Goal: Information Seeking & Learning: Learn about a topic

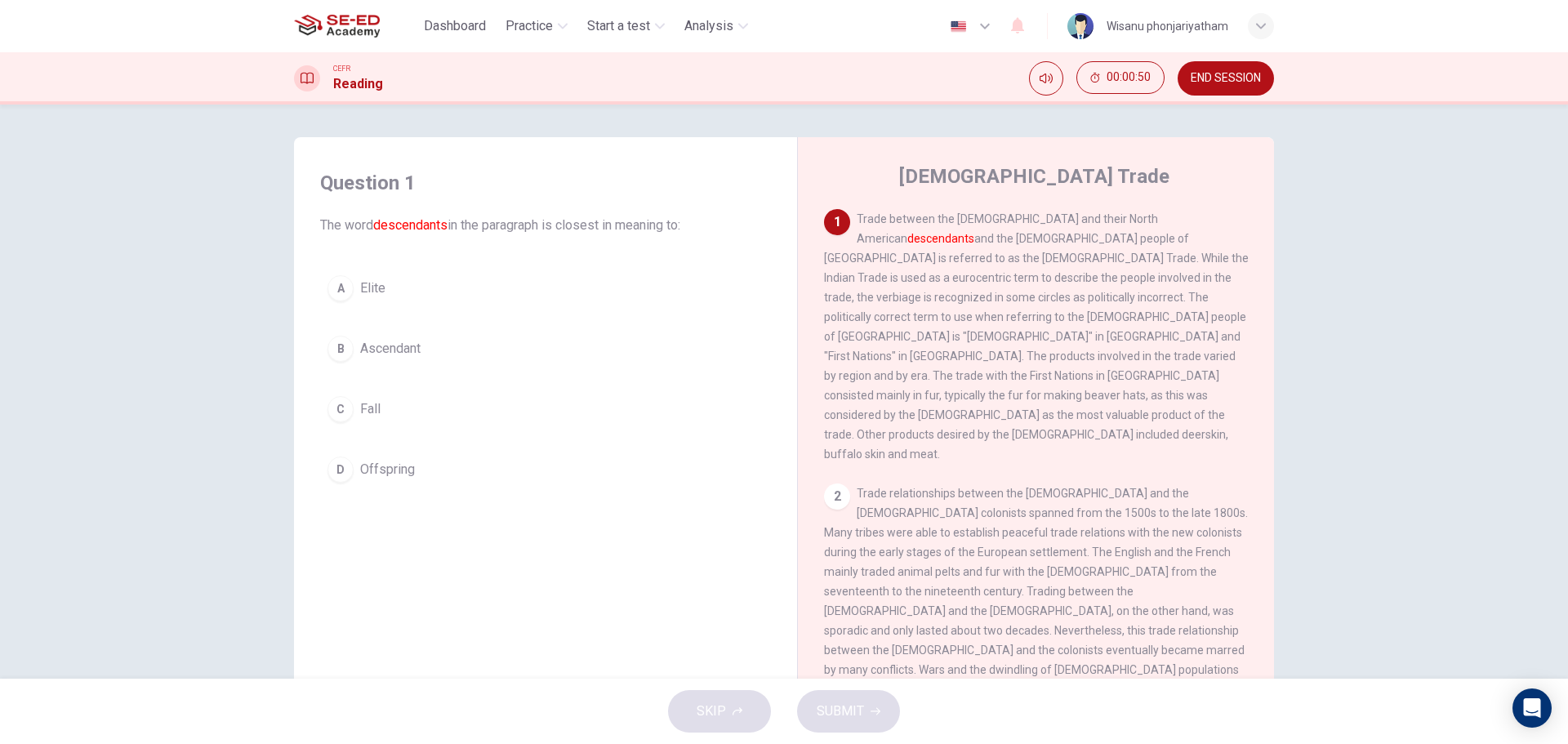
click at [398, 481] on button "D Offspring" at bounding box center [546, 469] width 451 height 41
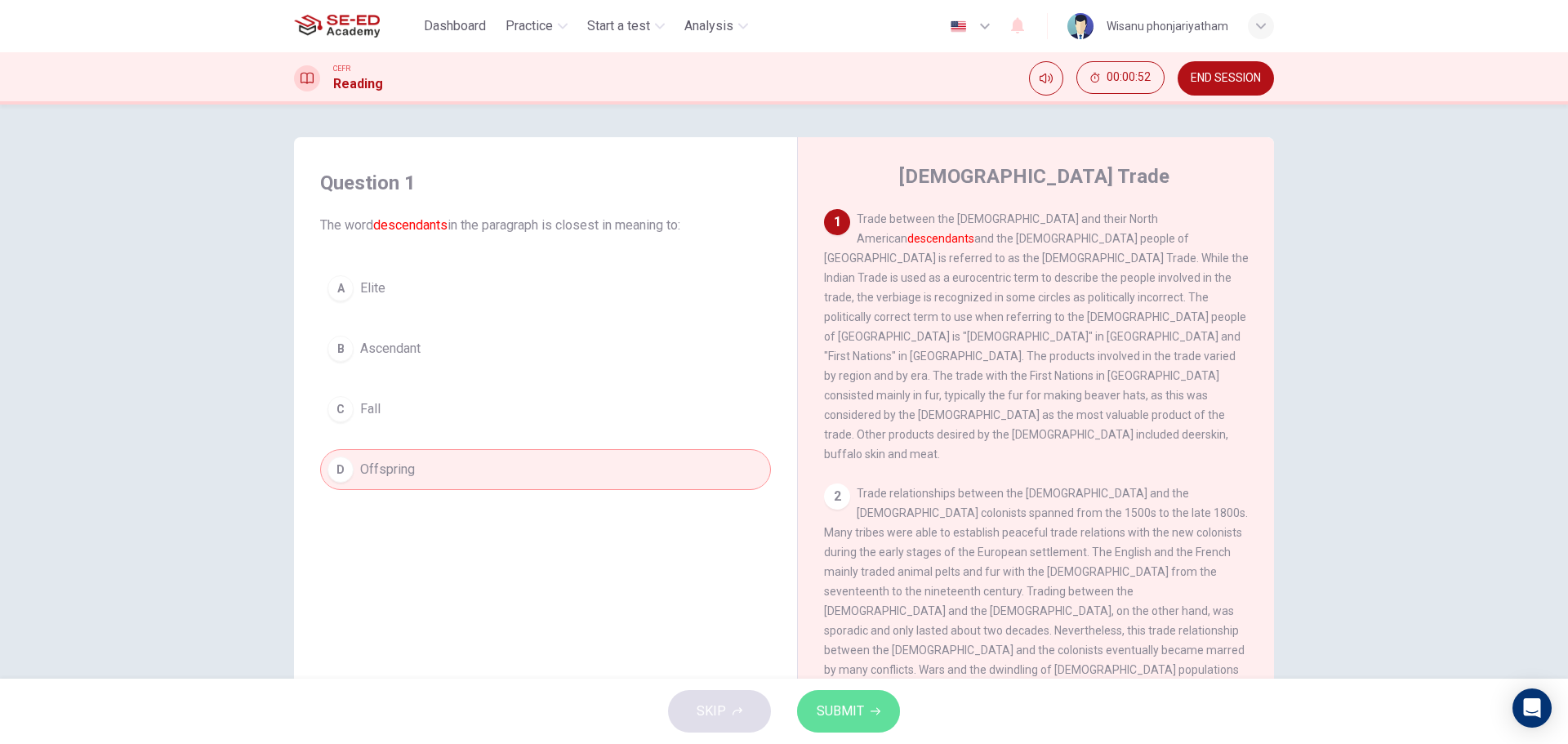
click at [855, 701] on span "SUBMIT" at bounding box center [841, 711] width 47 height 23
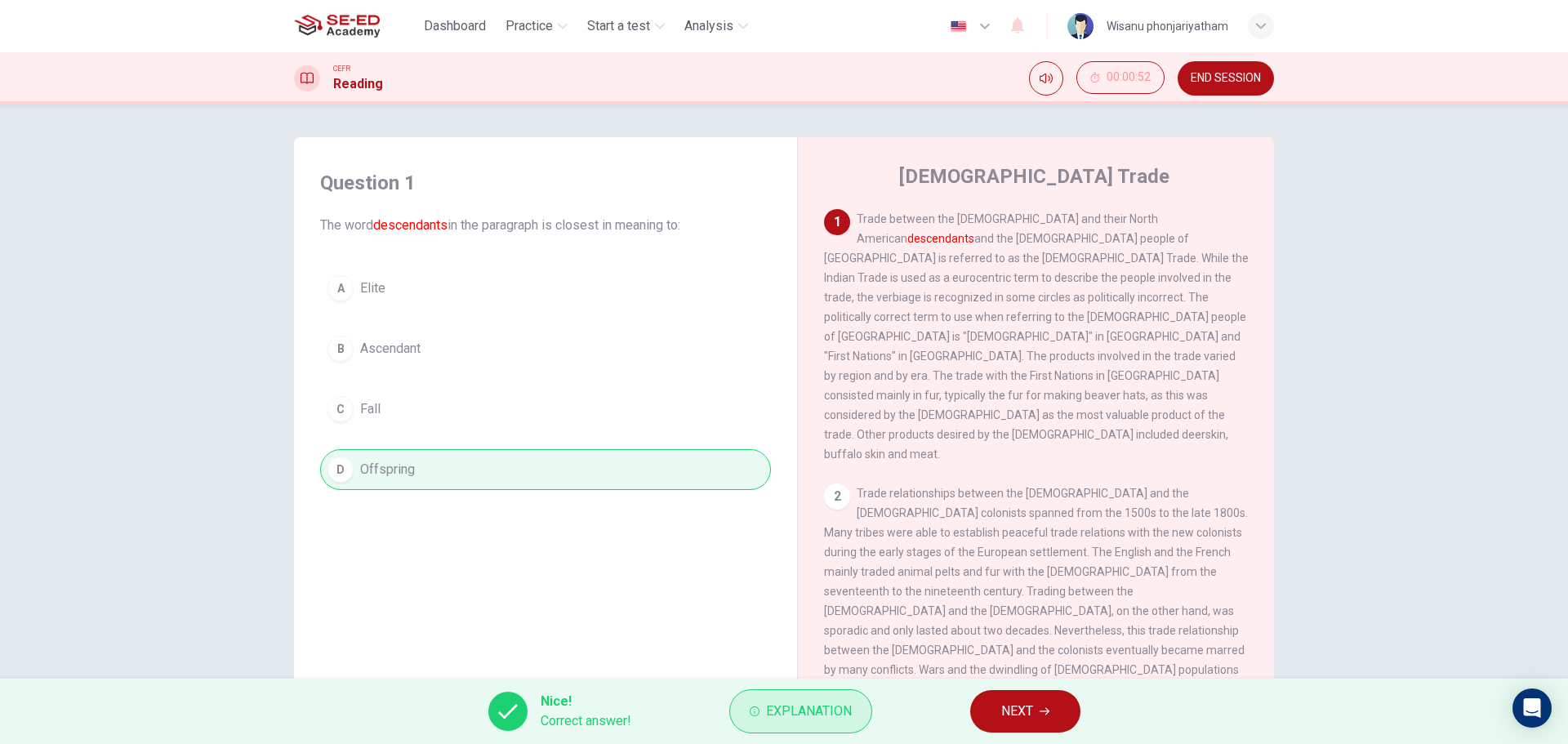
click at [788, 698] on button "Explanation" at bounding box center [800, 711] width 142 height 45
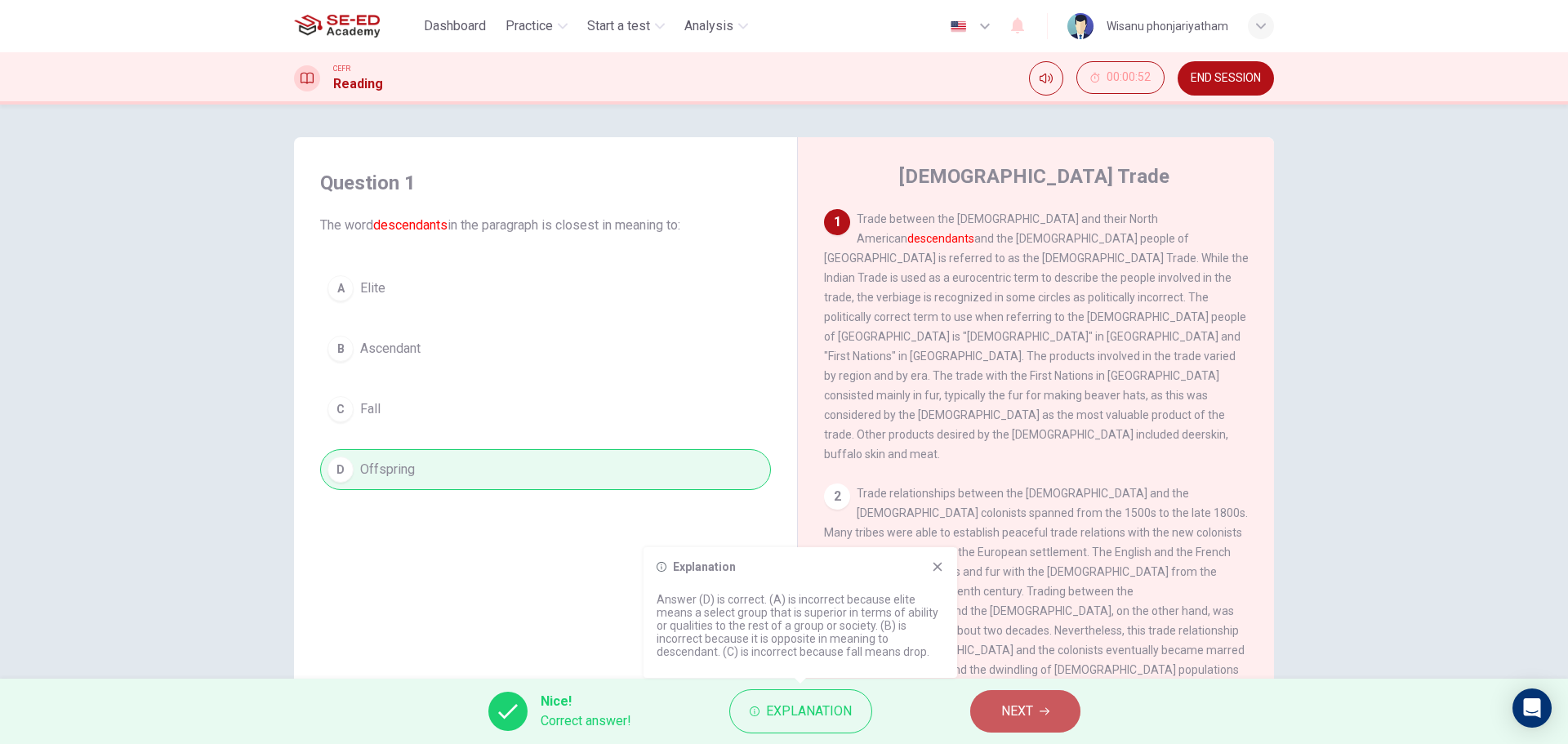
click at [1028, 709] on span "NEXT" at bounding box center [1017, 711] width 32 height 23
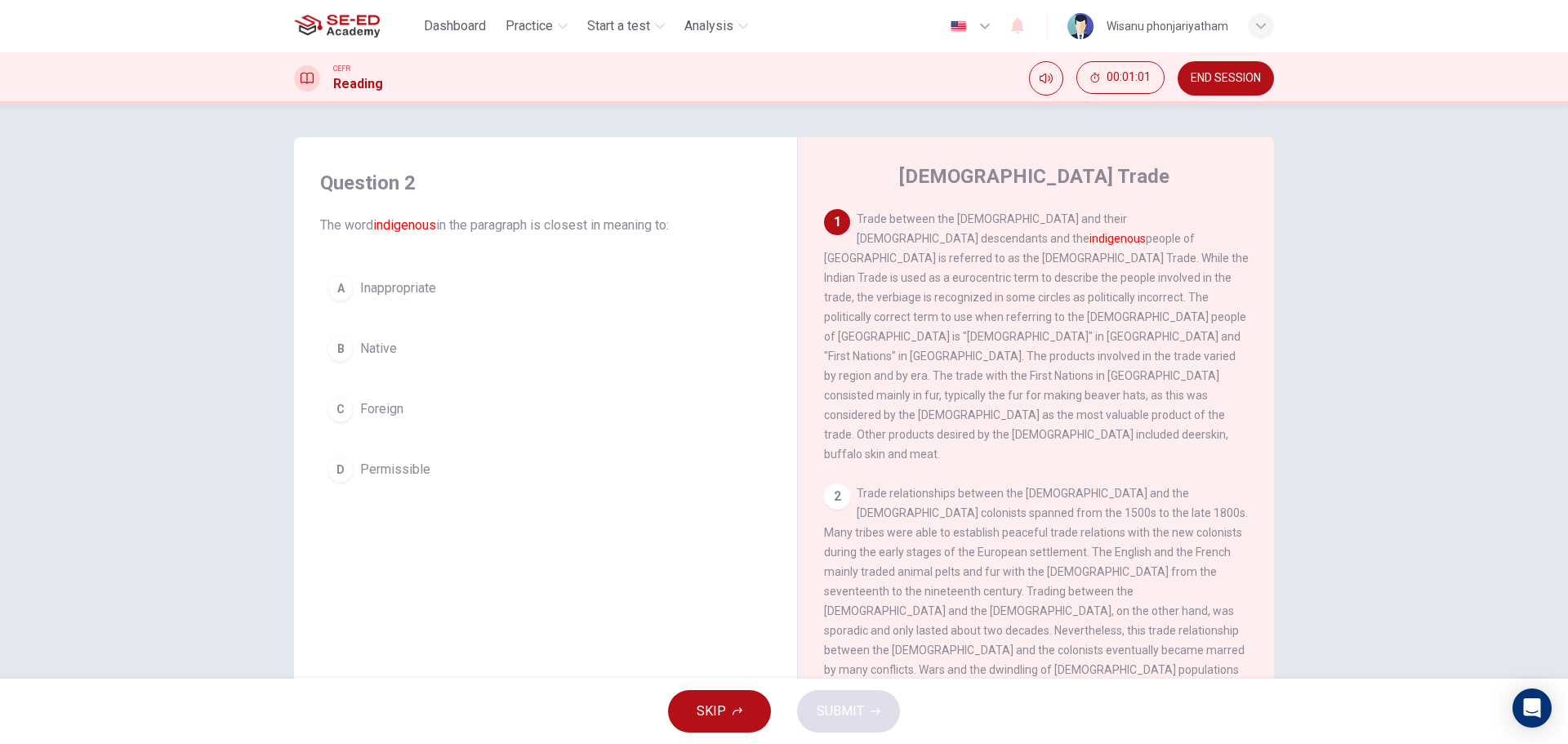
click at [370, 352] on span "Native" at bounding box center [378, 349] width 37 height 20
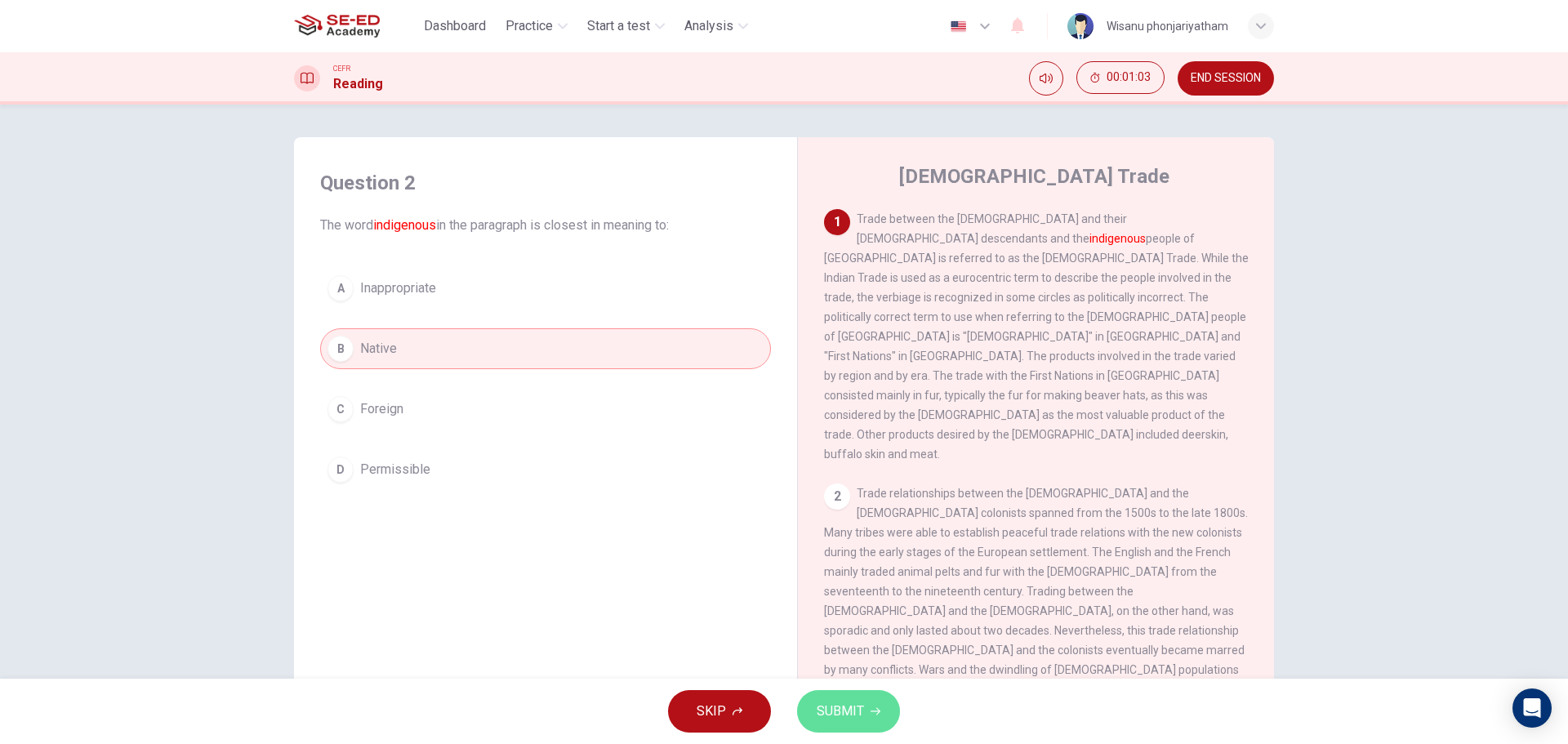
click at [846, 708] on span "SUBMIT" at bounding box center [841, 711] width 47 height 23
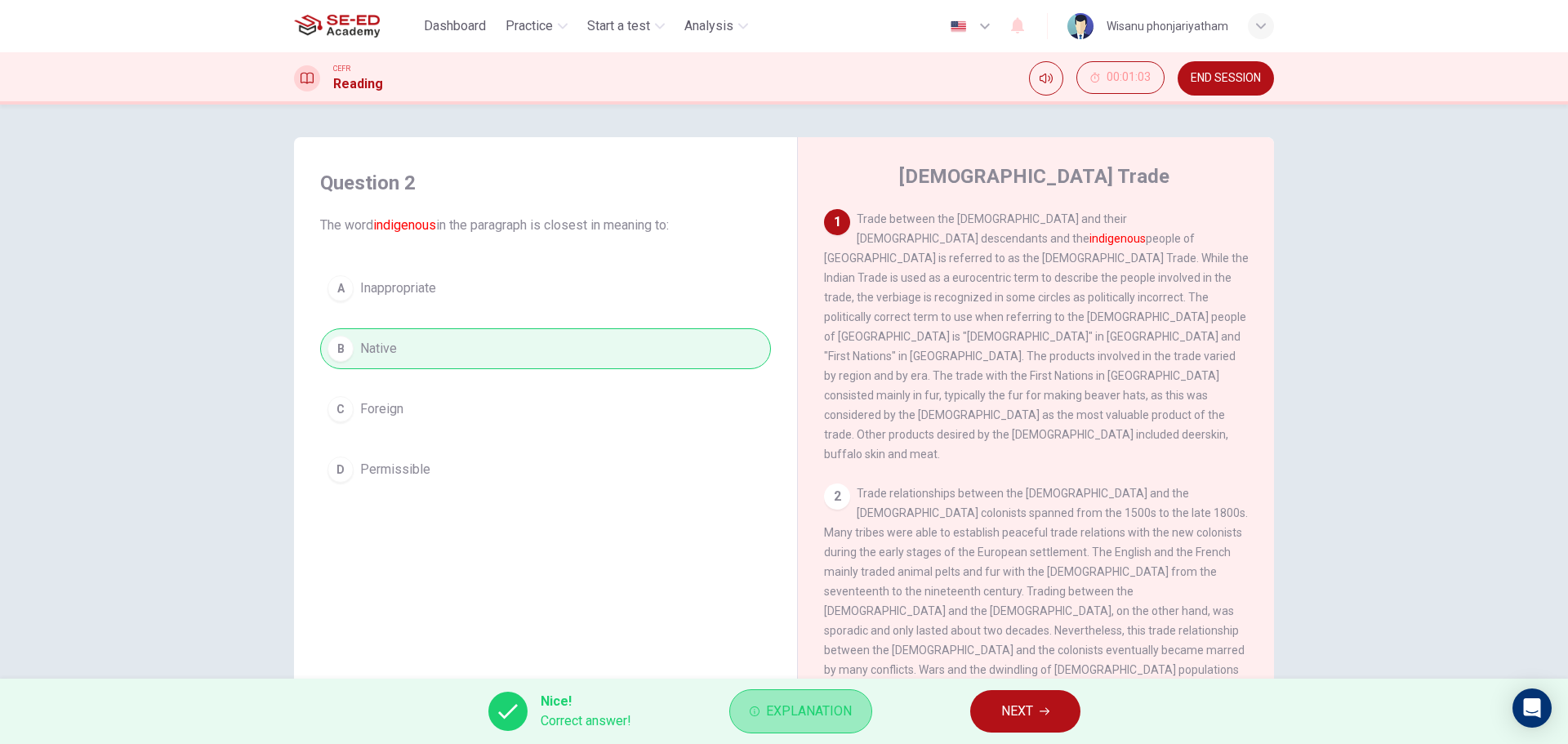
click at [786, 719] on span "Explanation" at bounding box center [808, 711] width 86 height 23
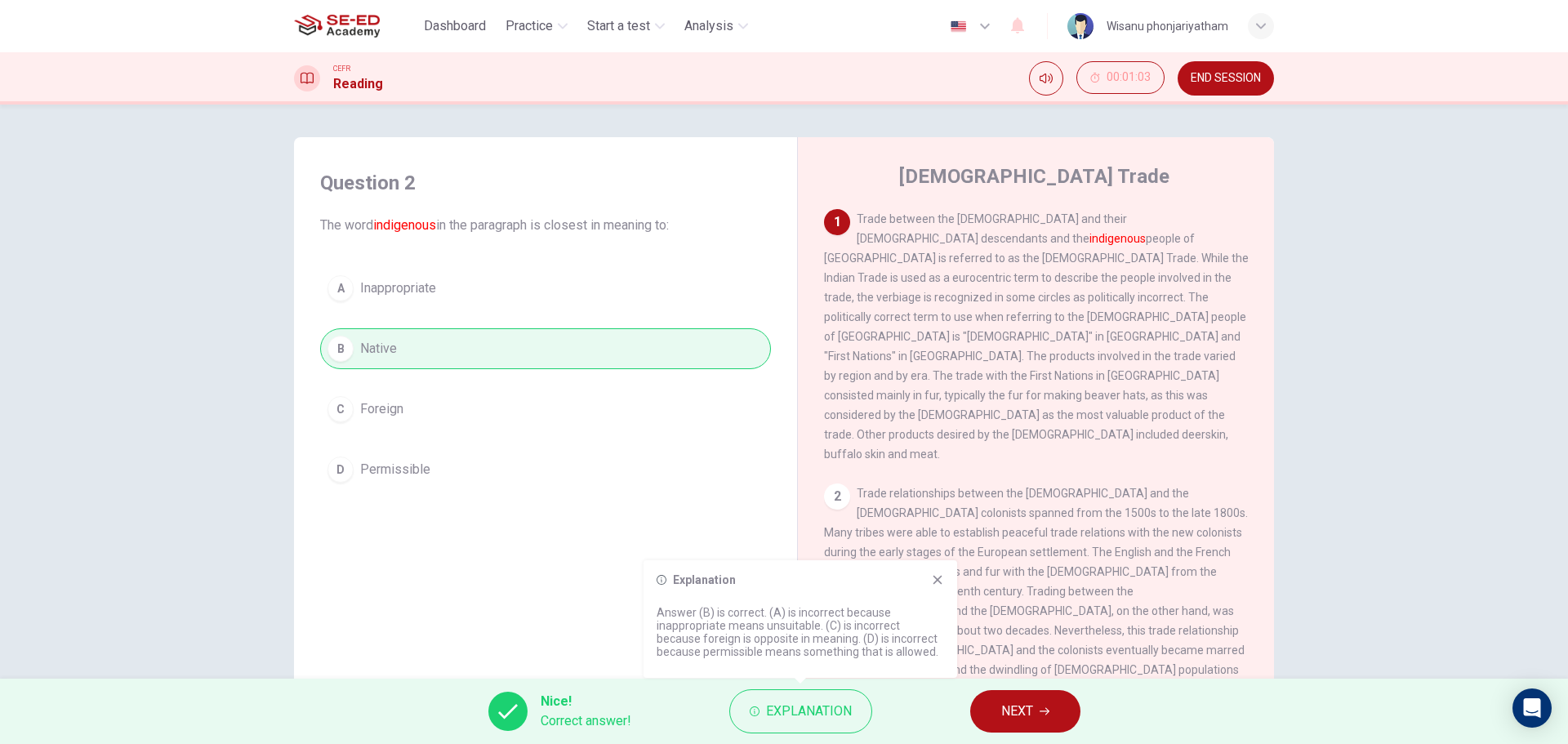
click at [857, 623] on p "Answer (B) is correct. (A) is incorrect because inappropriate means unsuitable.…" at bounding box center [800, 632] width 288 height 52
click at [662, 575] on icon at bounding box center [662, 580] width 10 height 10
click at [817, 710] on span "Explanation" at bounding box center [808, 711] width 86 height 23
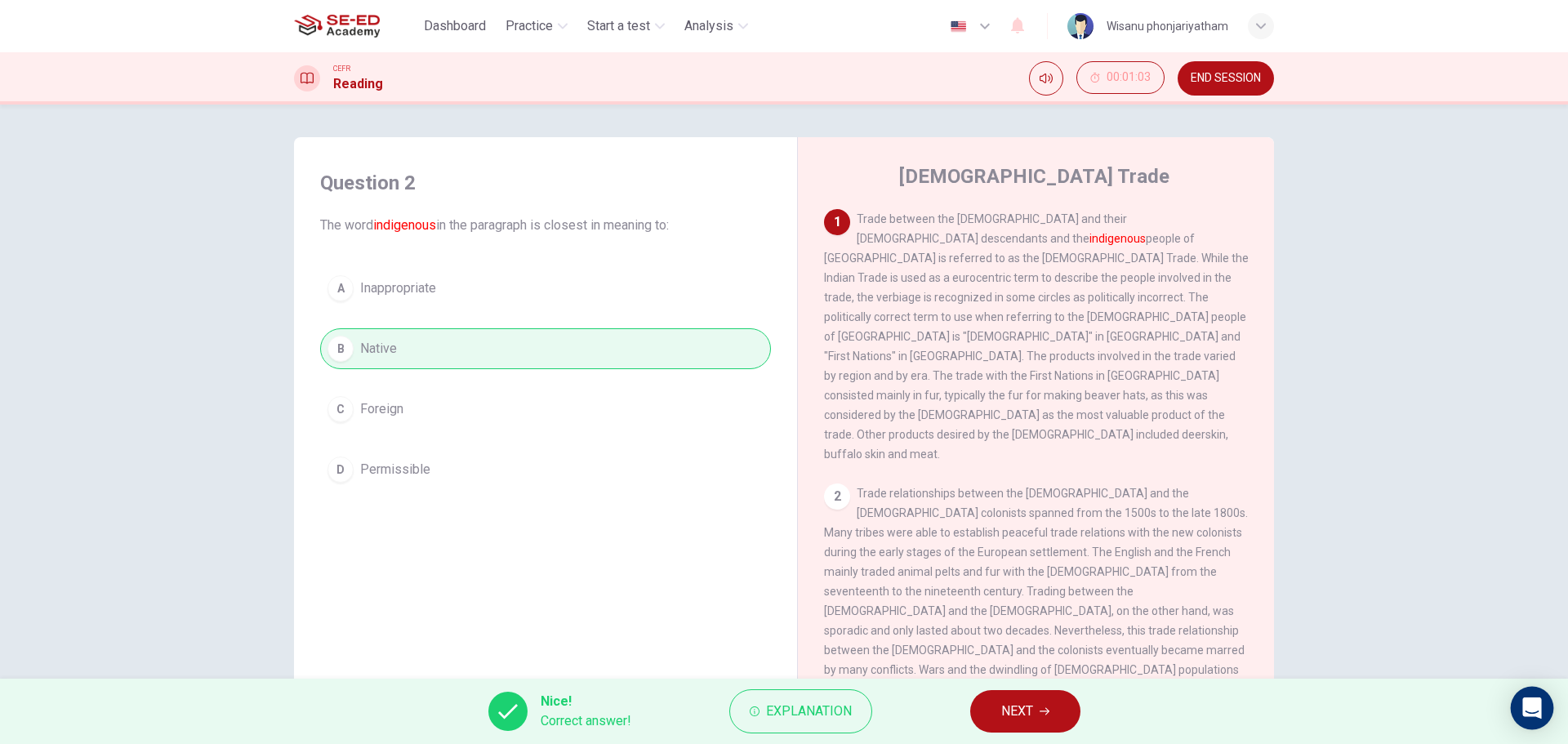
click at [1546, 714] on div "Open Intercom Messenger" at bounding box center [1532, 708] width 44 height 44
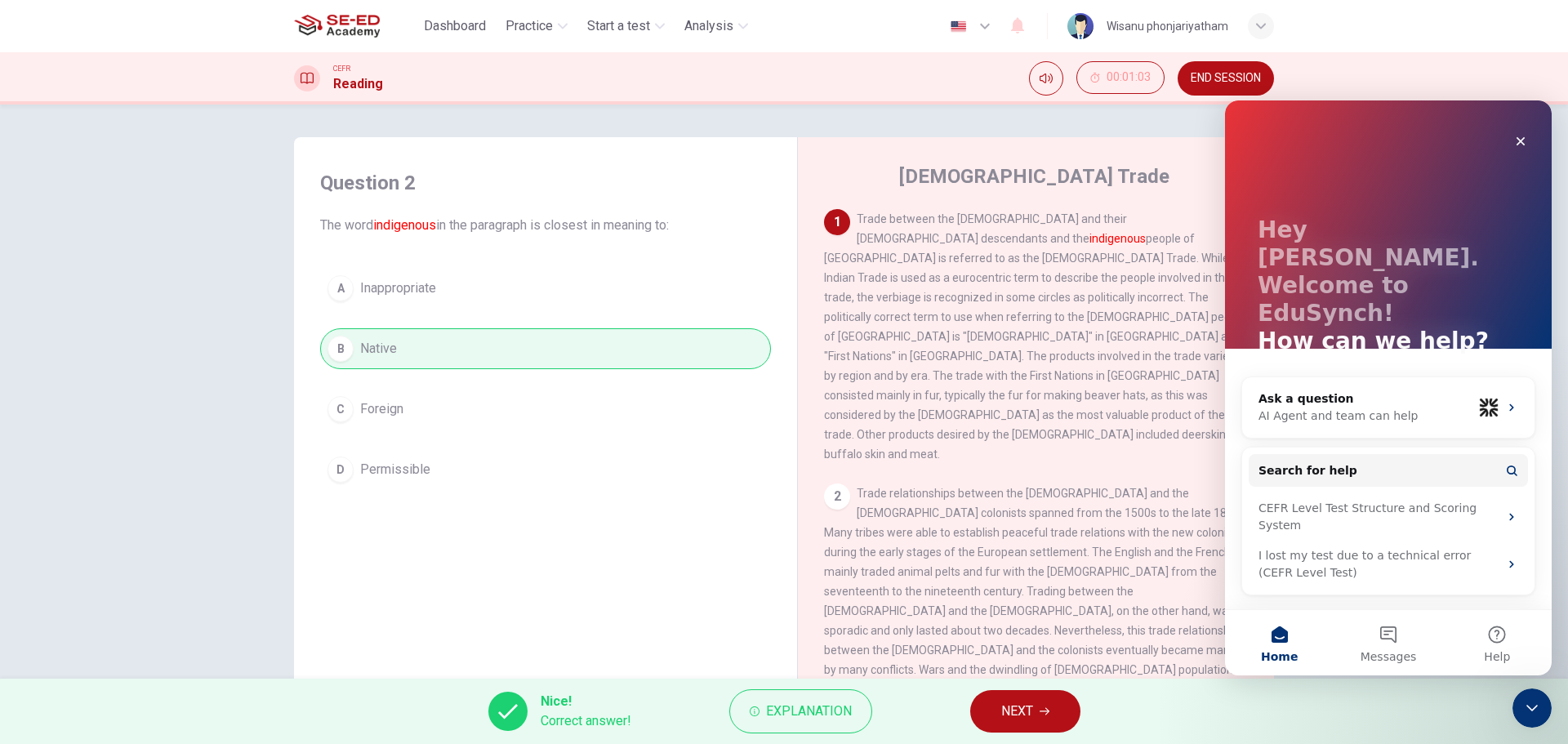
click at [1295, 719] on div "Nice! Correct answer! Explanation NEXT" at bounding box center [784, 711] width 1568 height 65
click at [1516, 145] on icon "Close" at bounding box center [1521, 140] width 13 height 13
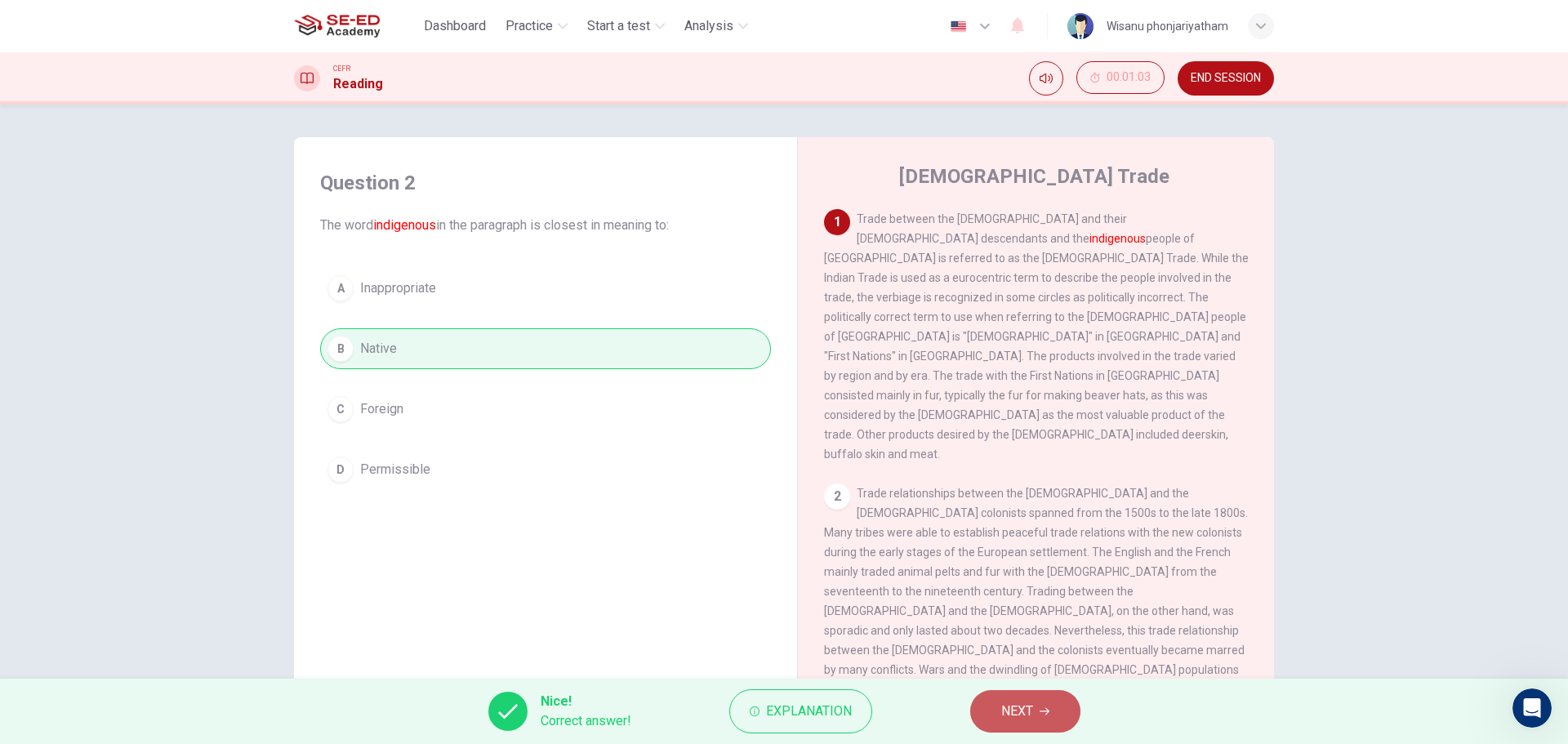
click at [1021, 703] on span "NEXT" at bounding box center [1017, 711] width 32 height 23
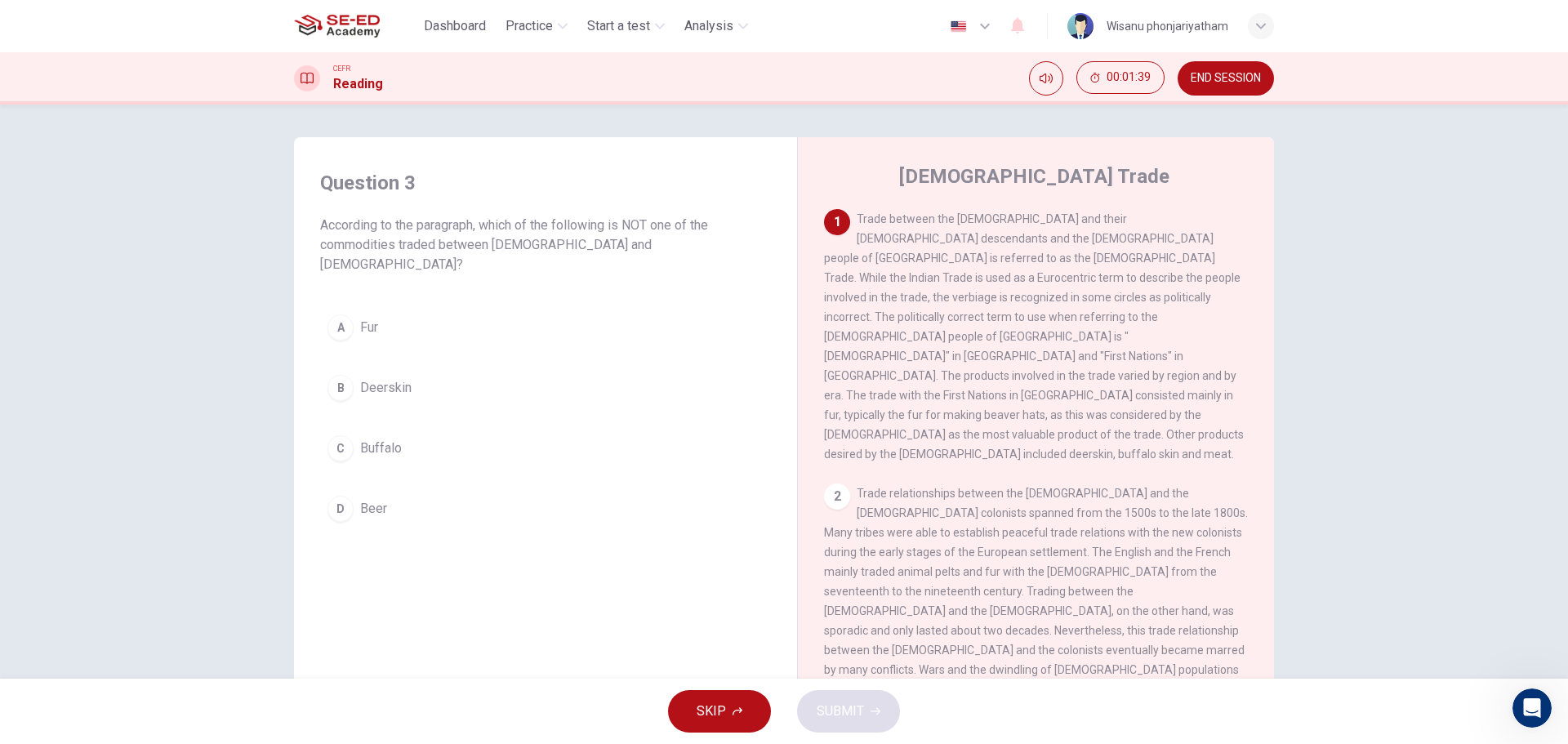
click at [360, 499] on span "Beer" at bounding box center [373, 509] width 27 height 20
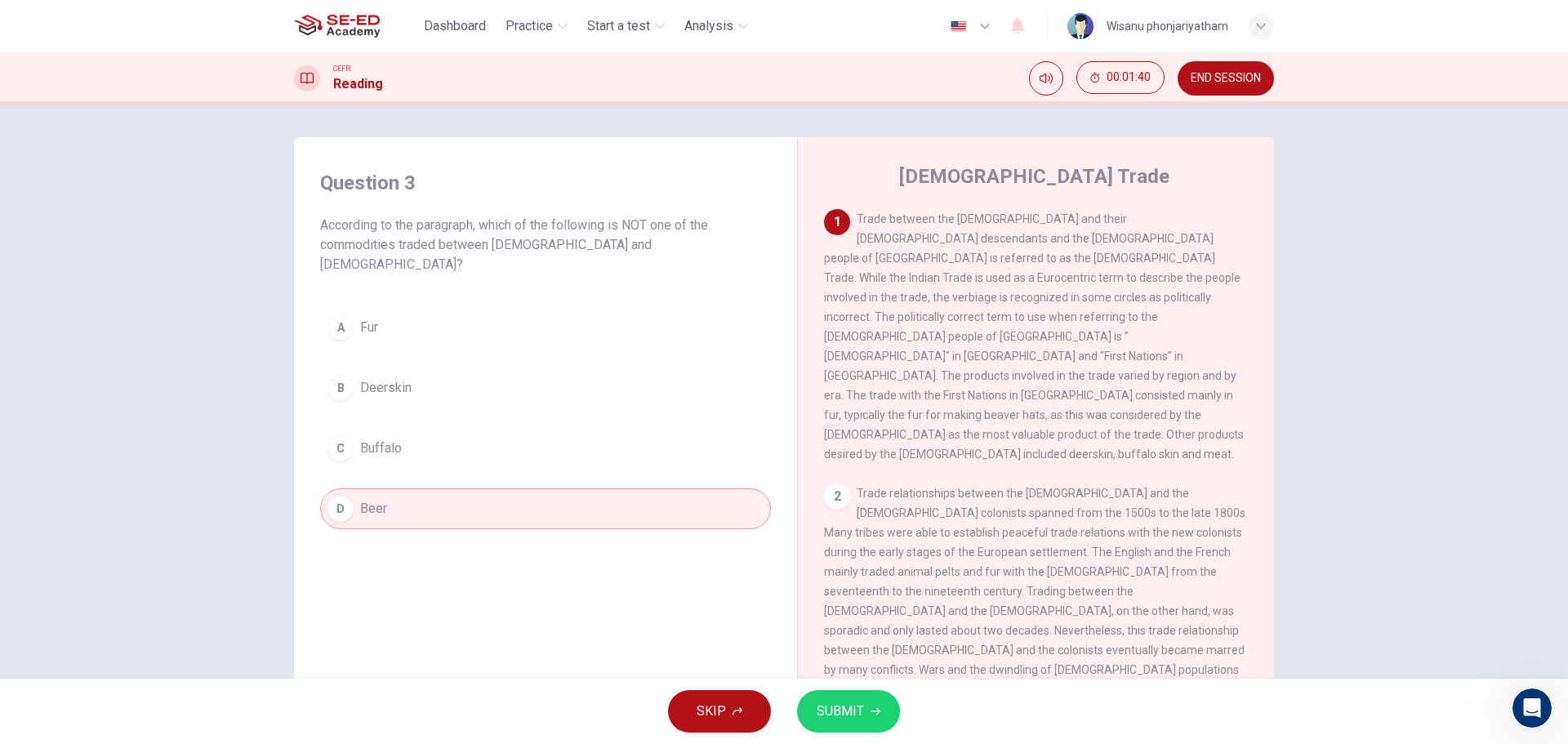
click at [846, 719] on span "SUBMIT" at bounding box center [841, 711] width 47 height 23
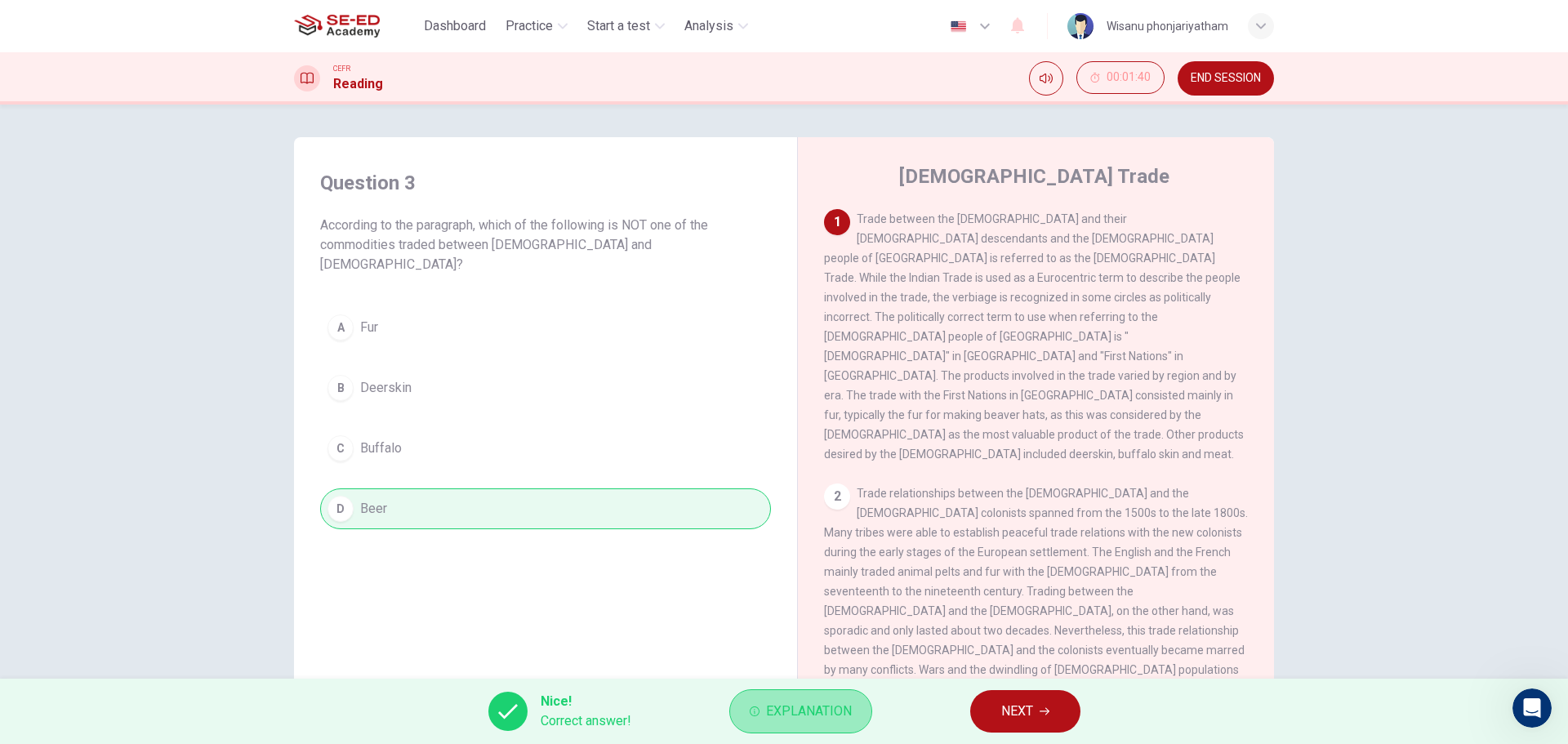
click at [831, 714] on span "Explanation" at bounding box center [808, 711] width 86 height 23
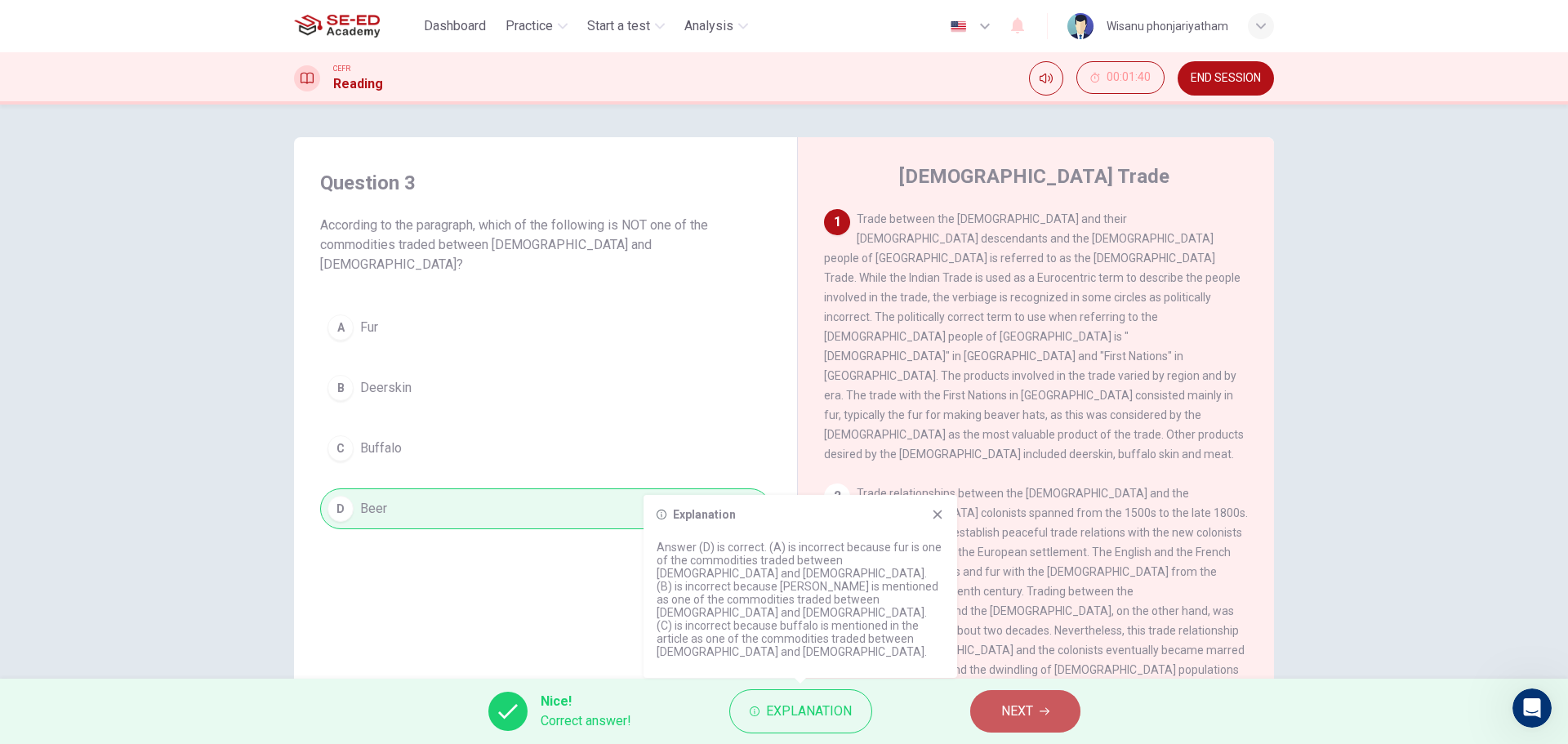
click at [1022, 705] on span "NEXT" at bounding box center [1017, 711] width 32 height 23
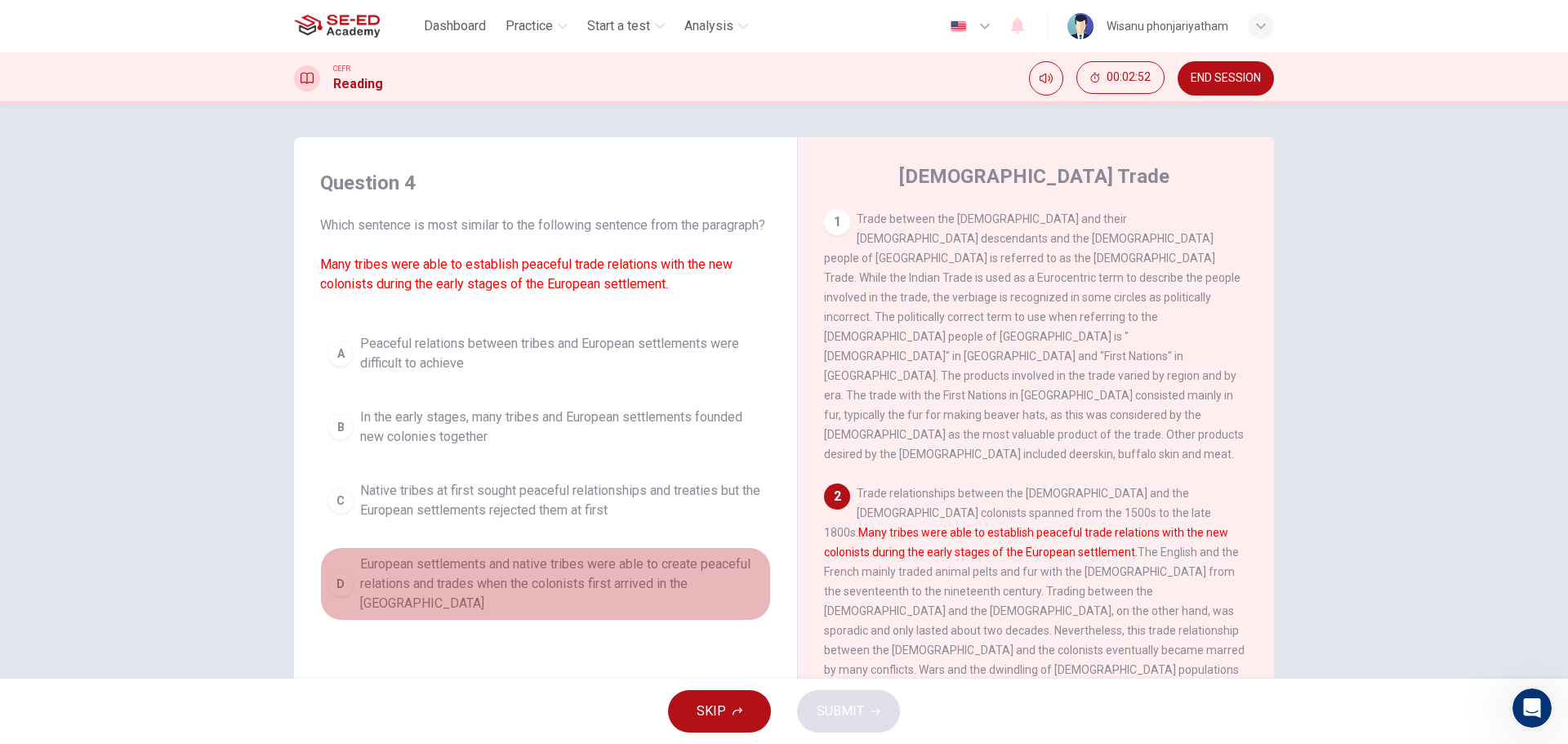
click at [656, 587] on span "European settlements and native tribes were able to create peaceful relations a…" at bounding box center [562, 584] width 404 height 58
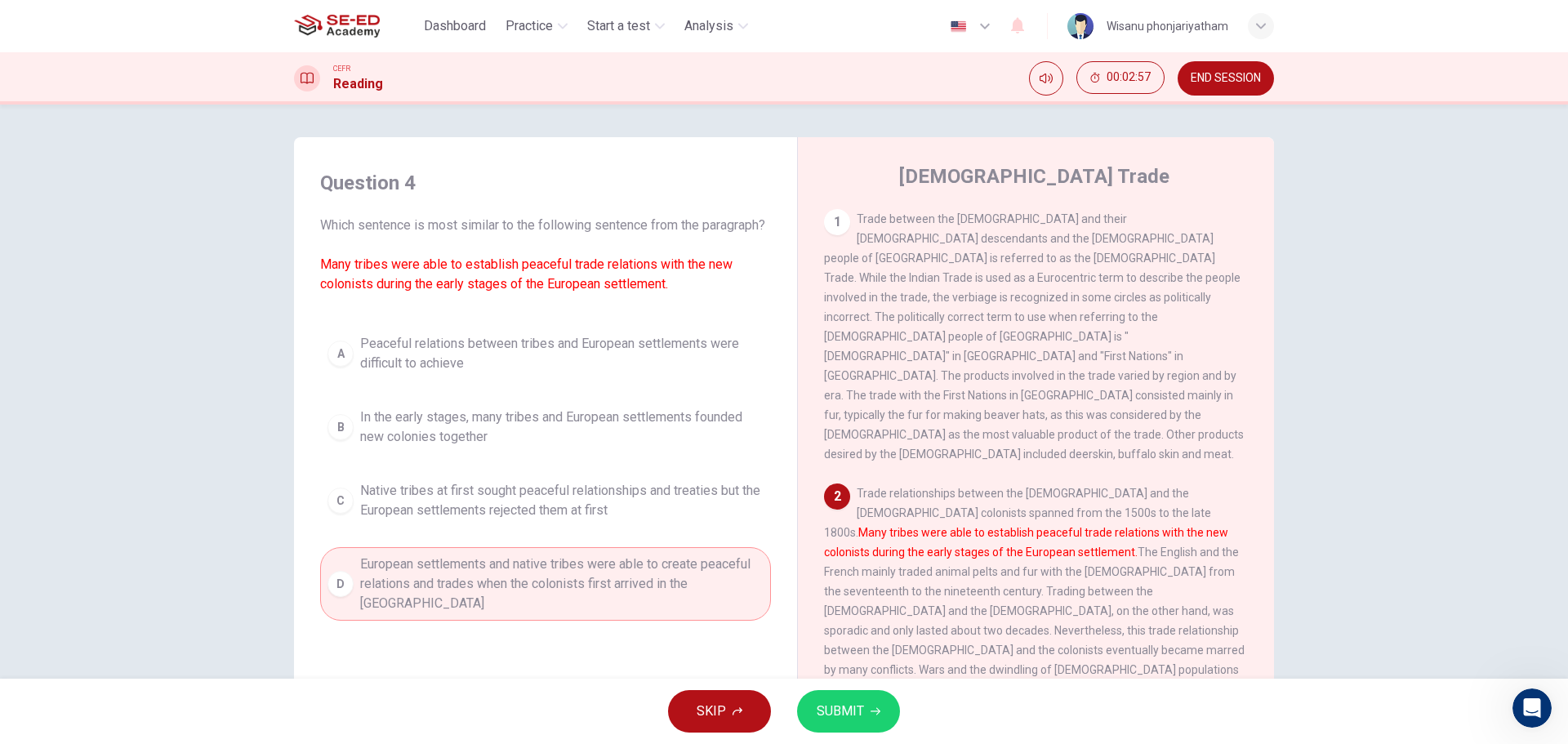
click at [845, 713] on span "SUBMIT" at bounding box center [841, 711] width 47 height 23
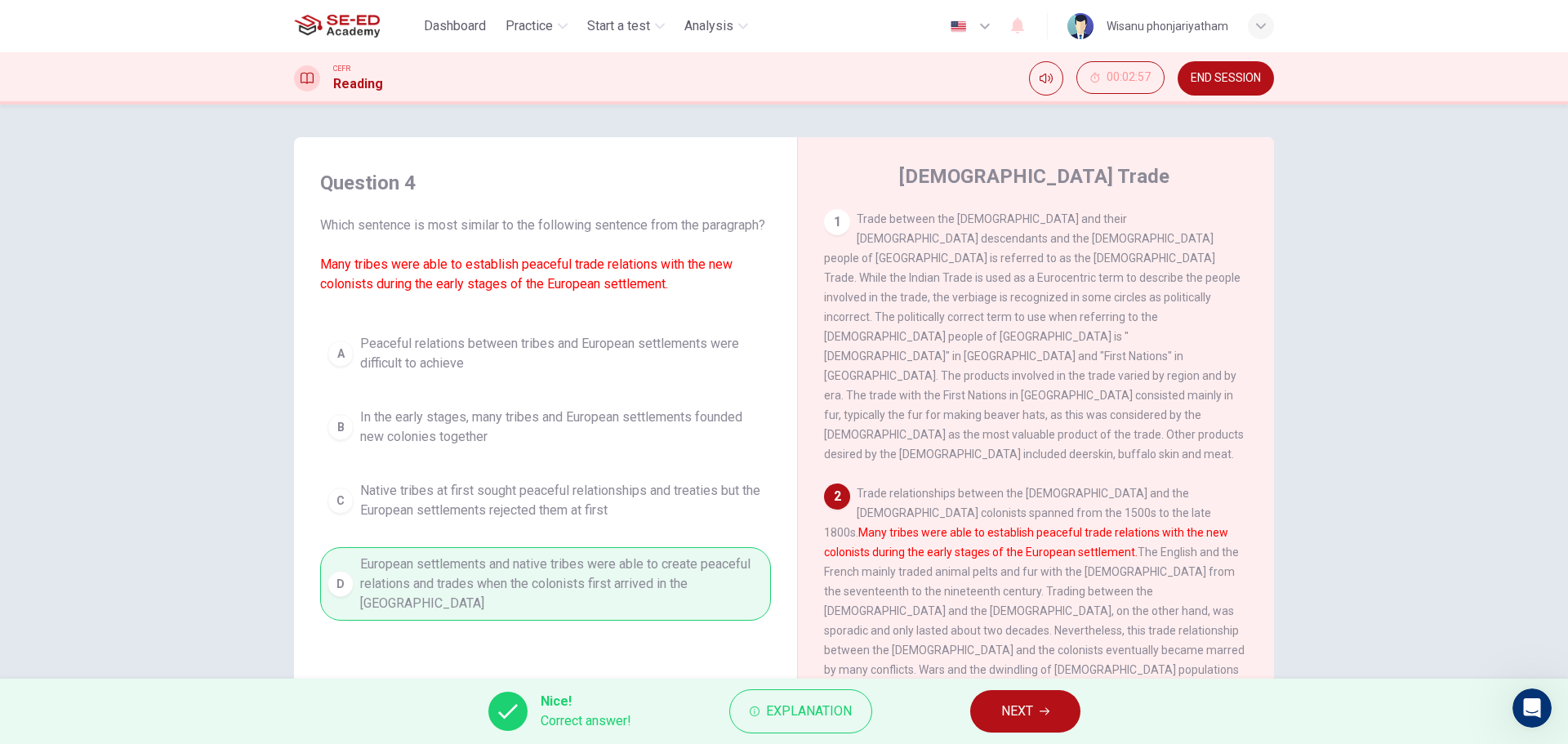
click at [1033, 714] on span "NEXT" at bounding box center [1017, 711] width 32 height 23
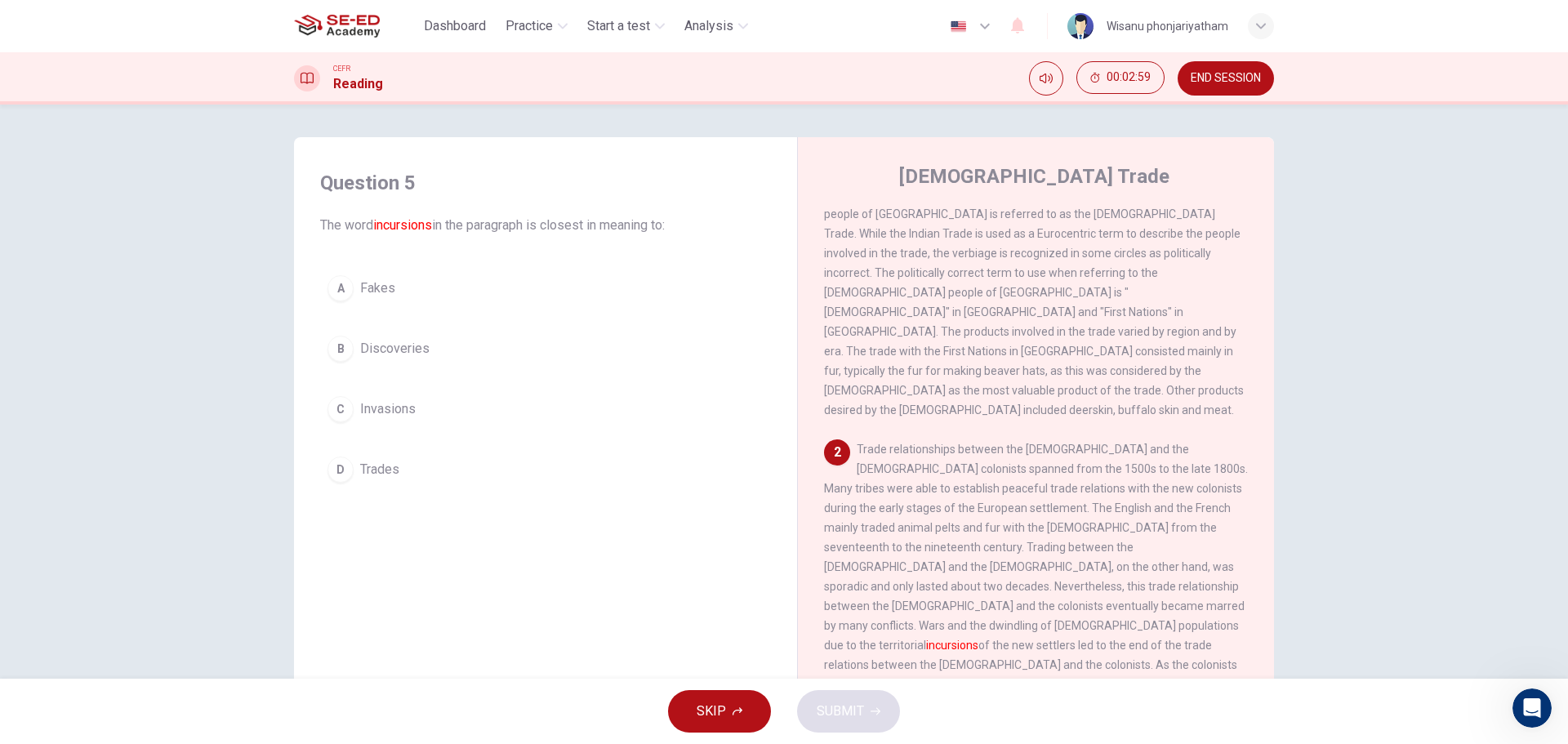
scroll to position [82, 0]
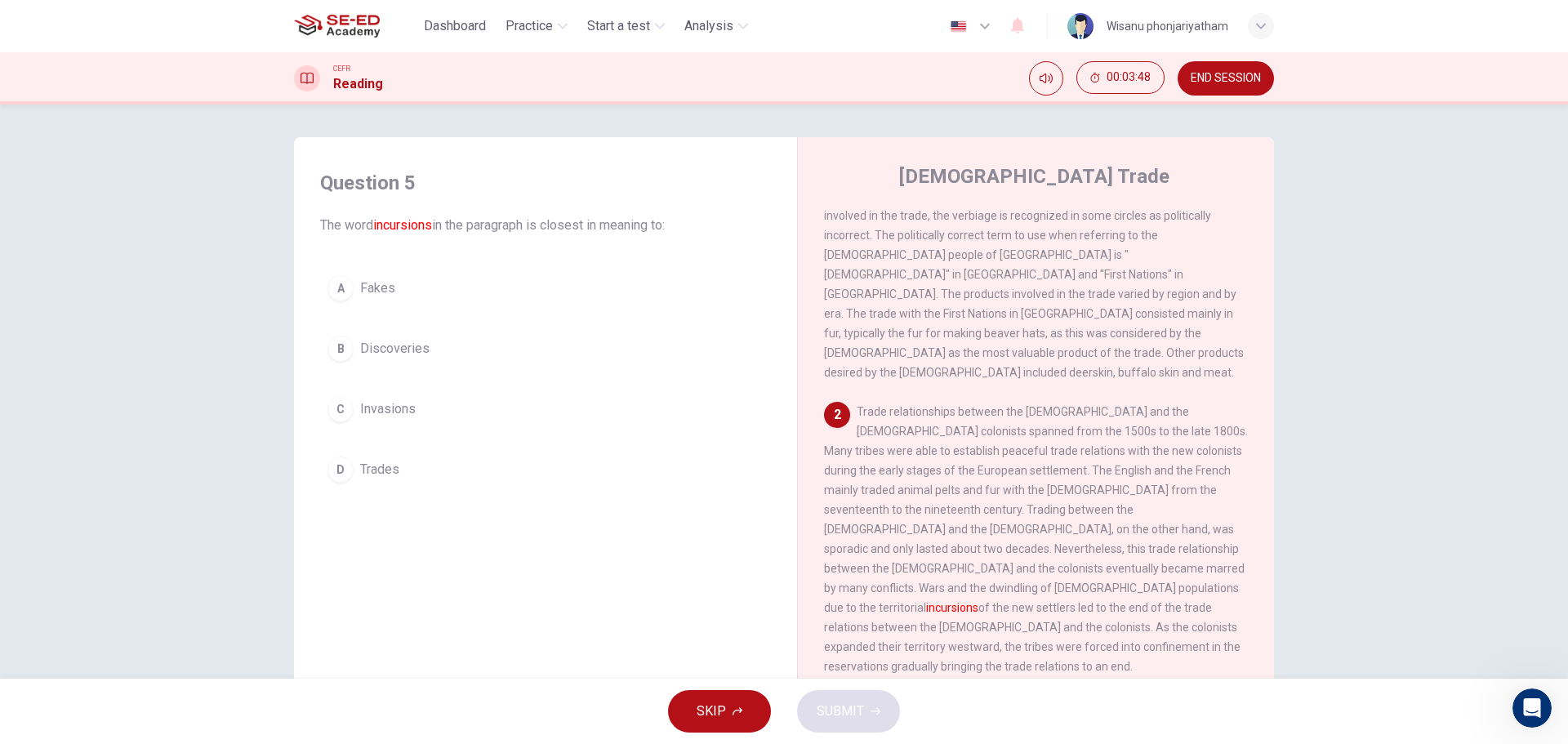
click at [376, 470] on span "Trades" at bounding box center [380, 470] width 40 height 20
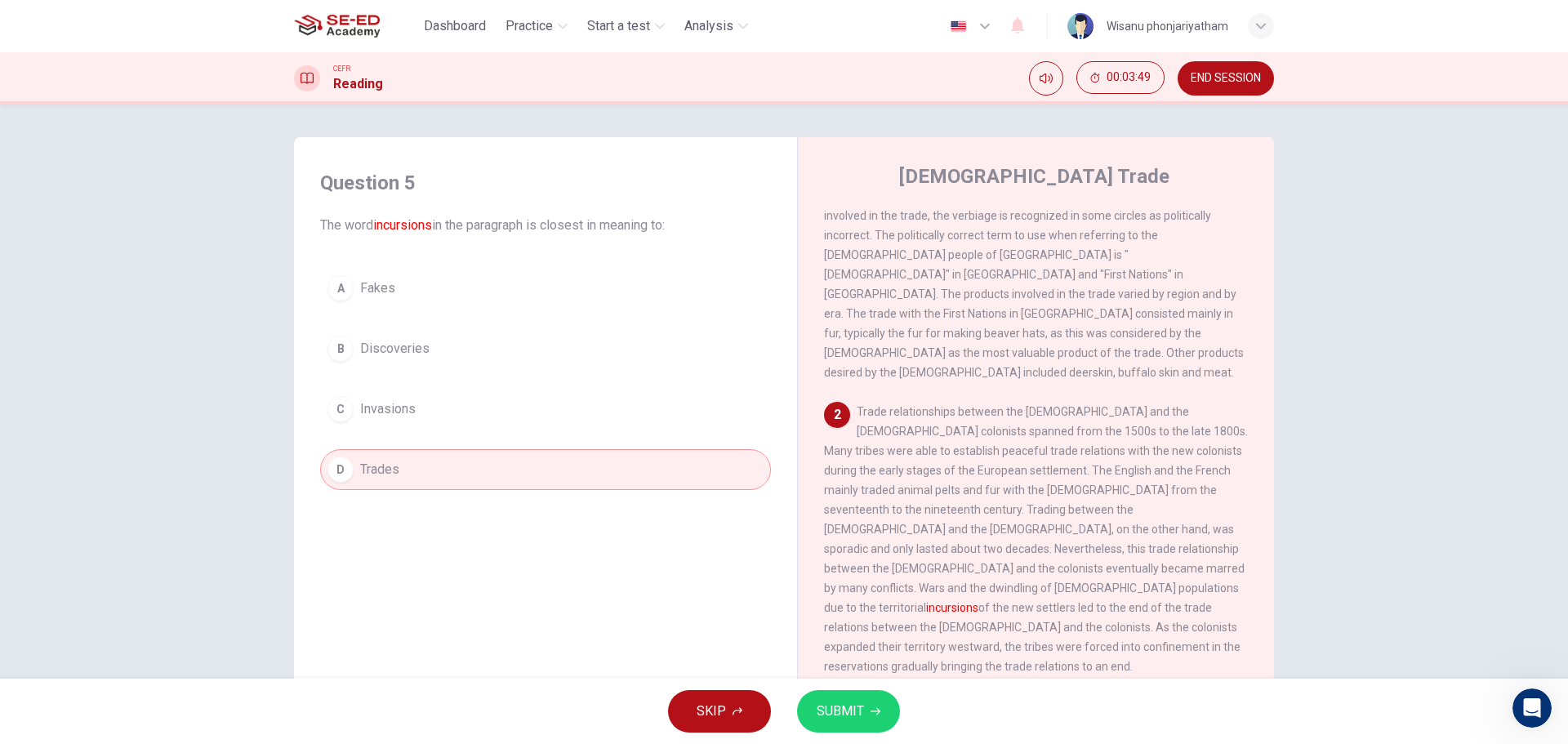
click at [382, 412] on span "Invasions" at bounding box center [388, 410] width 55 height 20
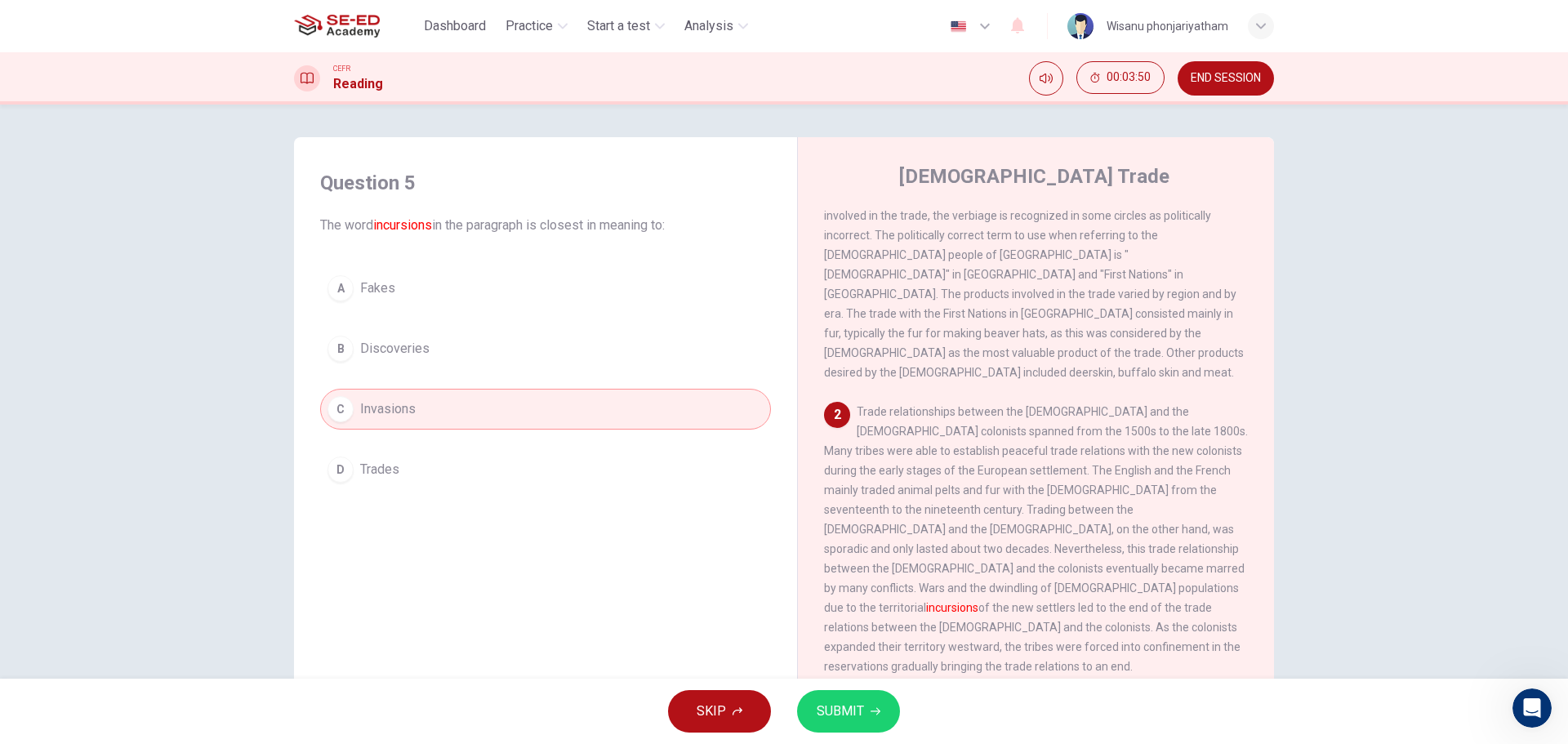
click at [837, 703] on span "SUBMIT" at bounding box center [841, 711] width 47 height 23
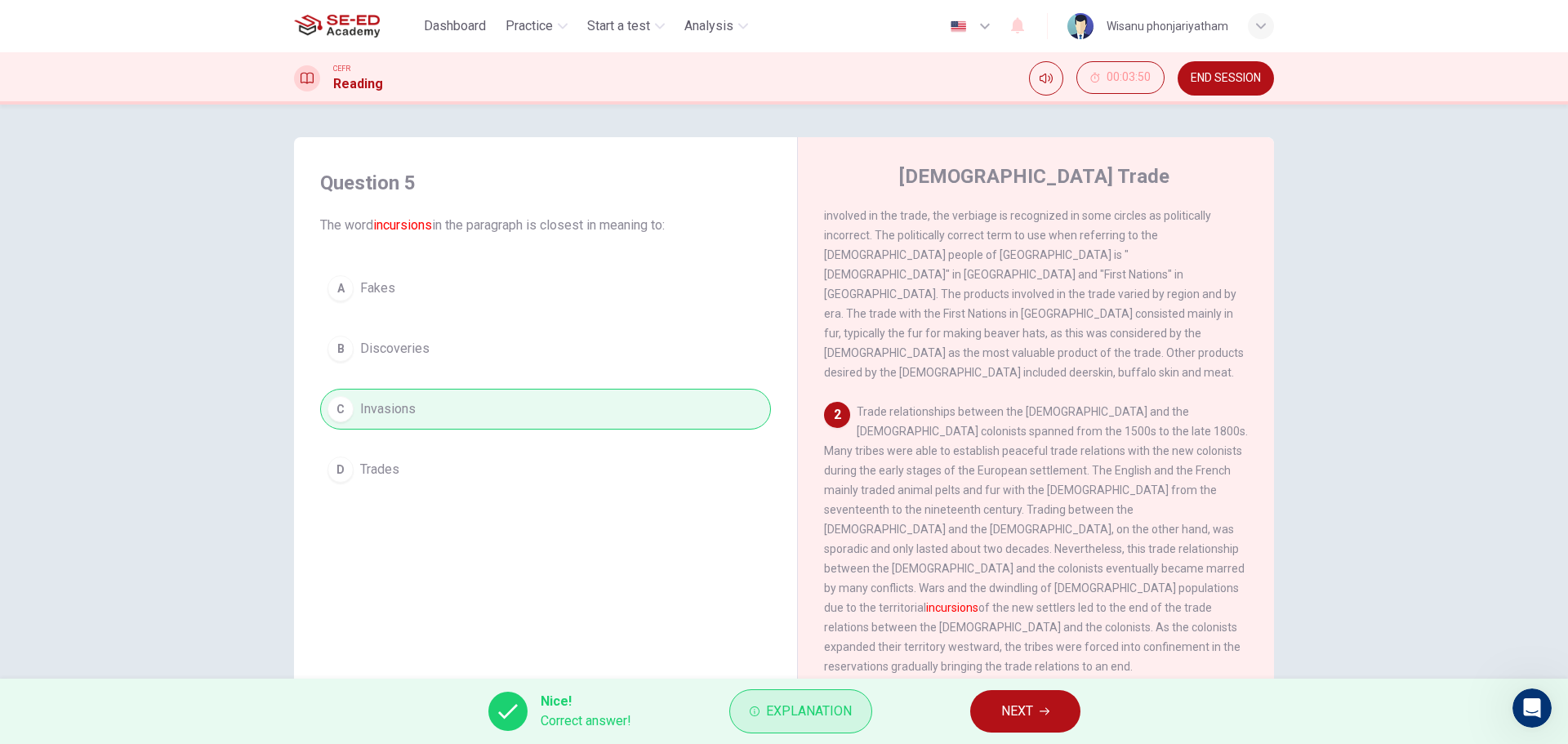
click at [776, 699] on button "Explanation" at bounding box center [800, 711] width 142 height 45
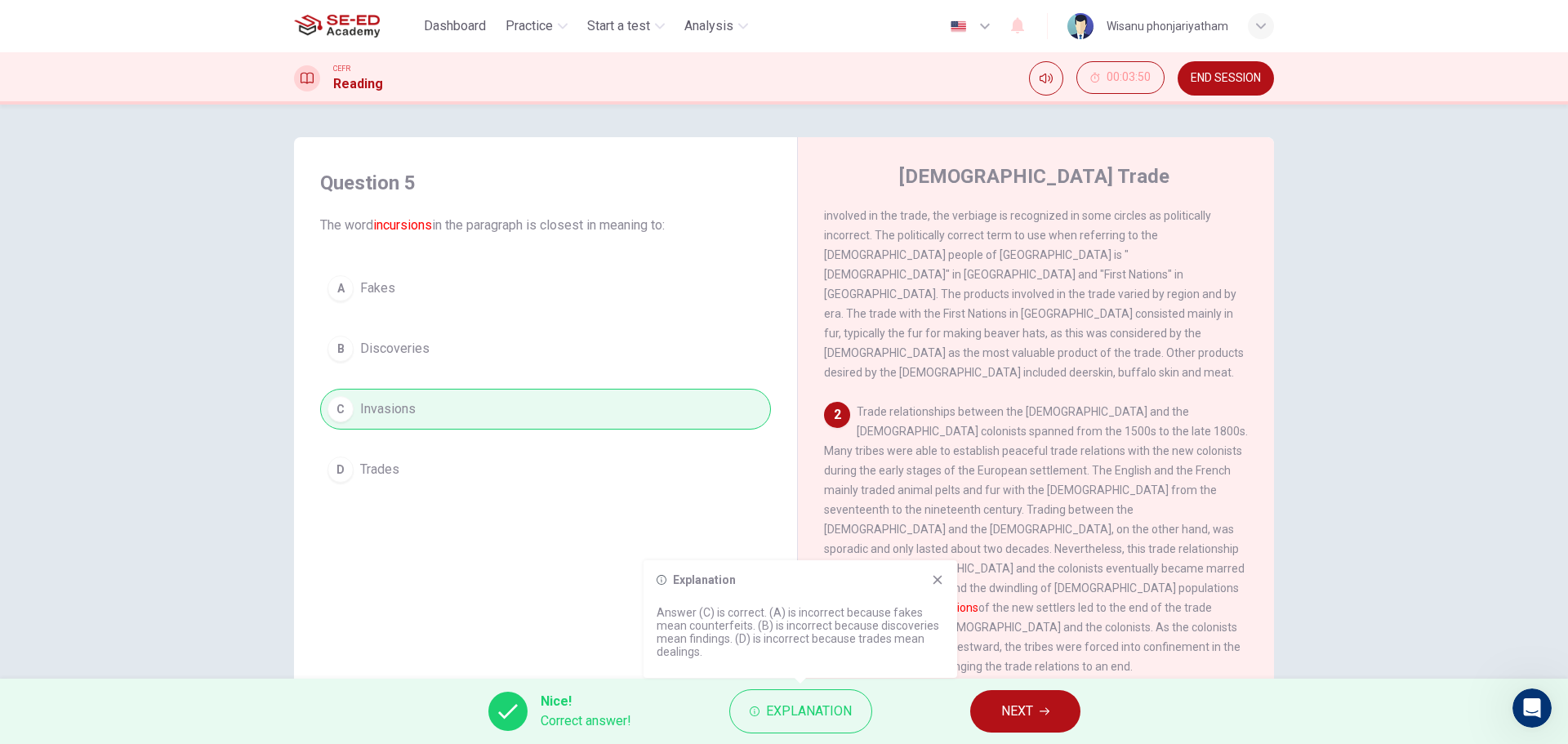
click at [934, 583] on icon at bounding box center [938, 580] width 9 height 9
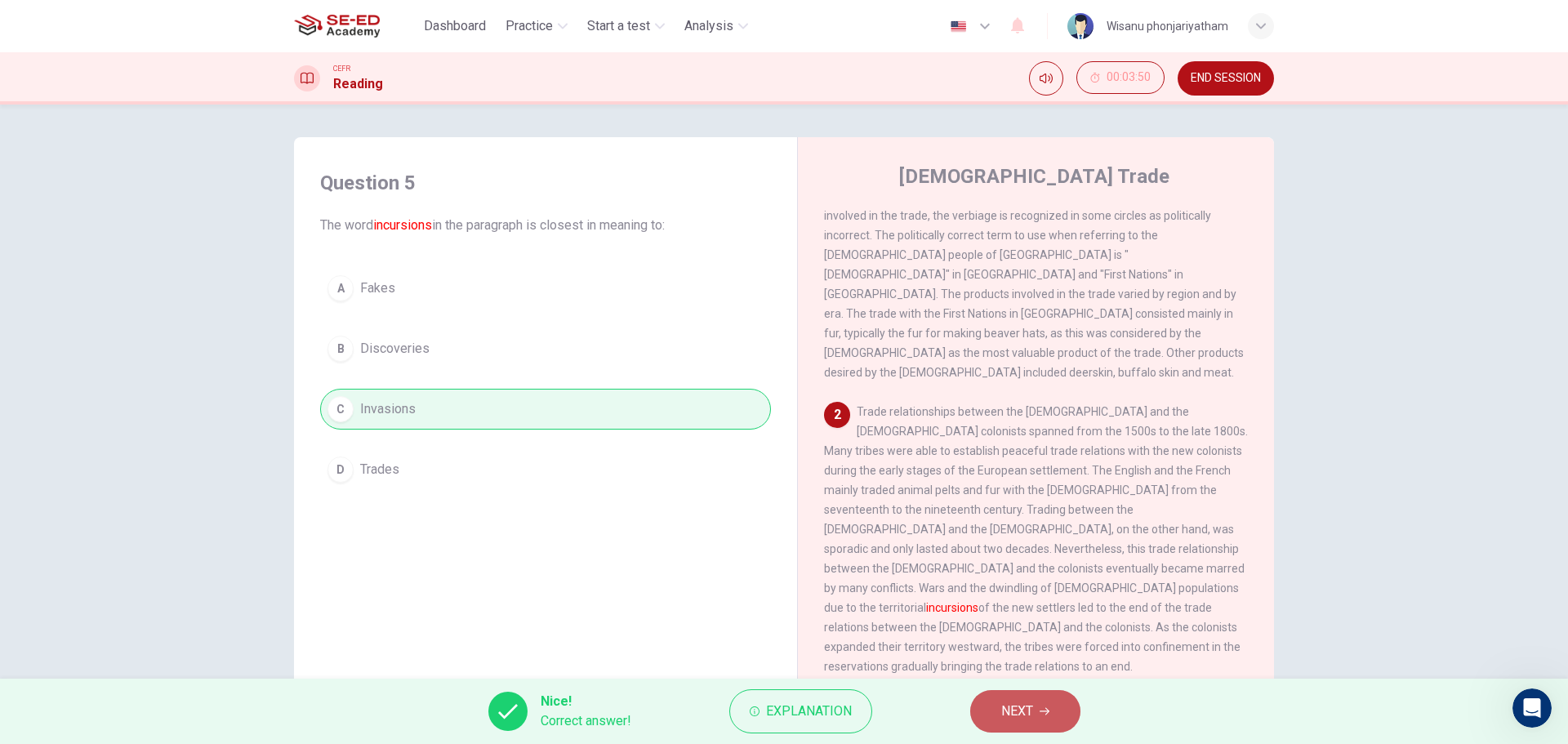
click at [1004, 700] on span "NEXT" at bounding box center [1017, 711] width 32 height 23
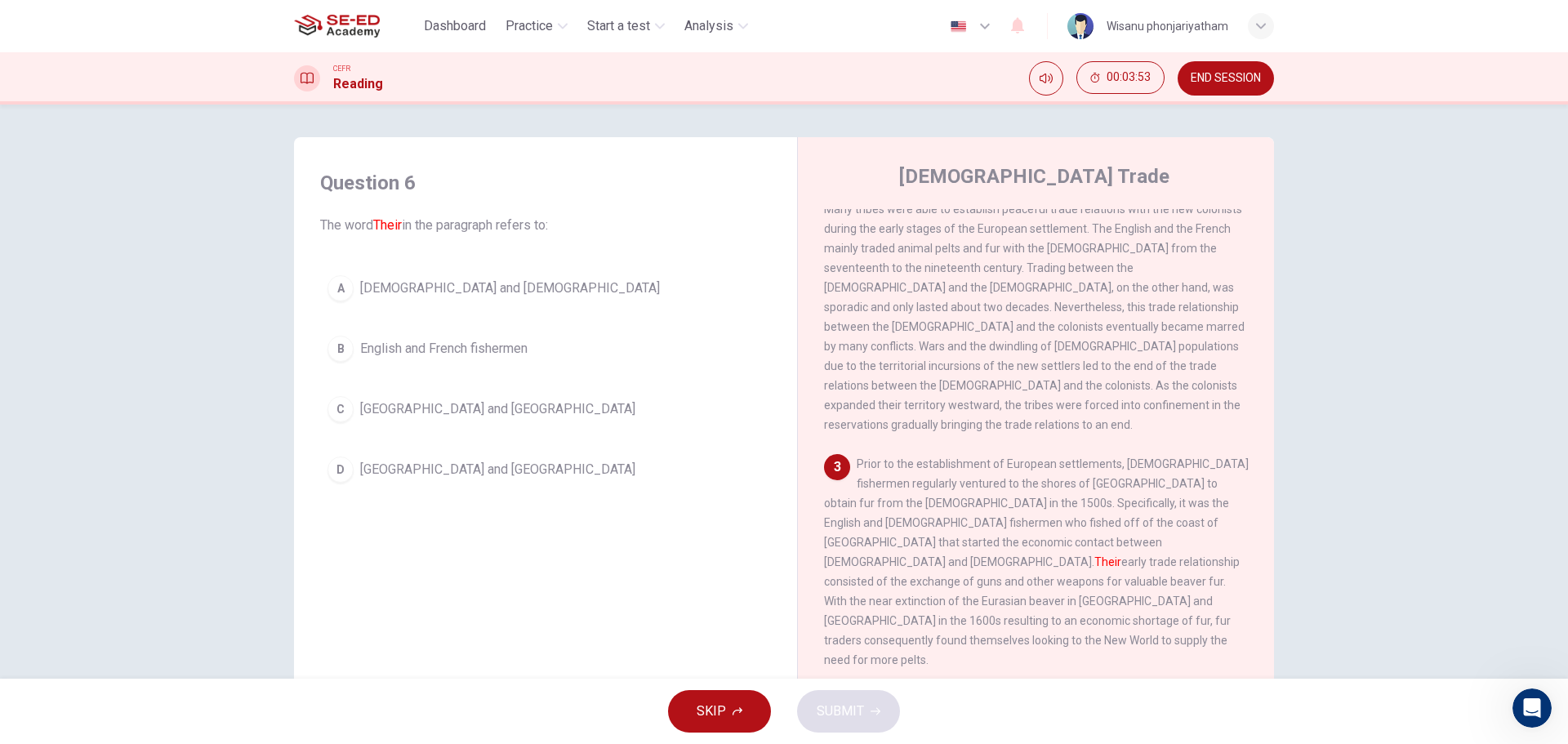
scroll to position [326, 0]
click at [471, 287] on span "[DEMOGRAPHIC_DATA] and [DEMOGRAPHIC_DATA]" at bounding box center [509, 289] width 300 height 20
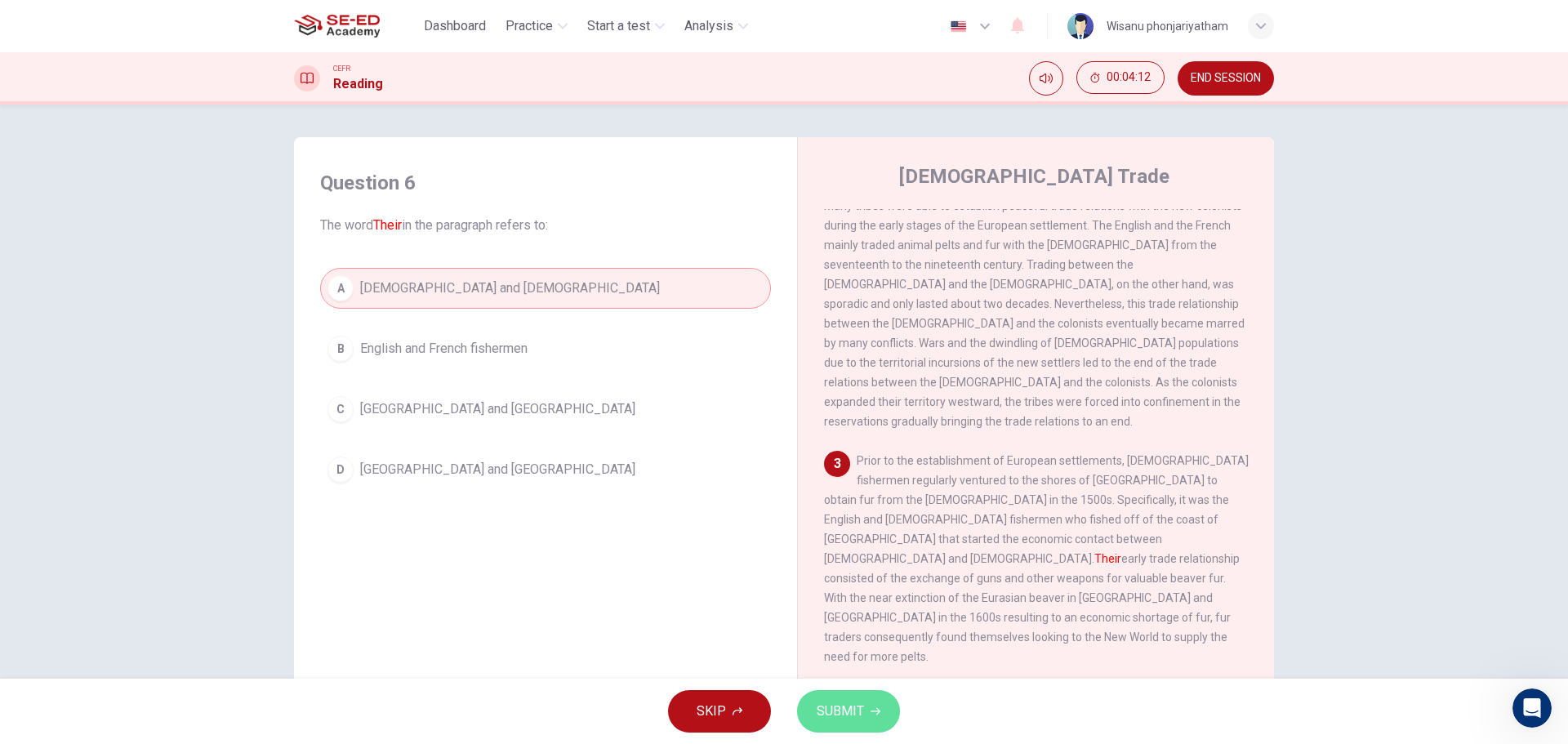
click at [846, 711] on span "SUBMIT" at bounding box center [841, 711] width 47 height 23
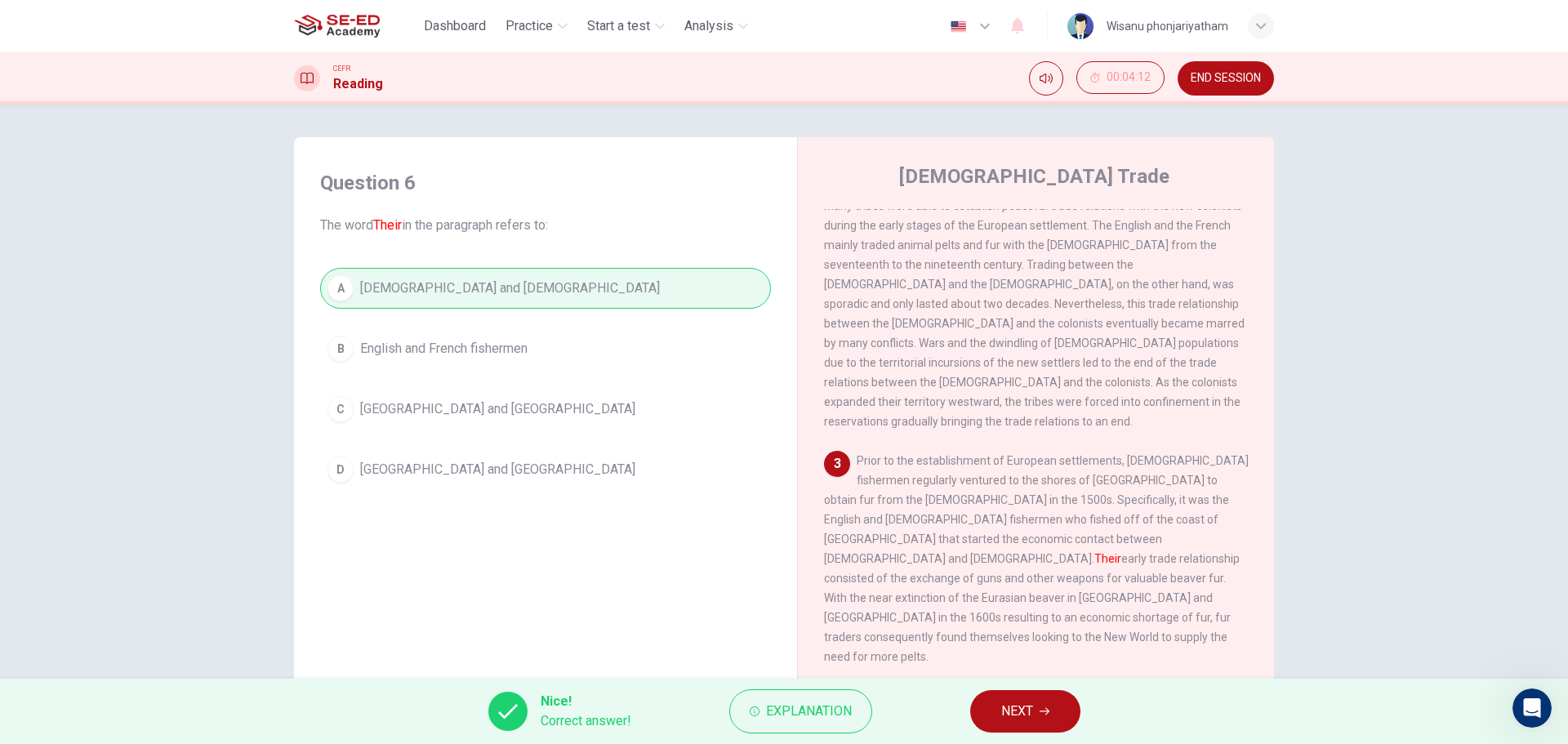
click at [1016, 705] on span "NEXT" at bounding box center [1017, 711] width 32 height 23
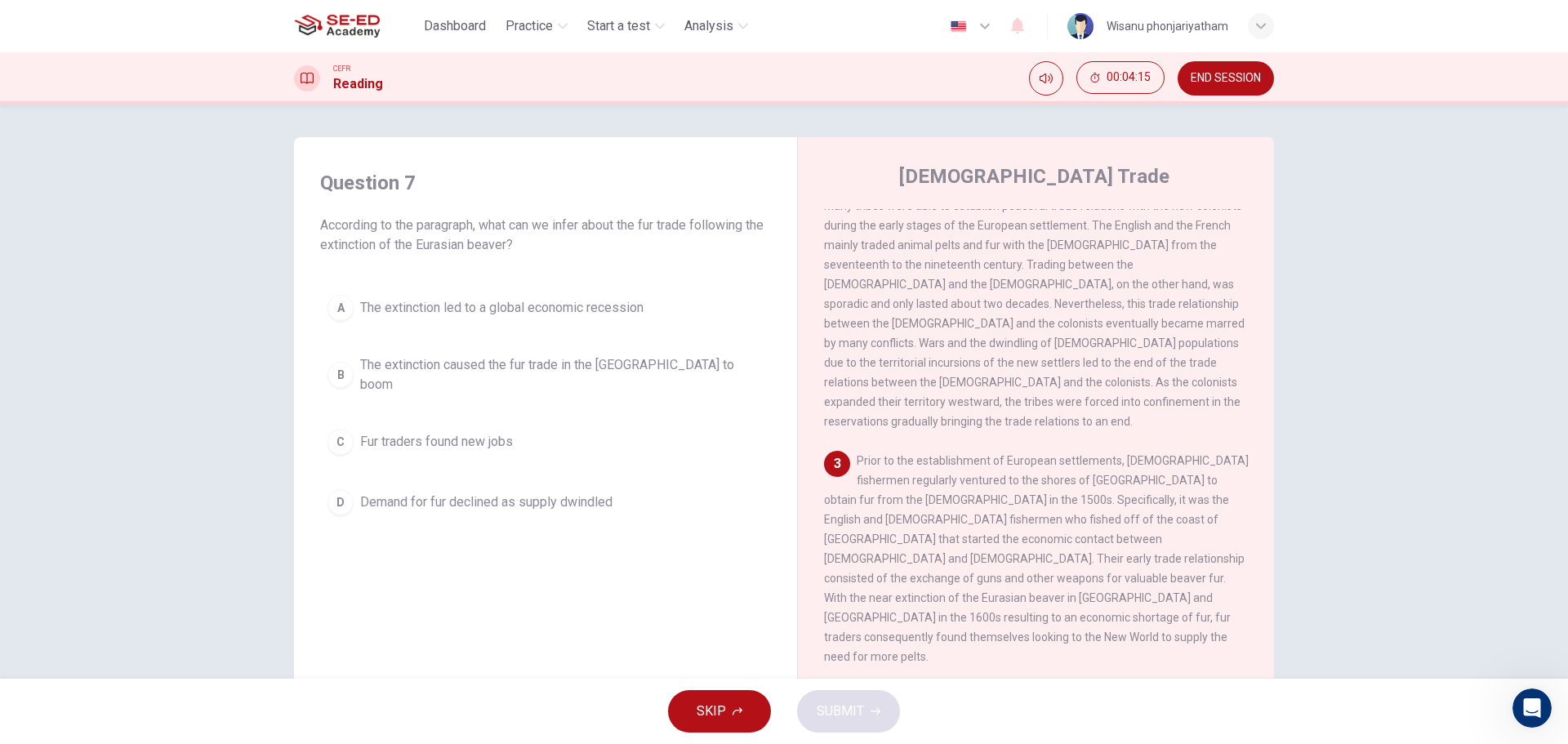
drag, startPoint x: 353, startPoint y: 231, endPoint x: 601, endPoint y: 241, distance: 248.2
click at [601, 241] on span "According to the paragraph, what can we infer about the fur trade following the…" at bounding box center [546, 235] width 451 height 40
click at [581, 375] on span "The extinction caused the fur trade in the [GEOGRAPHIC_DATA] to boom" at bounding box center [562, 375] width 404 height 40
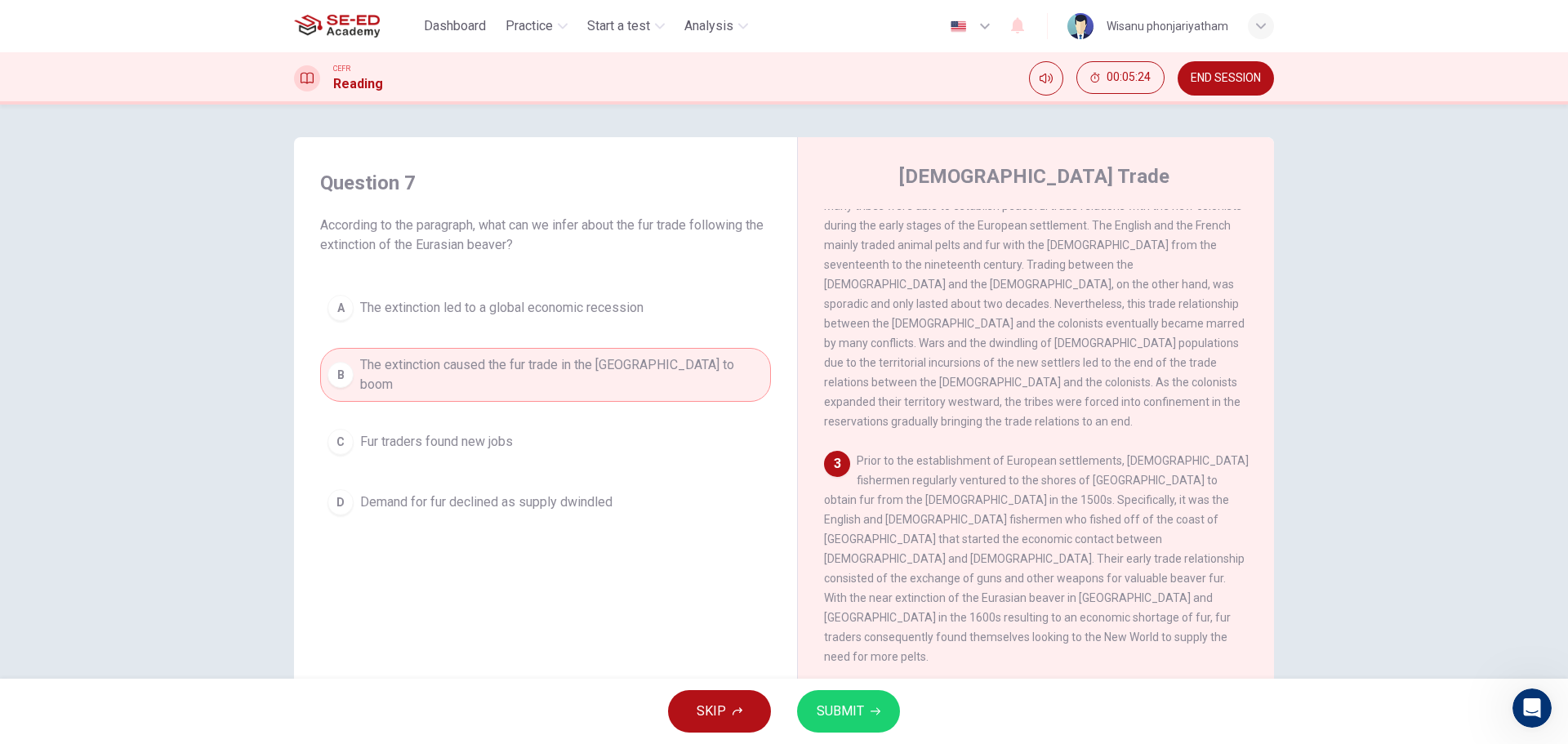
click at [845, 703] on span "SUBMIT" at bounding box center [841, 711] width 47 height 23
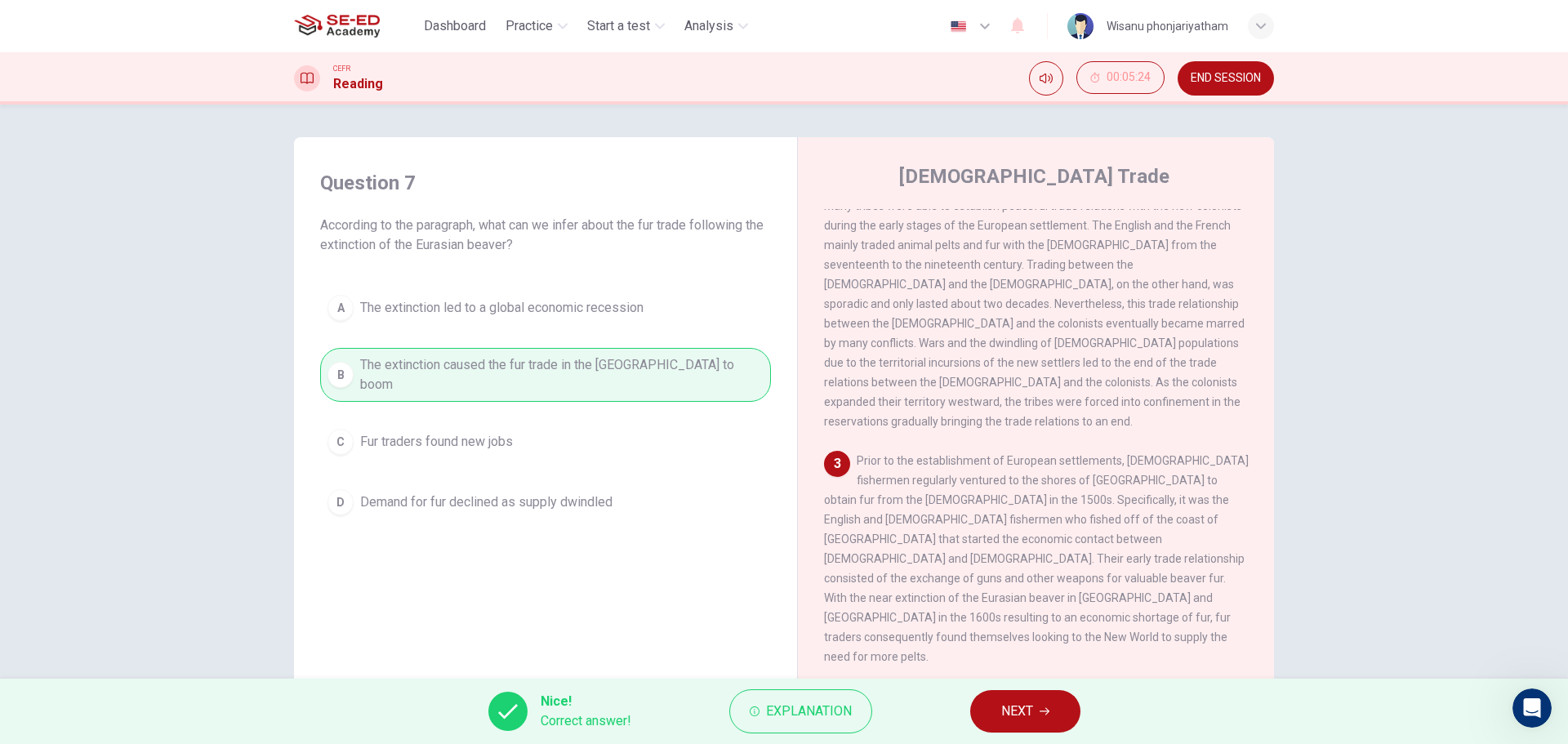
click at [1035, 719] on button "NEXT" at bounding box center [1025, 711] width 110 height 43
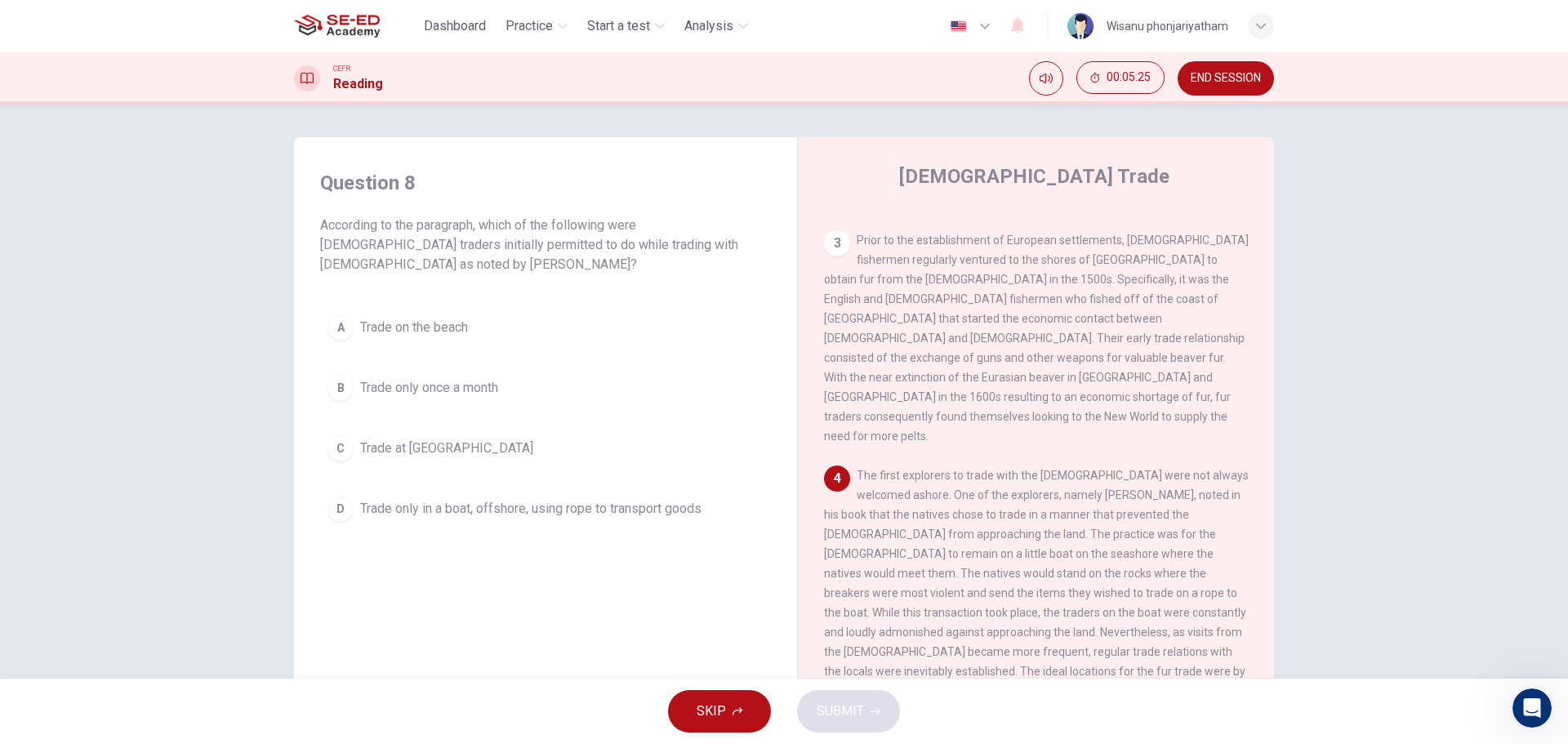
scroll to position [572, 0]
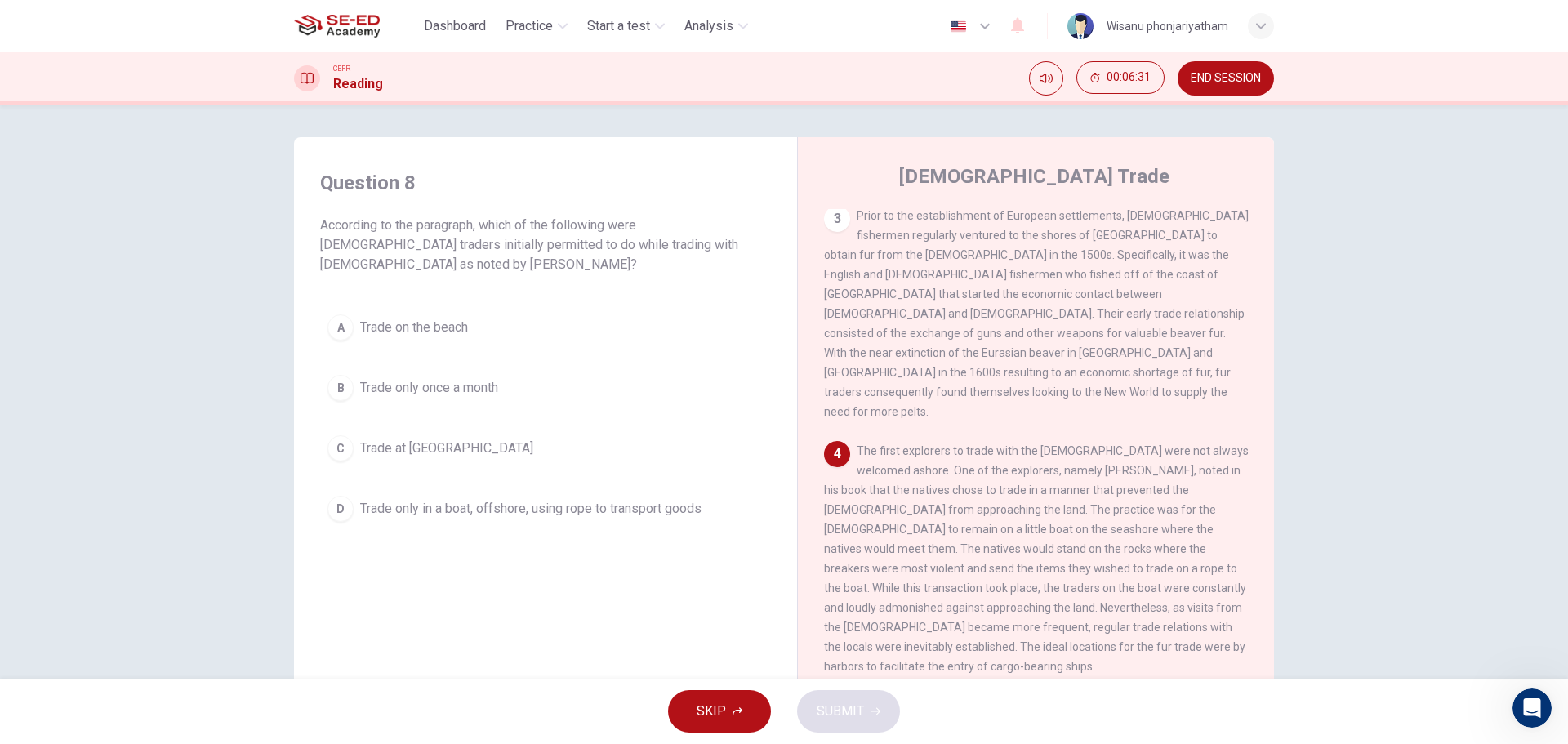
click at [639, 509] on span "Trade only in a boat, offshore, using rope to transport goods" at bounding box center [530, 509] width 341 height 20
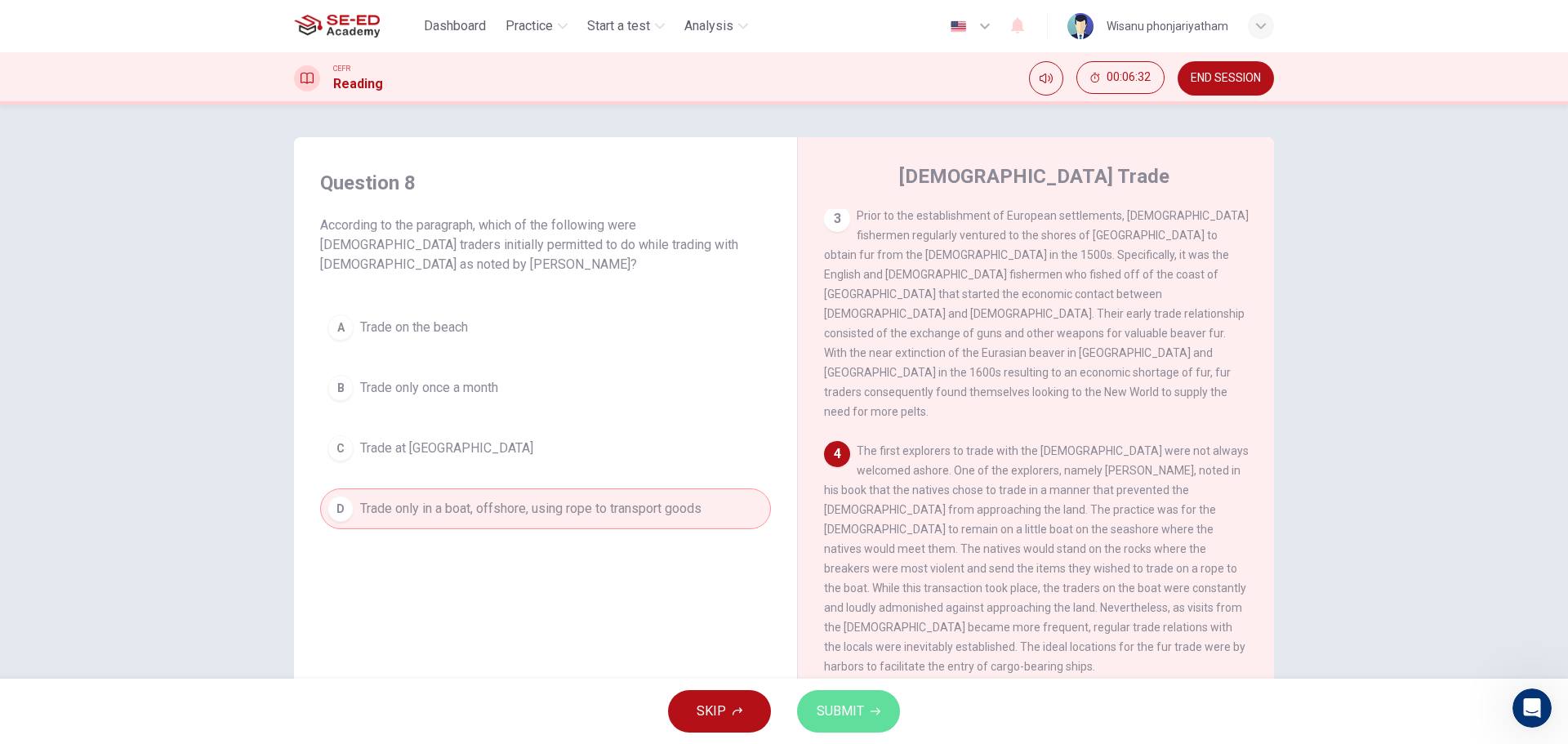
click at [854, 704] on span "SUBMIT" at bounding box center [841, 711] width 47 height 23
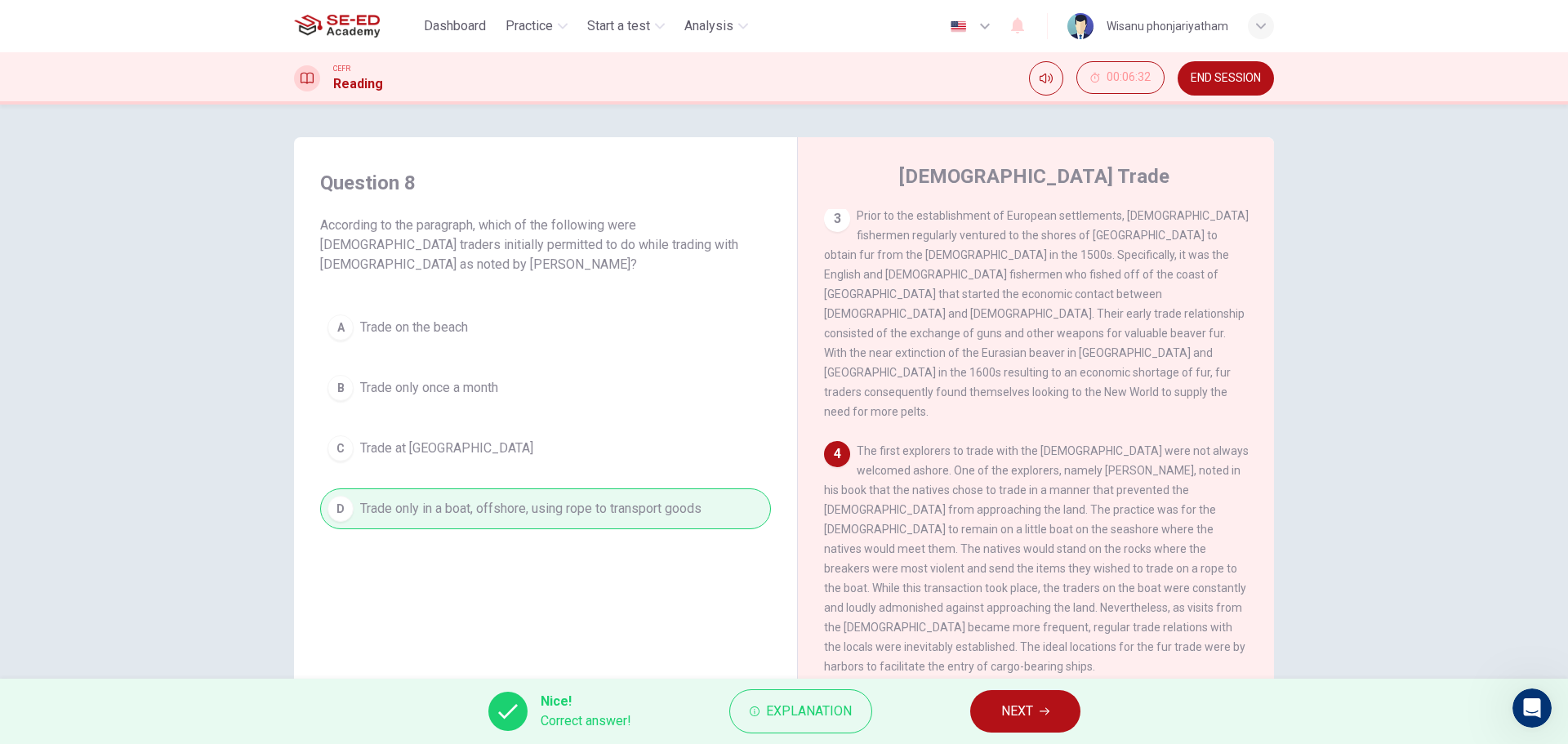
click at [1021, 714] on span "NEXT" at bounding box center [1017, 711] width 32 height 23
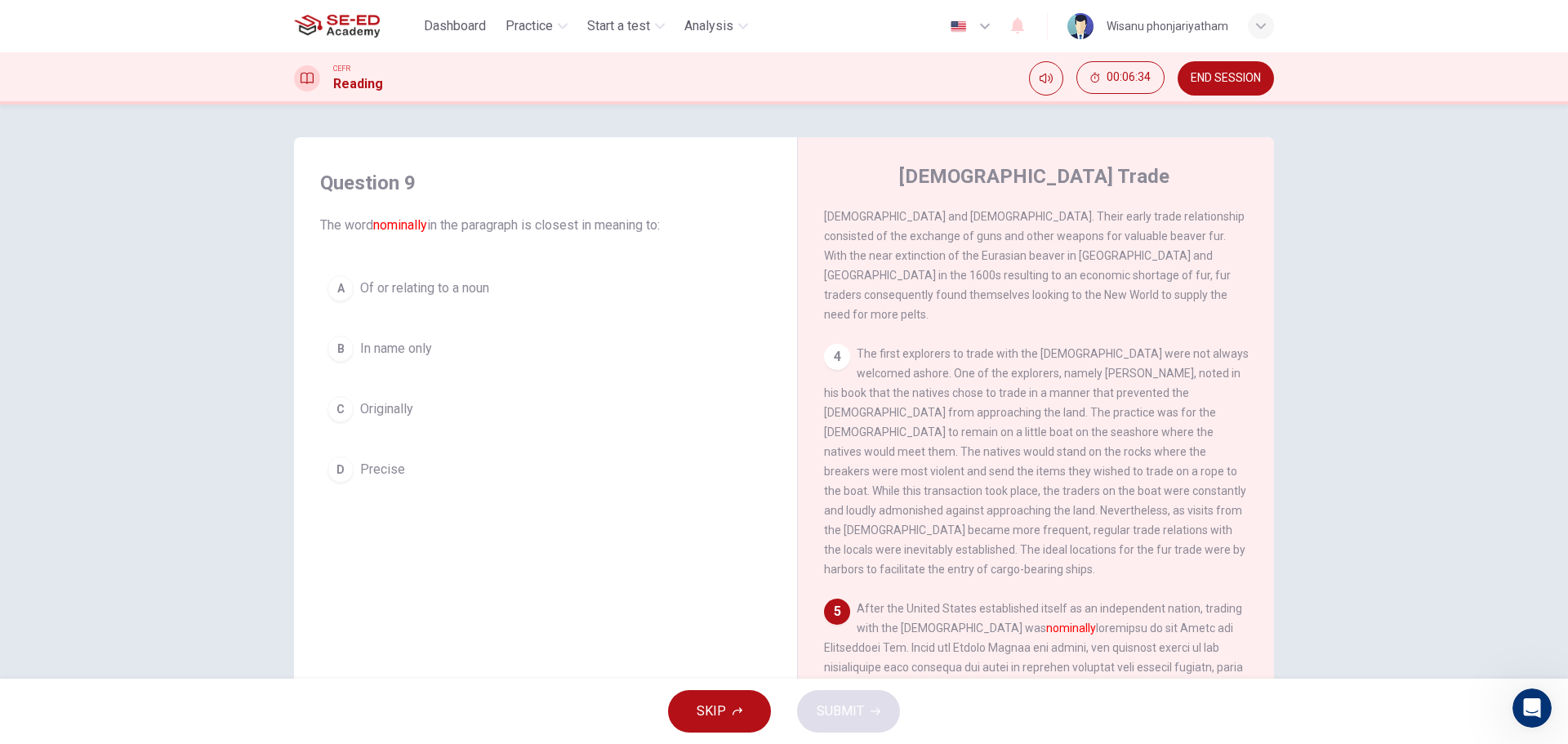
scroll to position [817, 0]
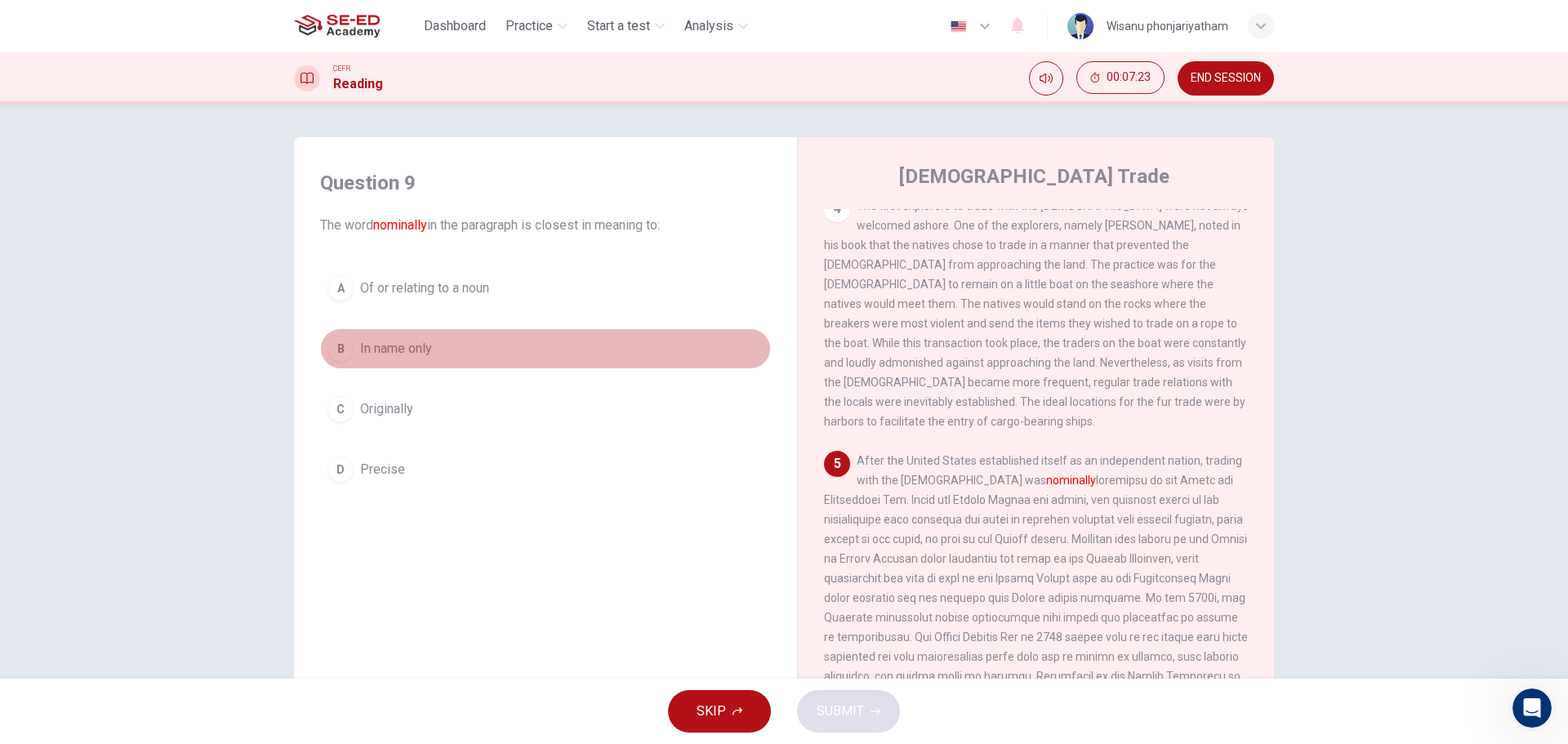
click at [369, 345] on span "In name only" at bounding box center [396, 349] width 72 height 20
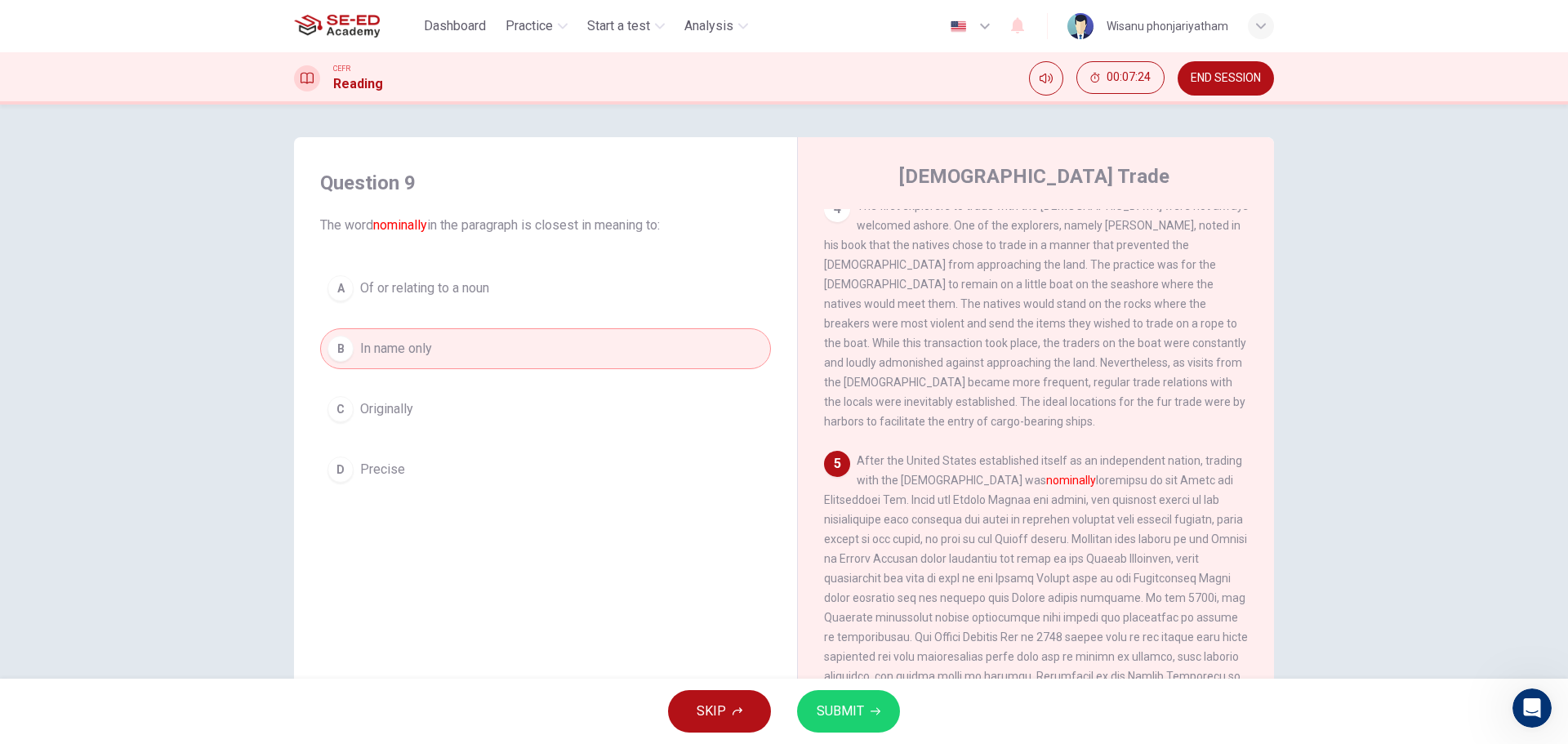
click at [859, 699] on button "SUBMIT" at bounding box center [849, 711] width 103 height 43
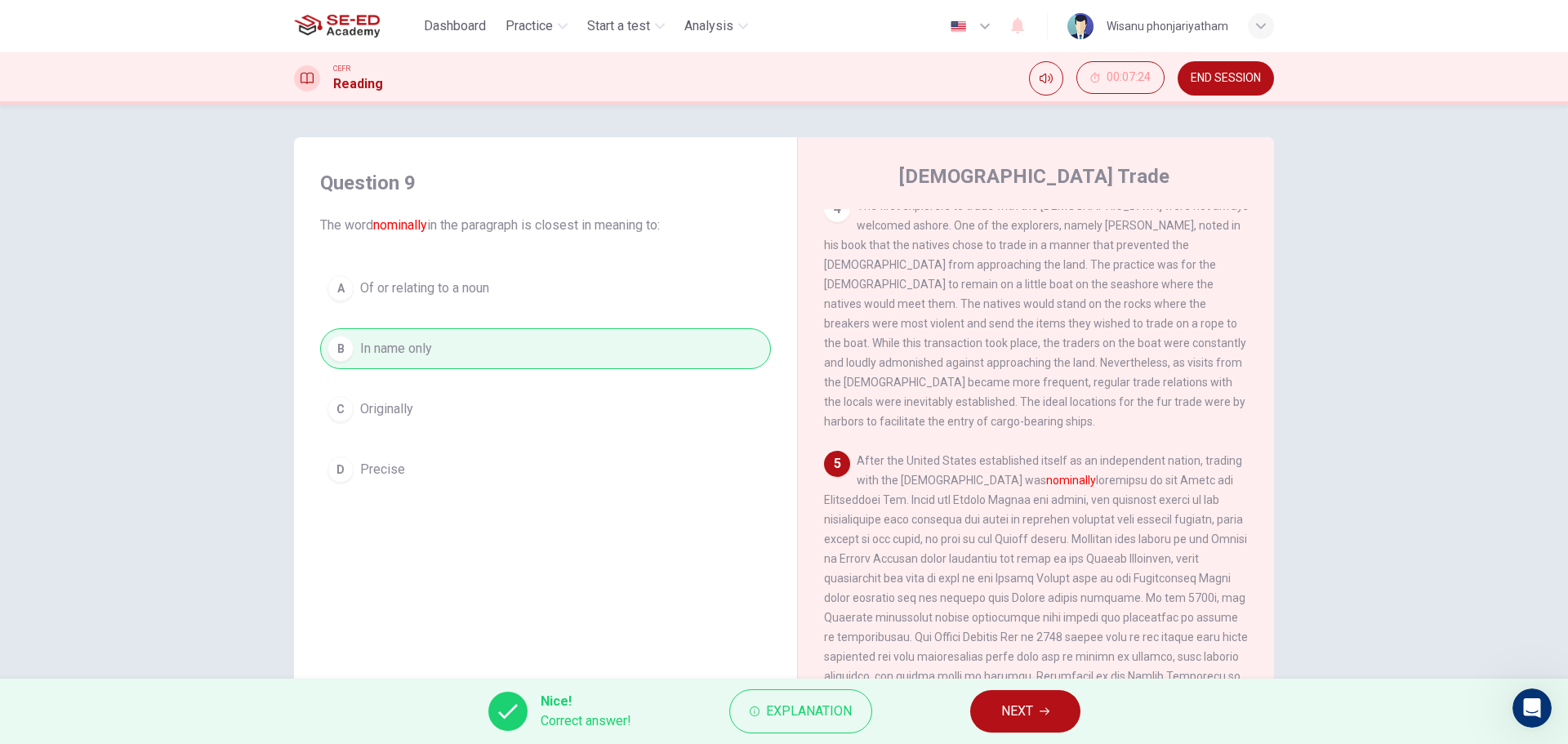
click at [1004, 708] on span "NEXT" at bounding box center [1017, 711] width 32 height 23
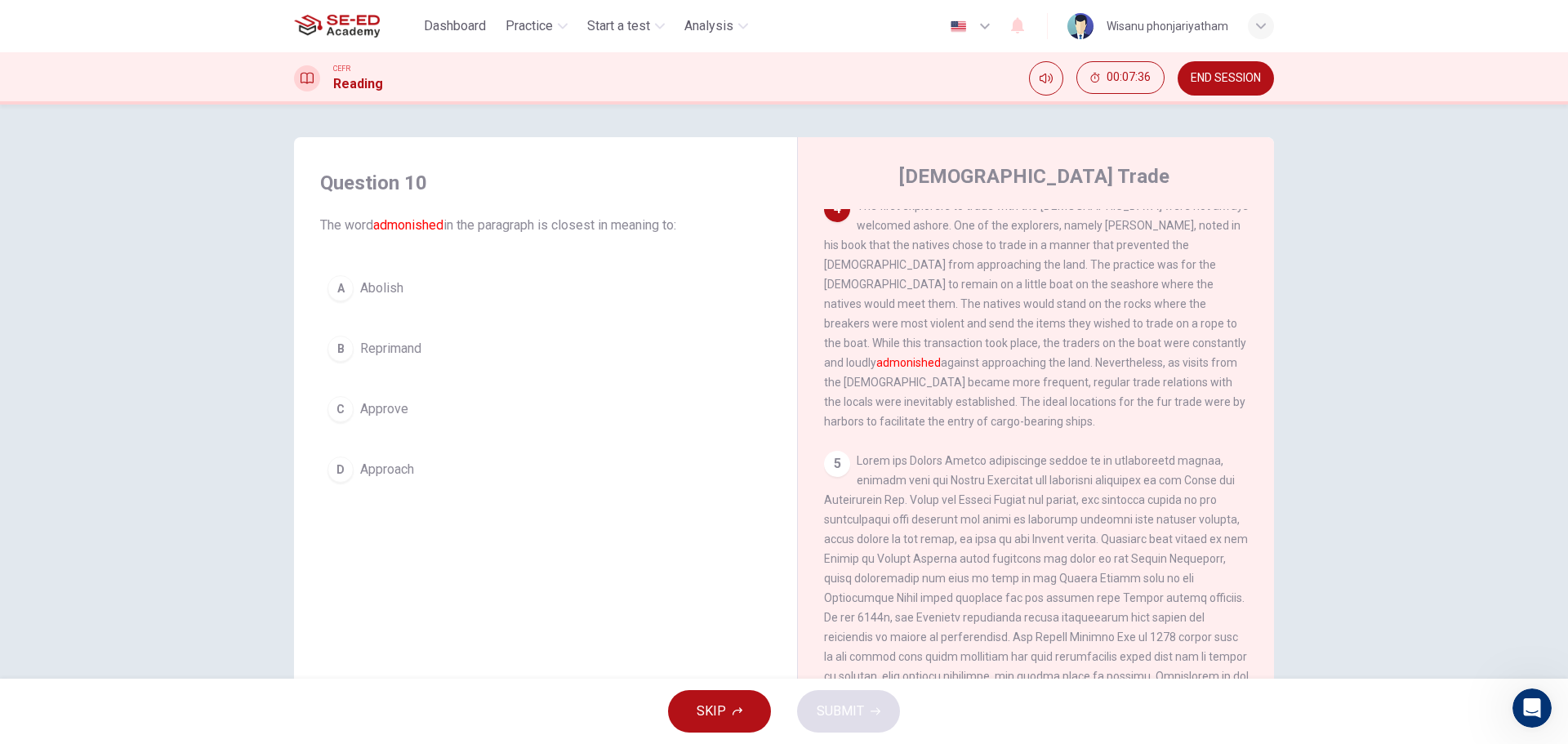
click at [415, 348] on span "Reprimand" at bounding box center [391, 349] width 61 height 20
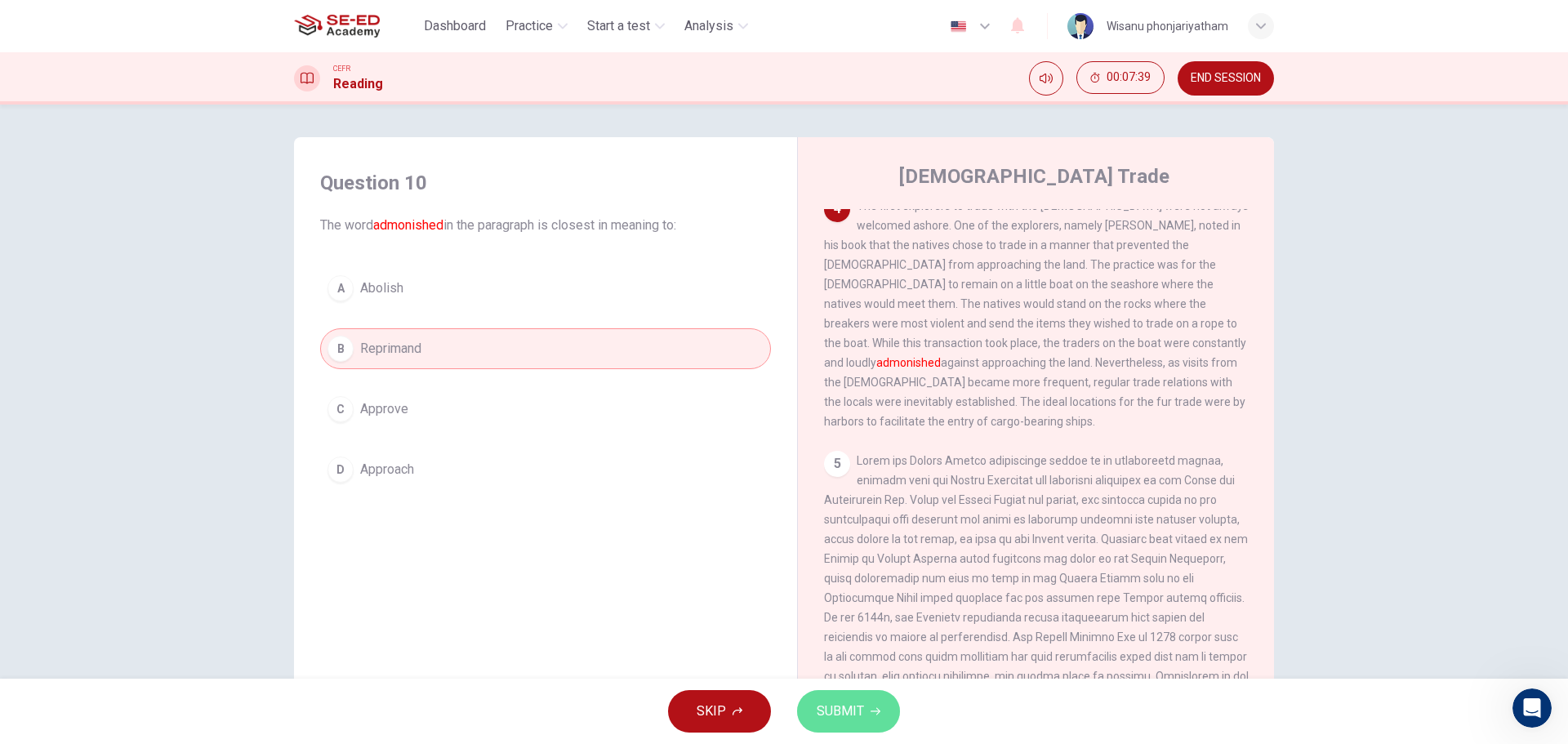
click at [850, 711] on span "SUBMIT" at bounding box center [841, 711] width 47 height 23
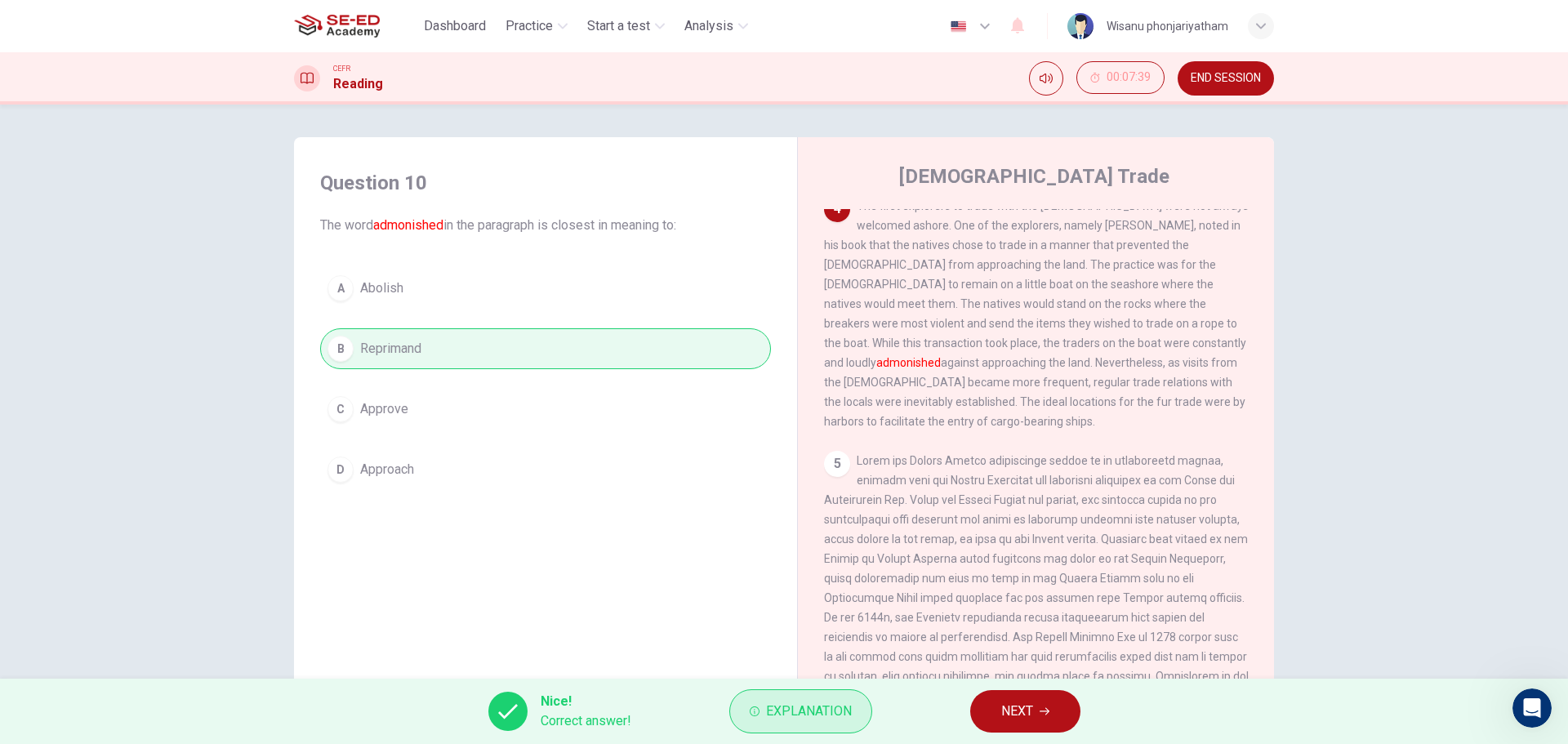
click at [803, 709] on span "Explanation" at bounding box center [808, 711] width 86 height 23
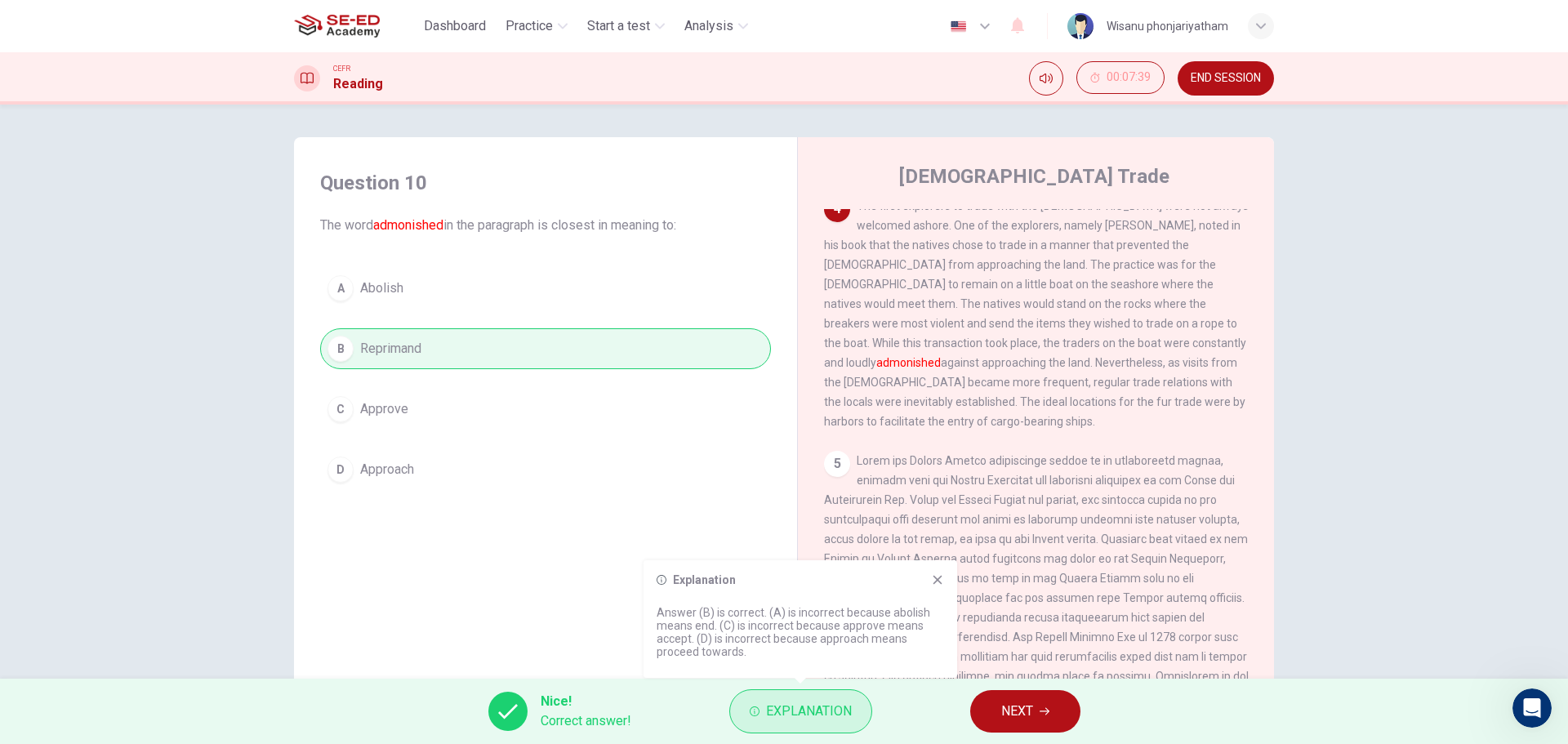
click at [795, 706] on span "Explanation" at bounding box center [808, 711] width 86 height 23
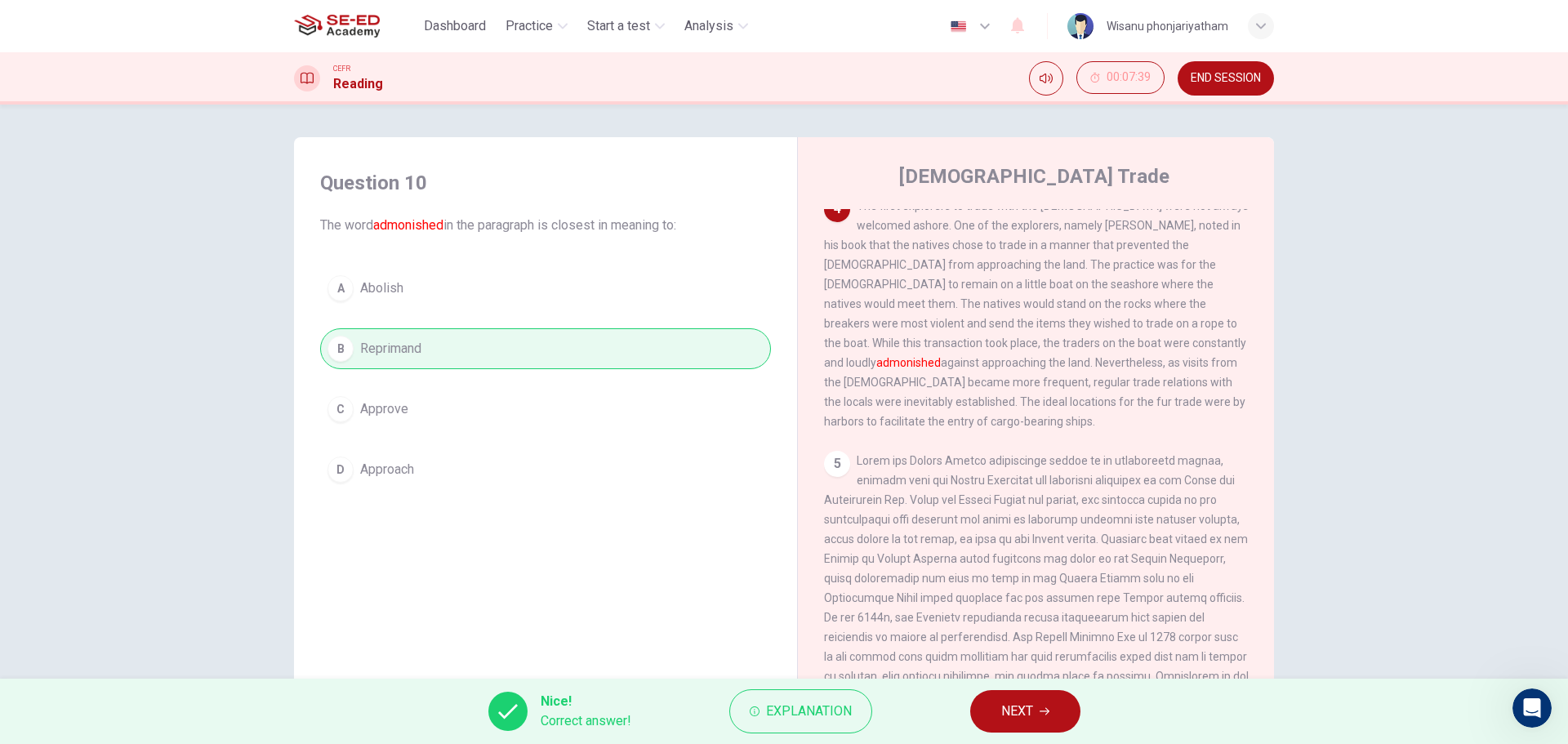
click at [1040, 709] on icon "button" at bounding box center [1045, 711] width 10 height 10
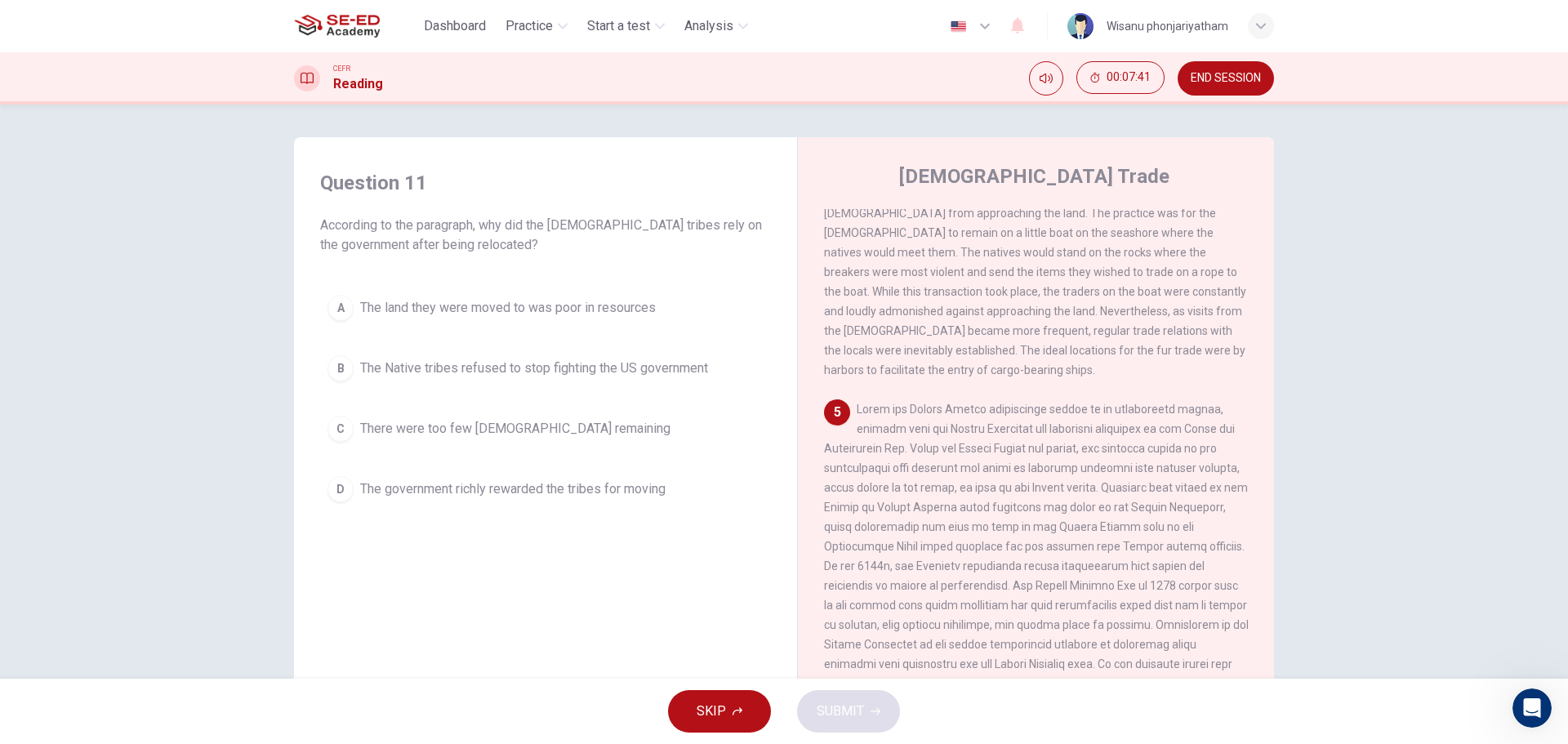
scroll to position [58, 0]
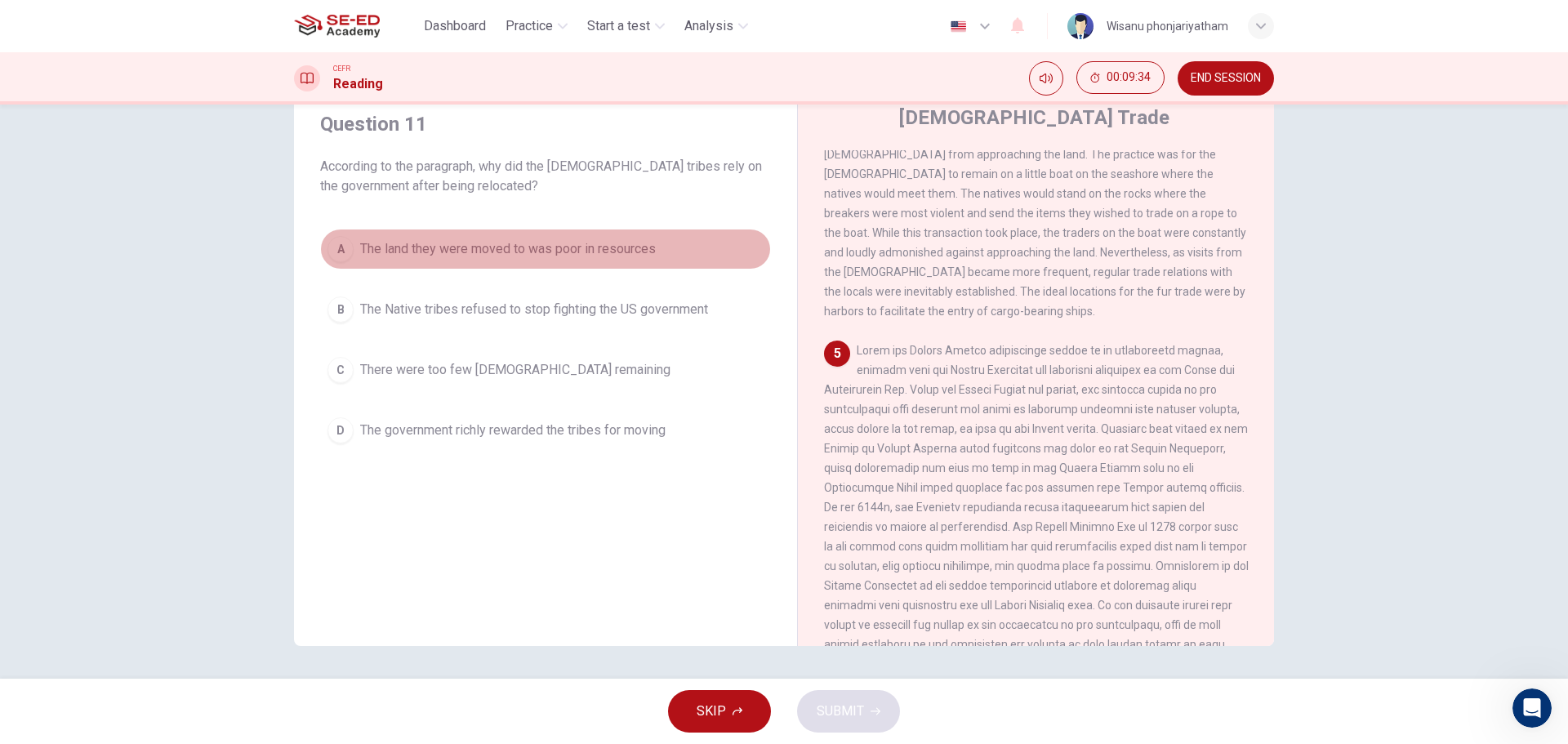
click at [573, 241] on span "The land they were moved to was poor in resources" at bounding box center [507, 249] width 296 height 20
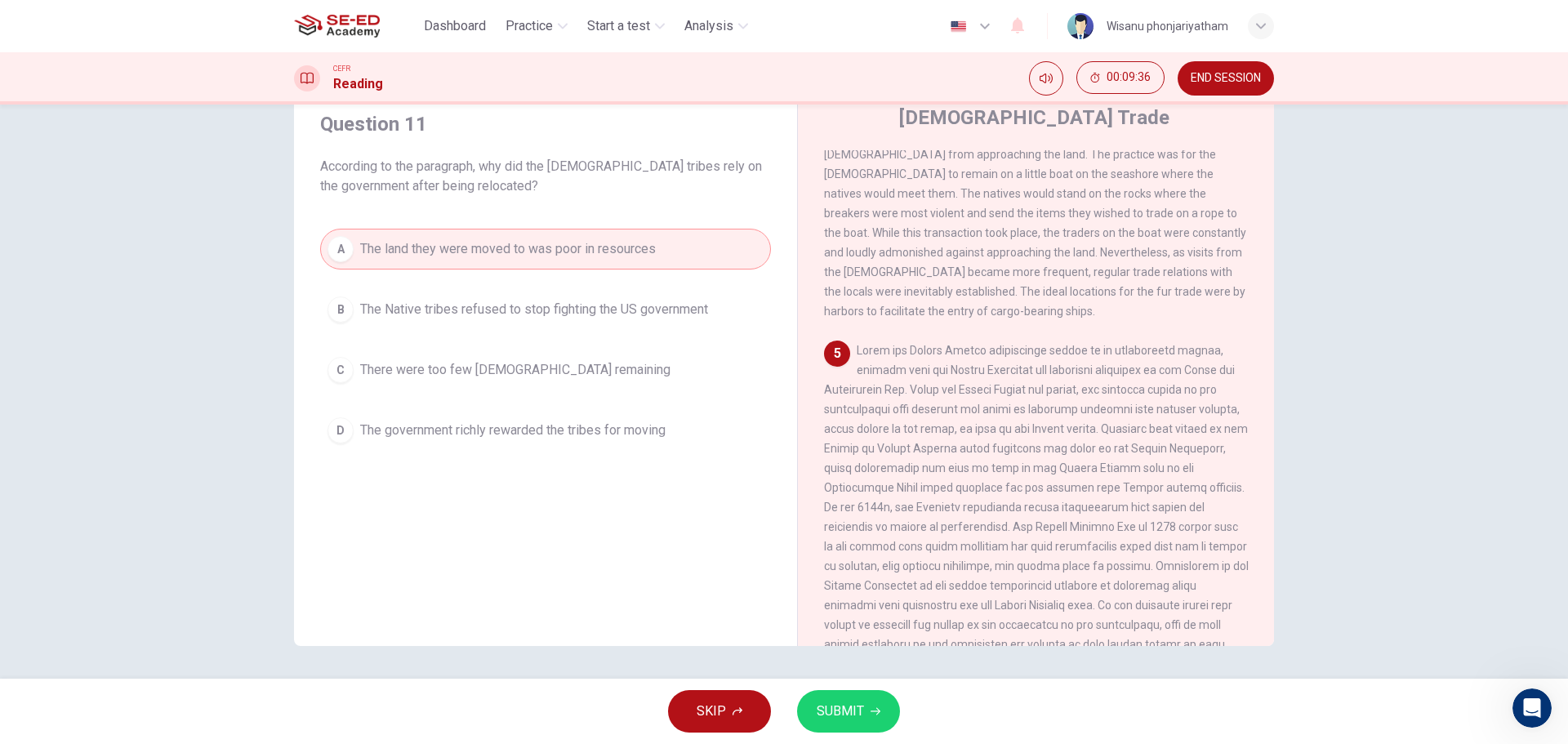
click at [832, 702] on span "SUBMIT" at bounding box center [841, 711] width 47 height 23
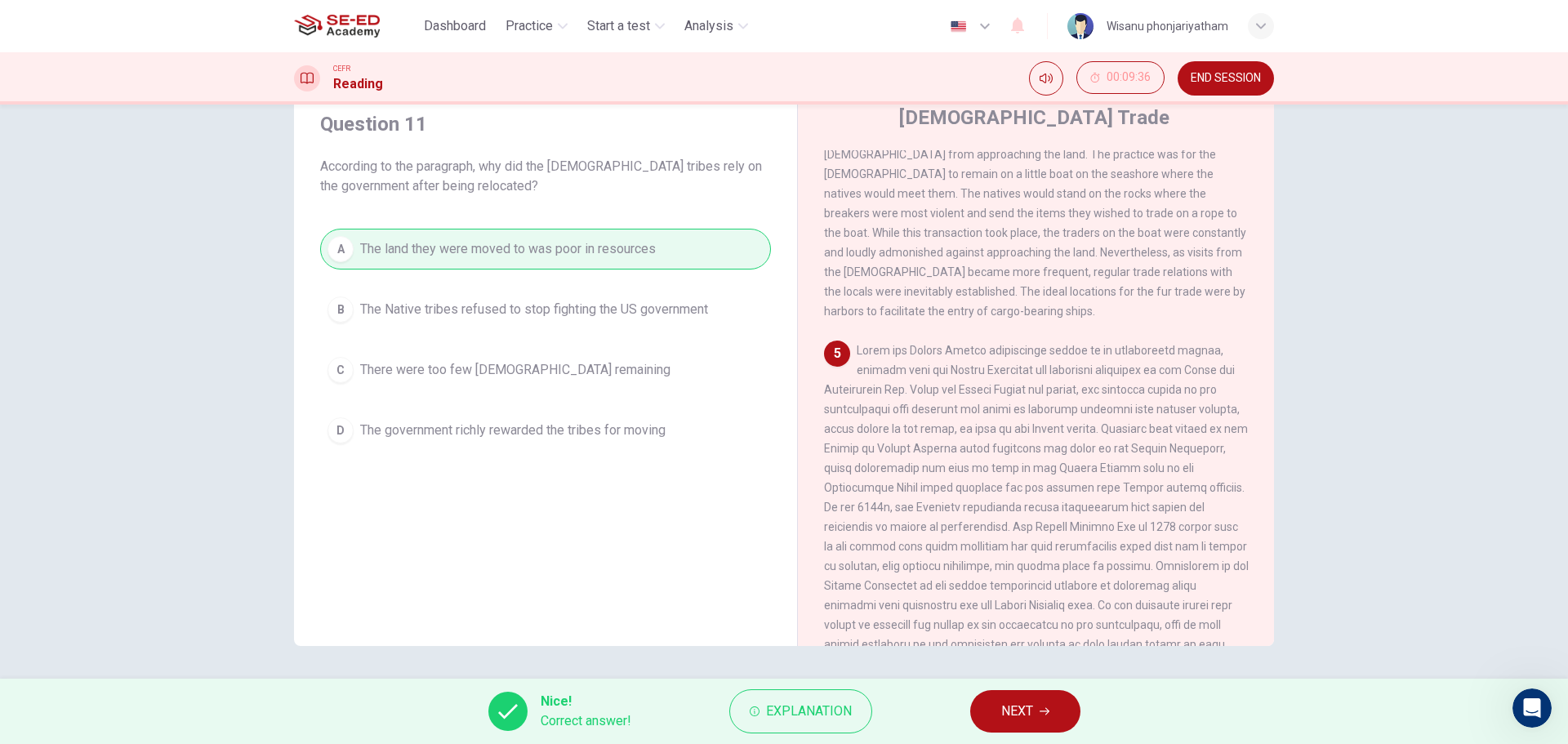
click at [1050, 706] on icon "button" at bounding box center [1045, 711] width 10 height 10
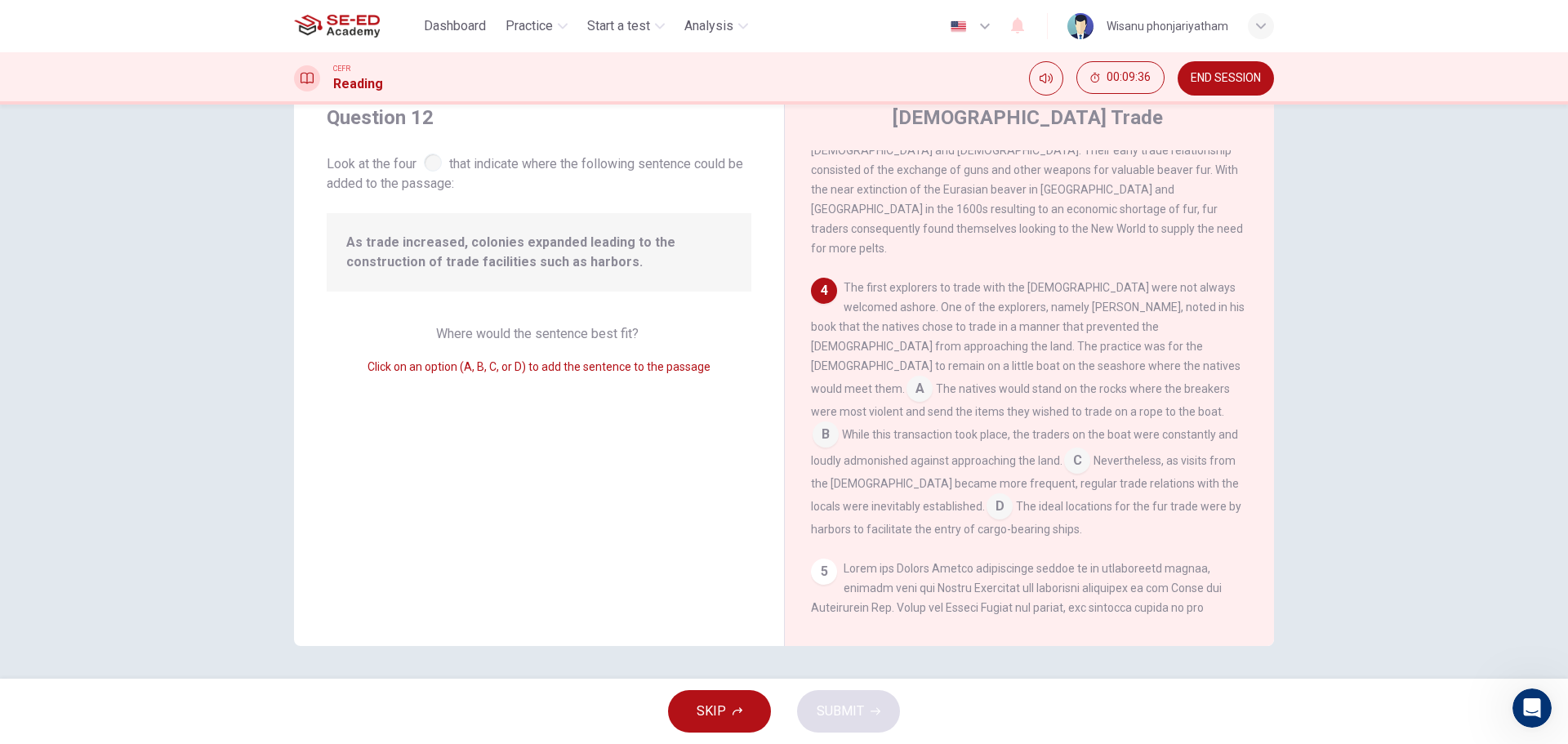
scroll to position [668, 0]
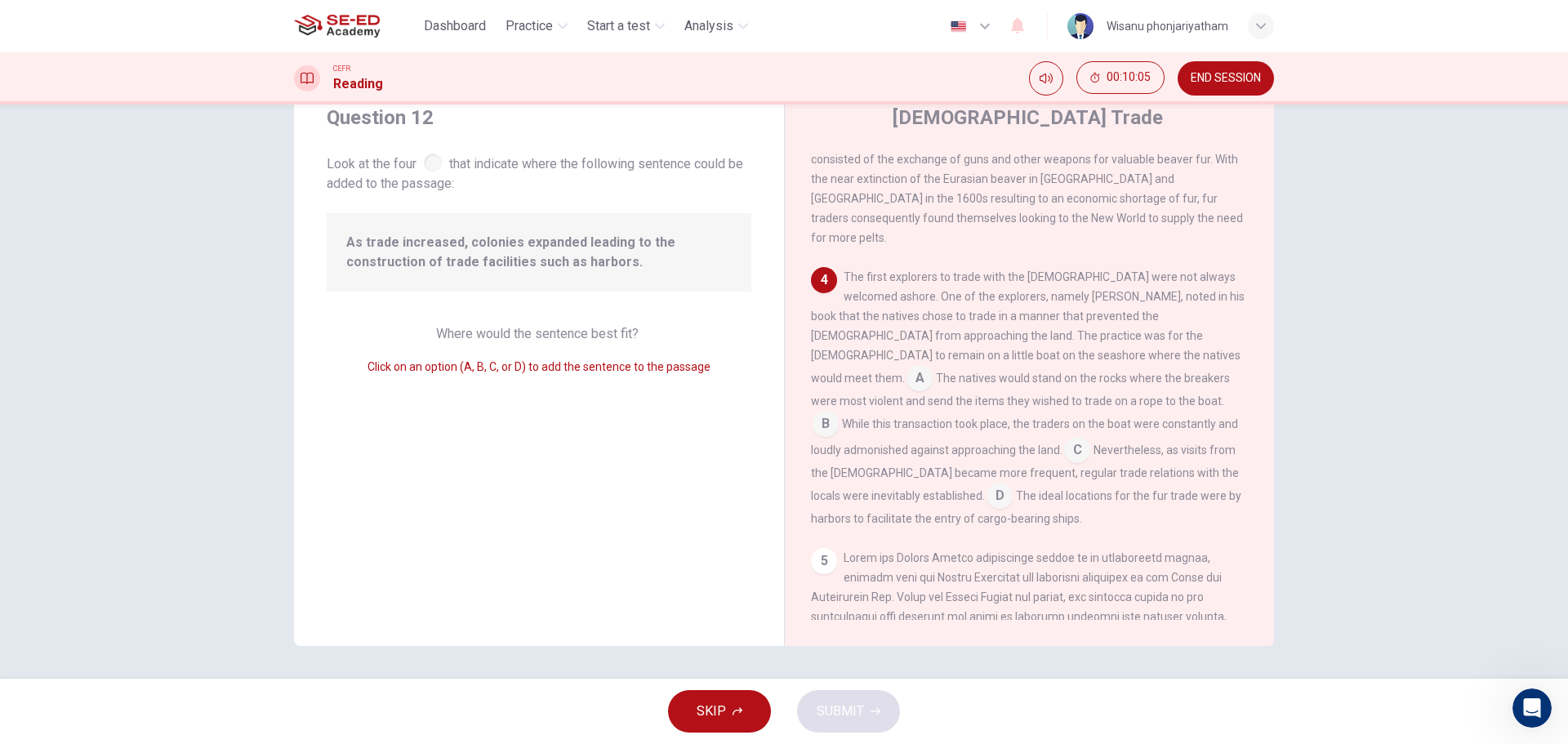
click at [1013, 485] on input at bounding box center [999, 498] width 26 height 26
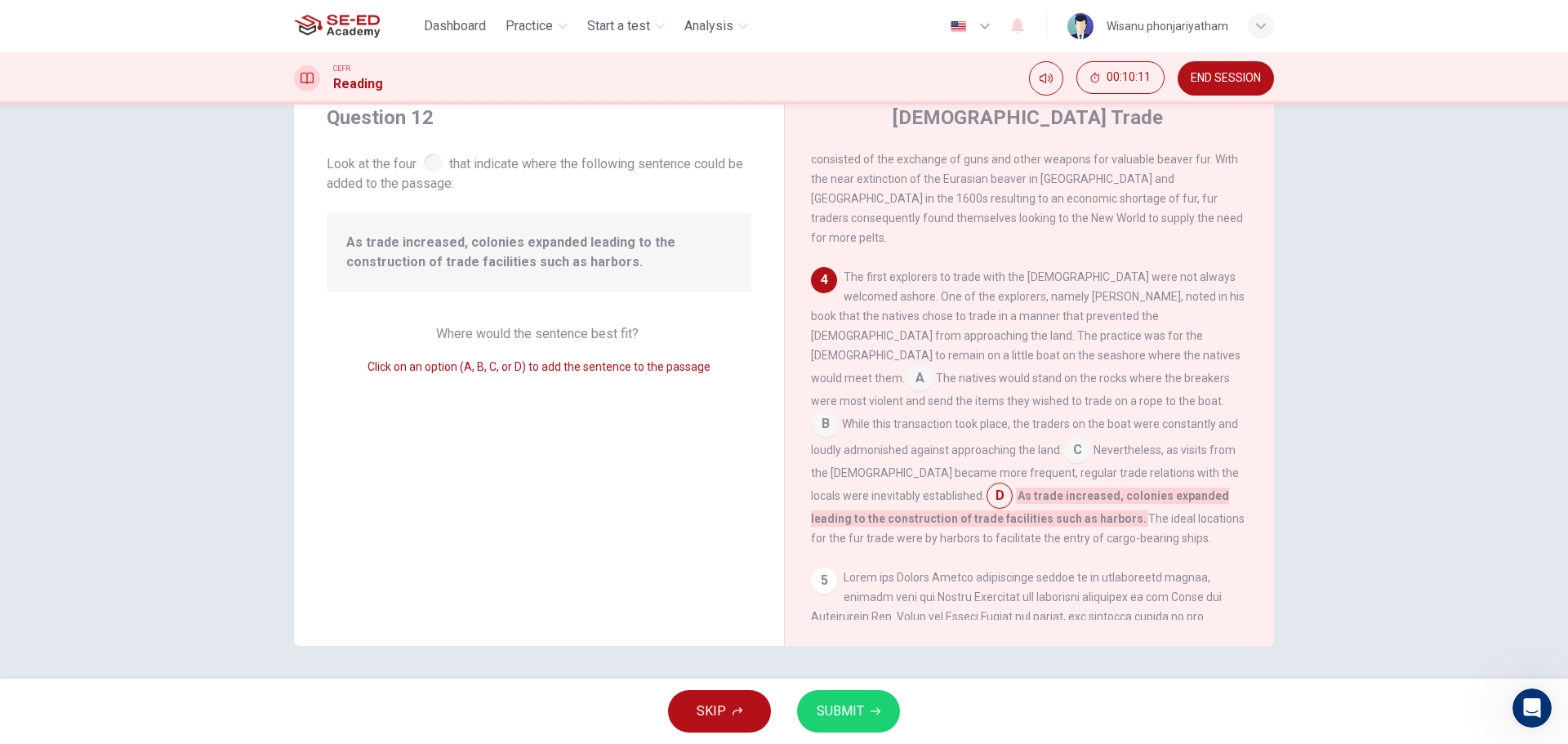
click at [855, 712] on span "SUBMIT" at bounding box center [841, 711] width 47 height 23
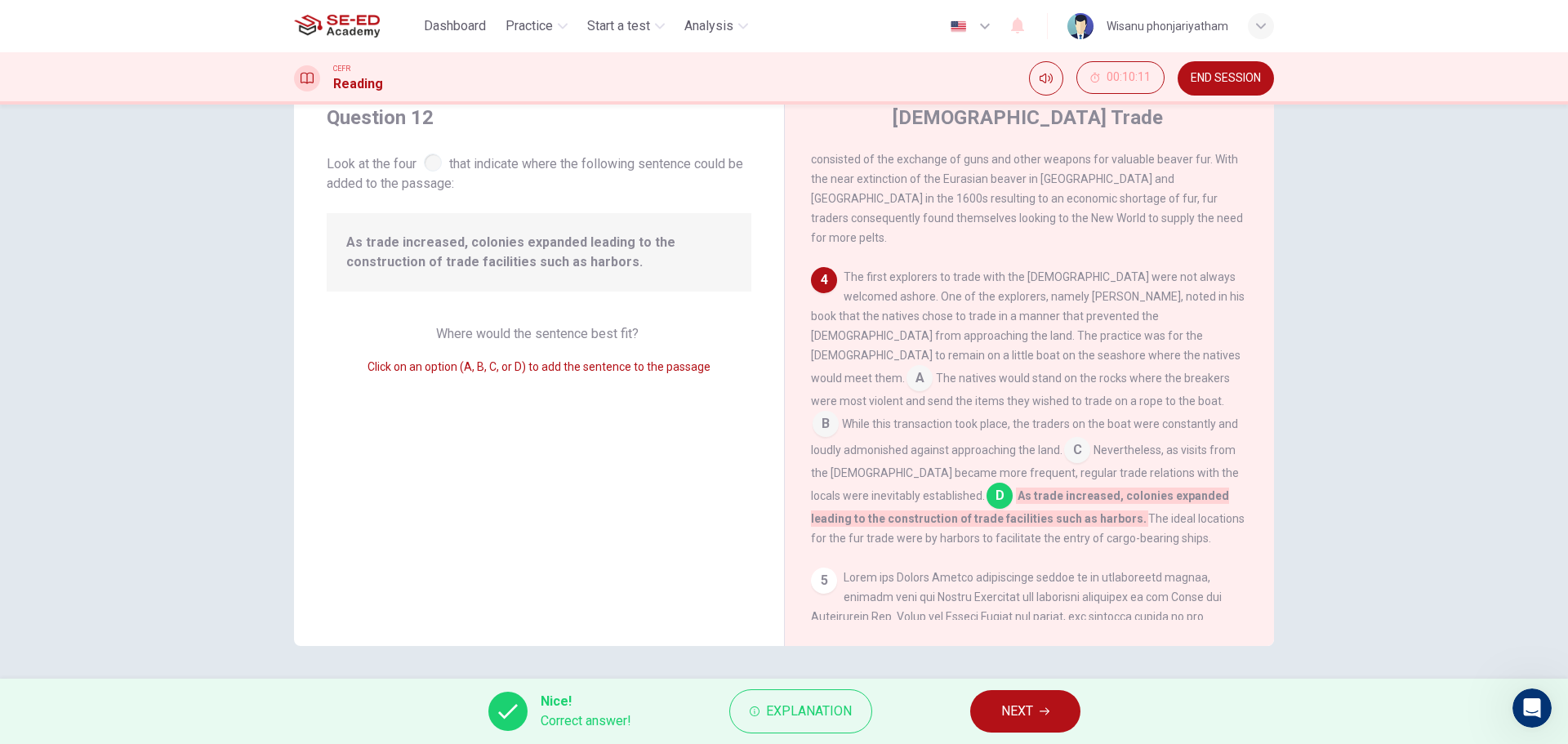
click at [1030, 705] on span "NEXT" at bounding box center [1017, 711] width 32 height 23
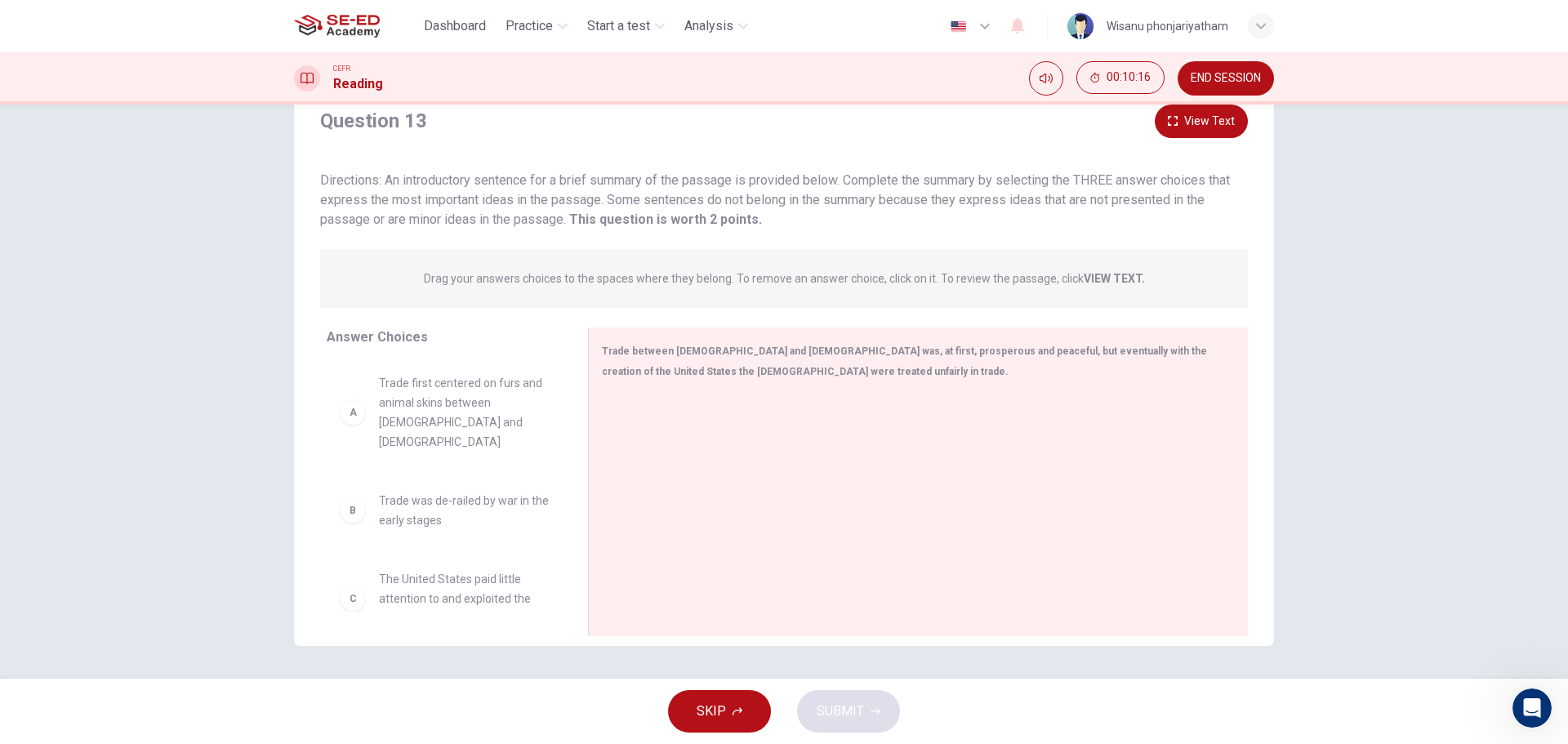
click at [491, 428] on span "Trade first centered on furs and animal skins between [DEMOGRAPHIC_DATA] and [D…" at bounding box center [464, 412] width 170 height 78
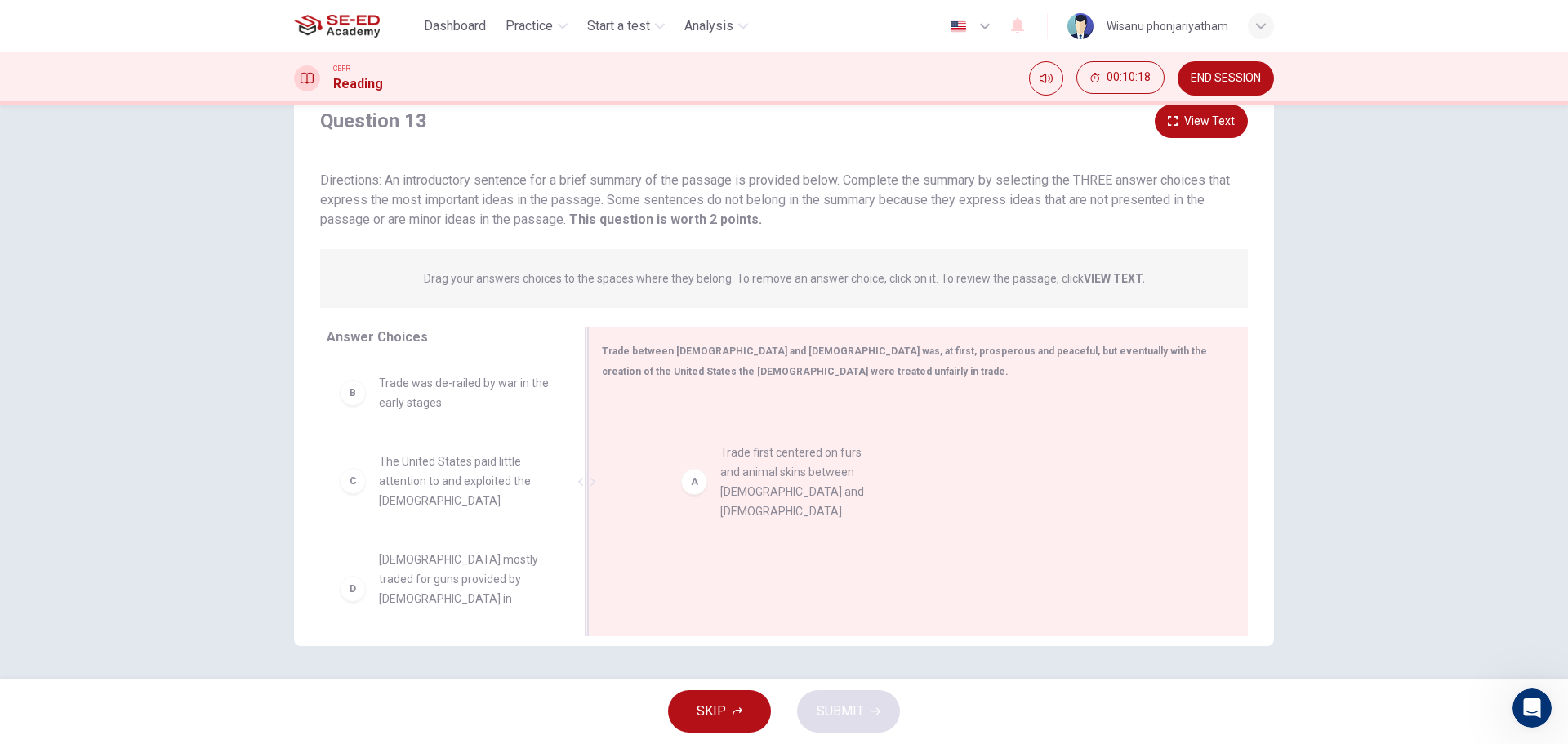
drag, startPoint x: 353, startPoint y: 388, endPoint x: 702, endPoint y: 457, distance: 355.8
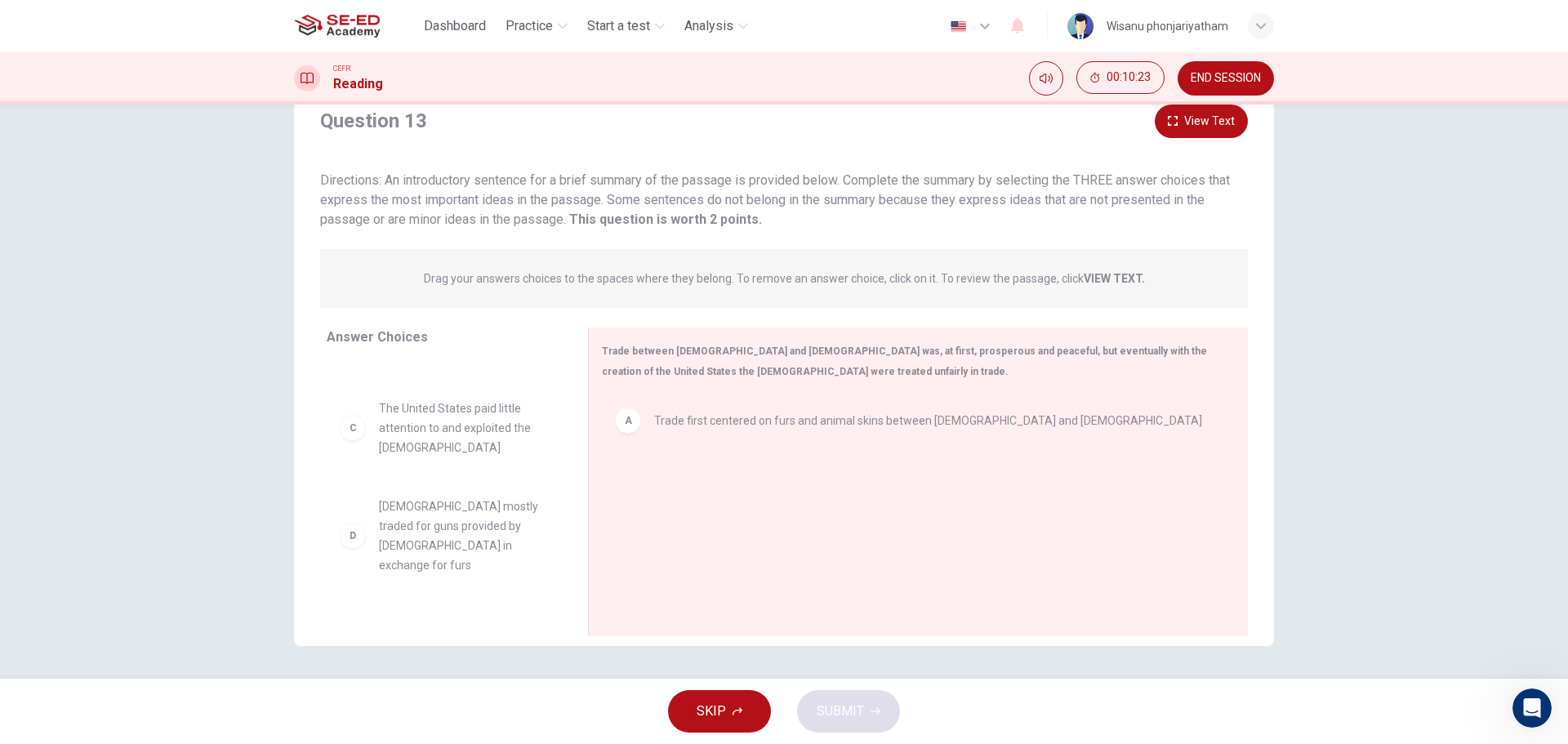
scroll to position [82, 0]
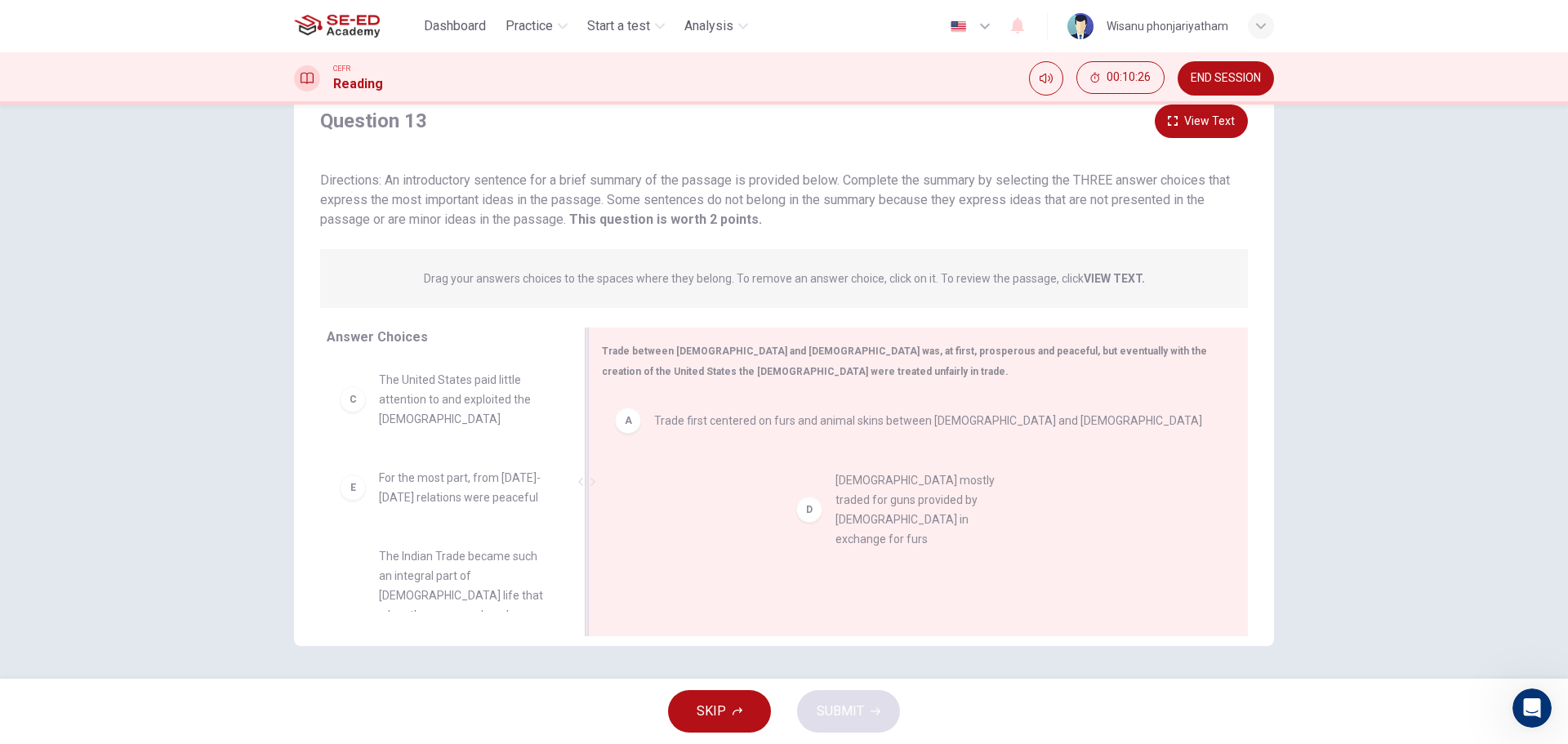
drag, startPoint x: 393, startPoint y: 518, endPoint x: 860, endPoint y: 522, distance: 467.0
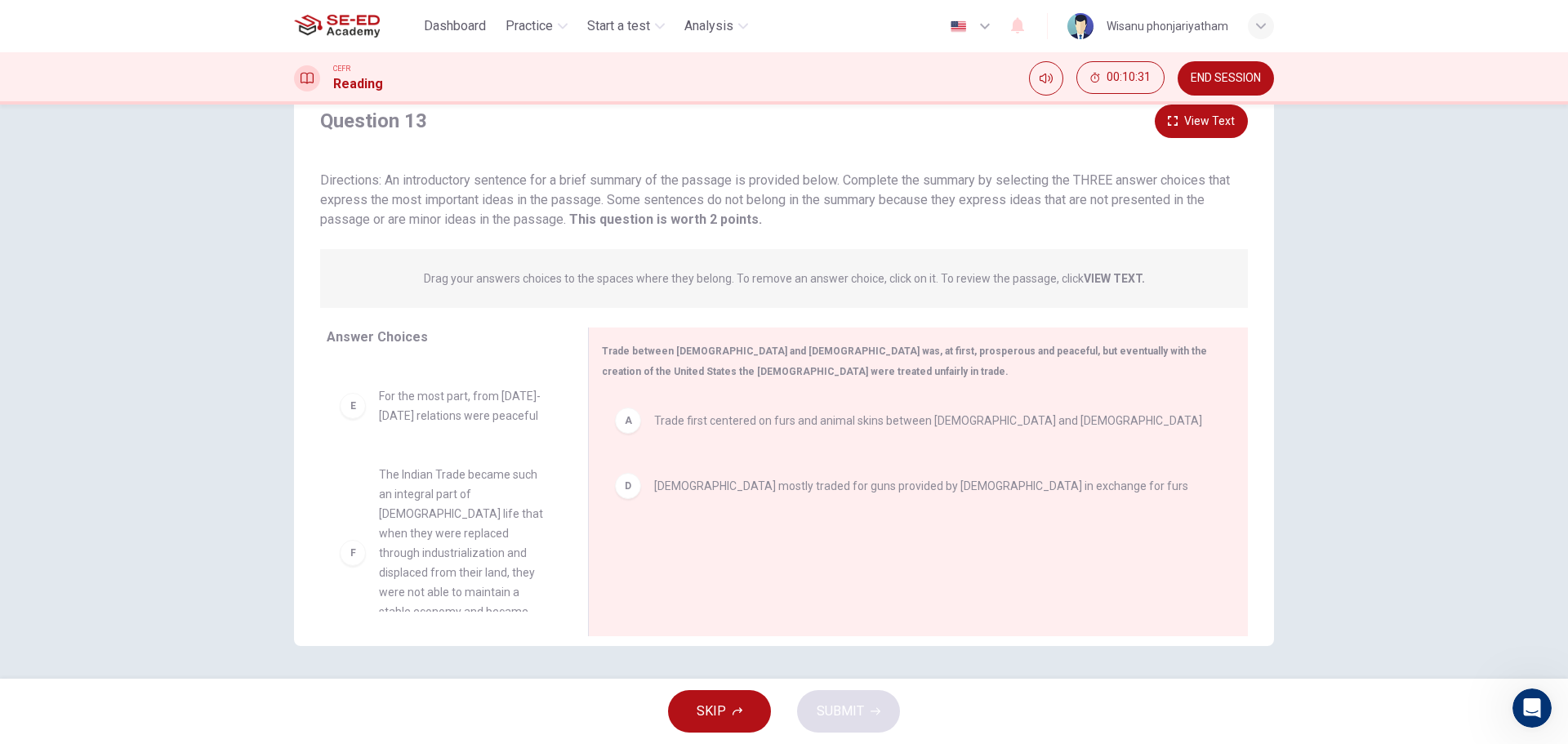
scroll to position [206, 0]
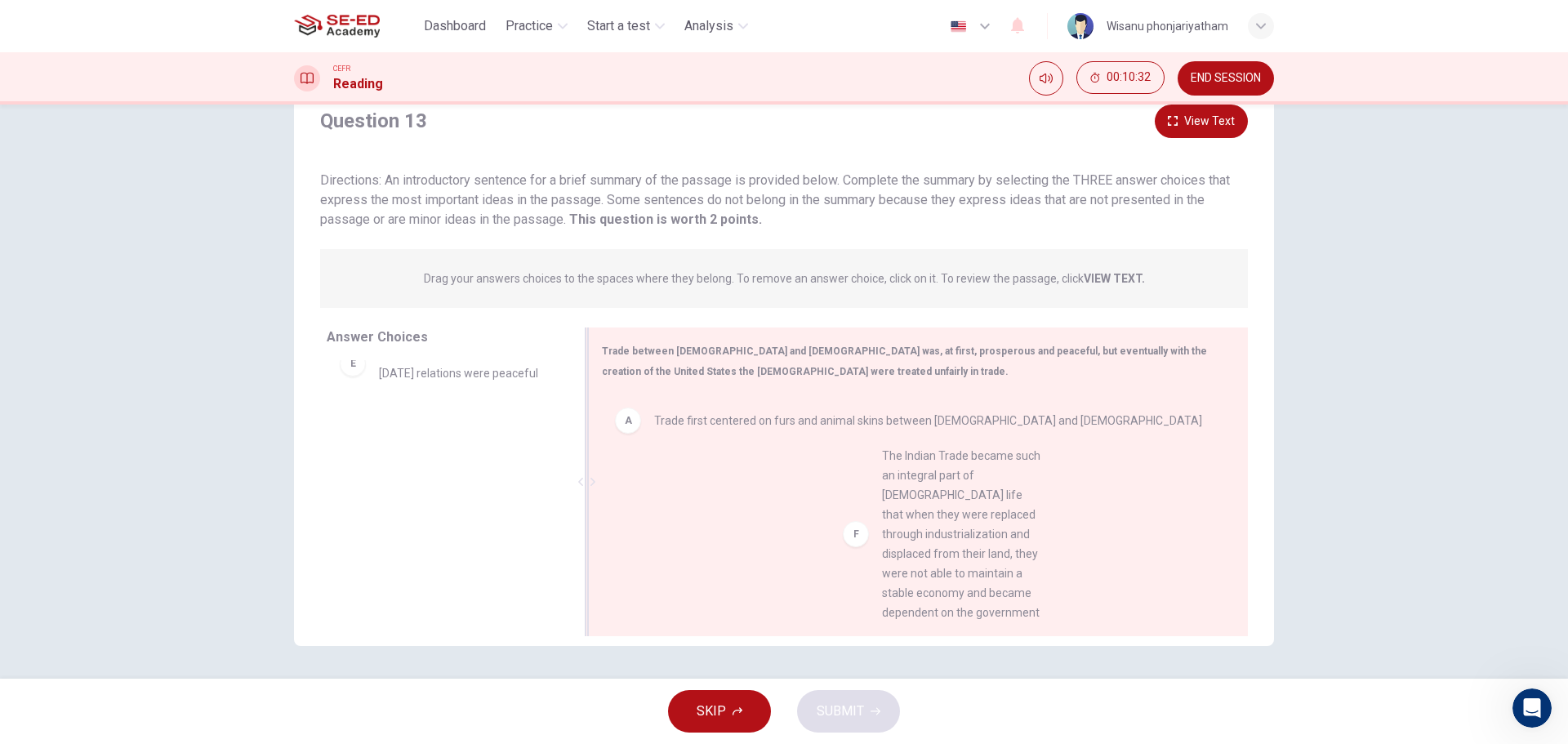
drag, startPoint x: 420, startPoint y: 549, endPoint x: 939, endPoint y: 573, distance: 519.6
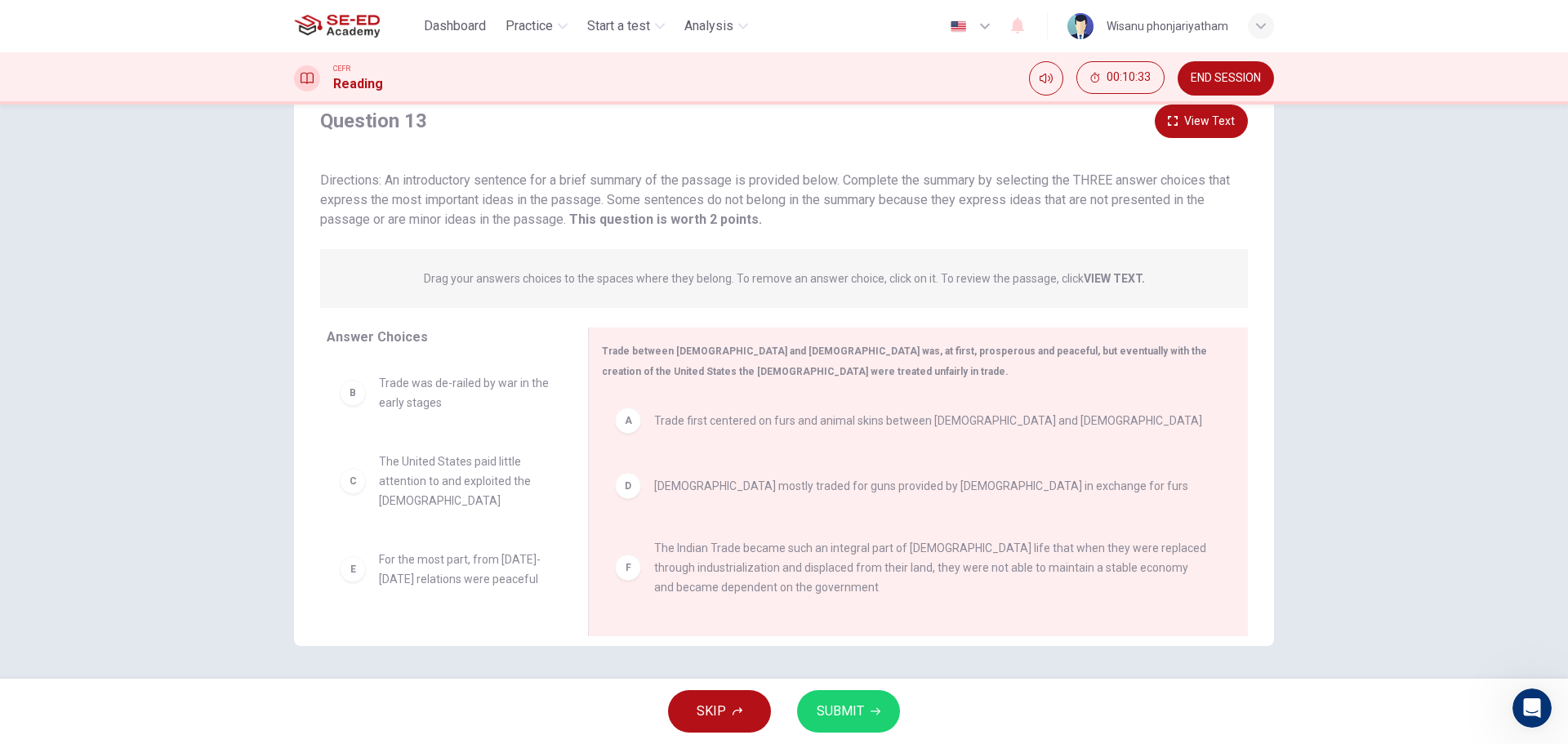
scroll to position [0, 0]
click at [839, 707] on span "SUBMIT" at bounding box center [841, 711] width 47 height 23
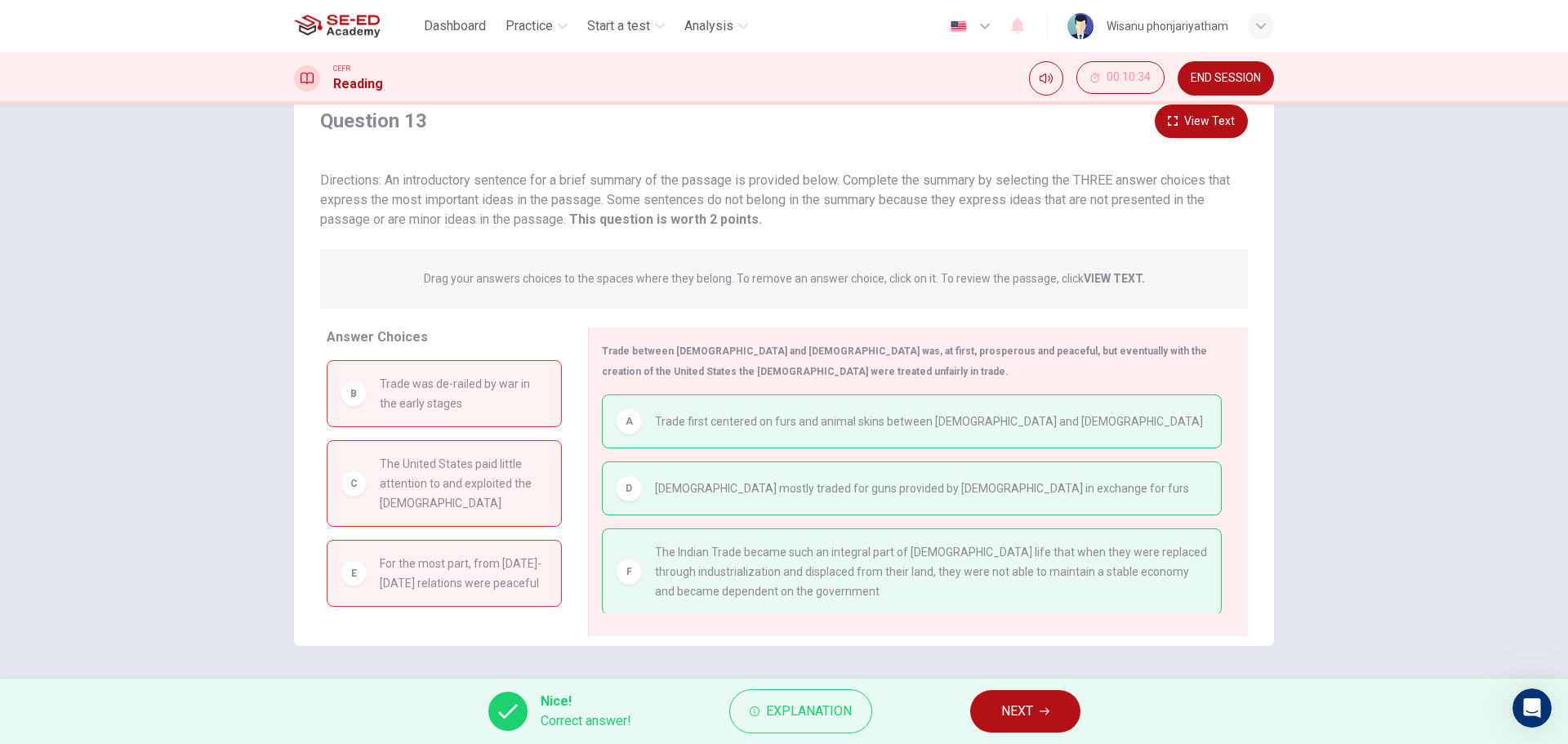
click at [1027, 711] on span "NEXT" at bounding box center [1017, 711] width 32 height 23
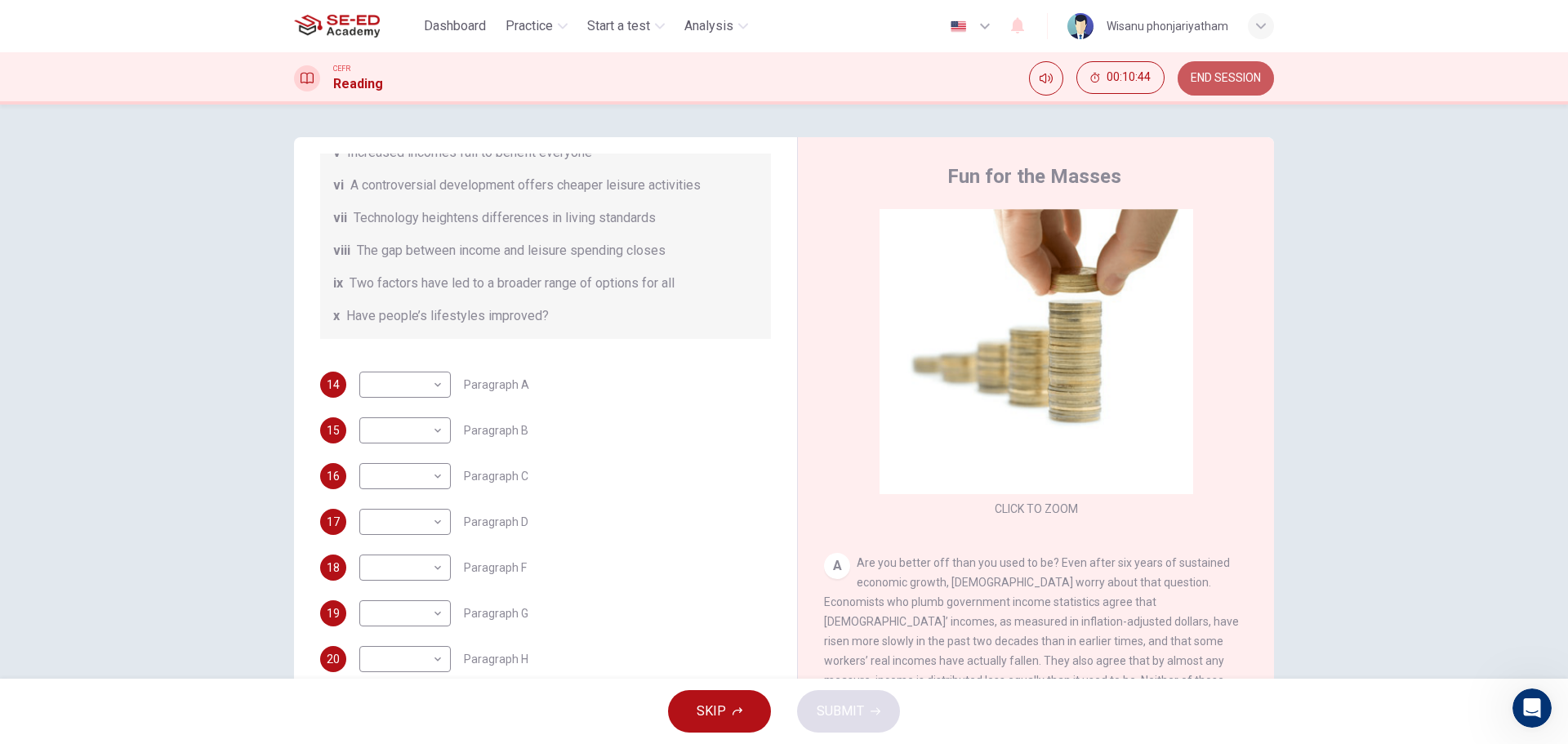
click at [1225, 64] on button "END SESSION" at bounding box center [1226, 78] width 96 height 35
